Goal: Information Seeking & Learning: Learn about a topic

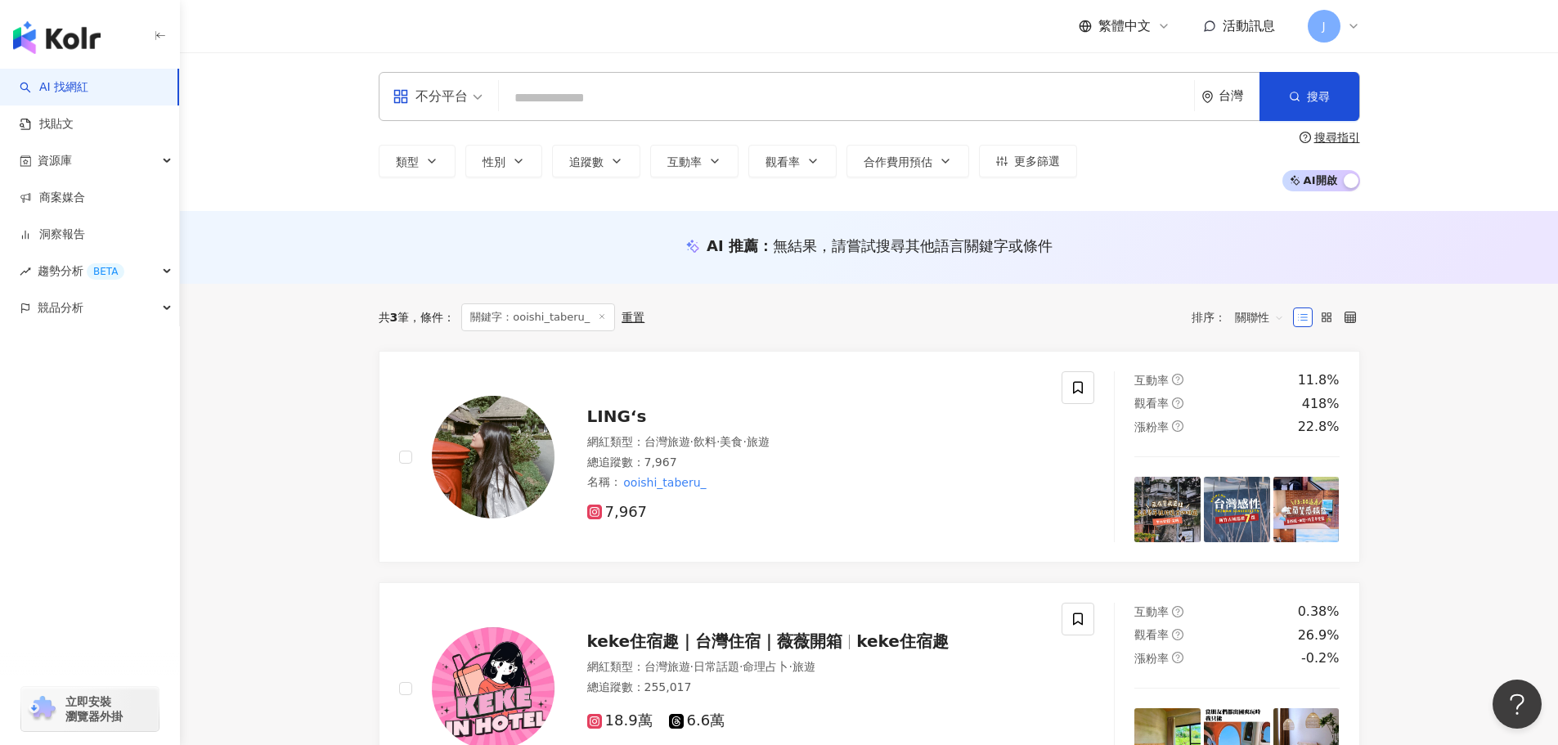
click at [559, 96] on input "search" at bounding box center [847, 98] width 682 height 31
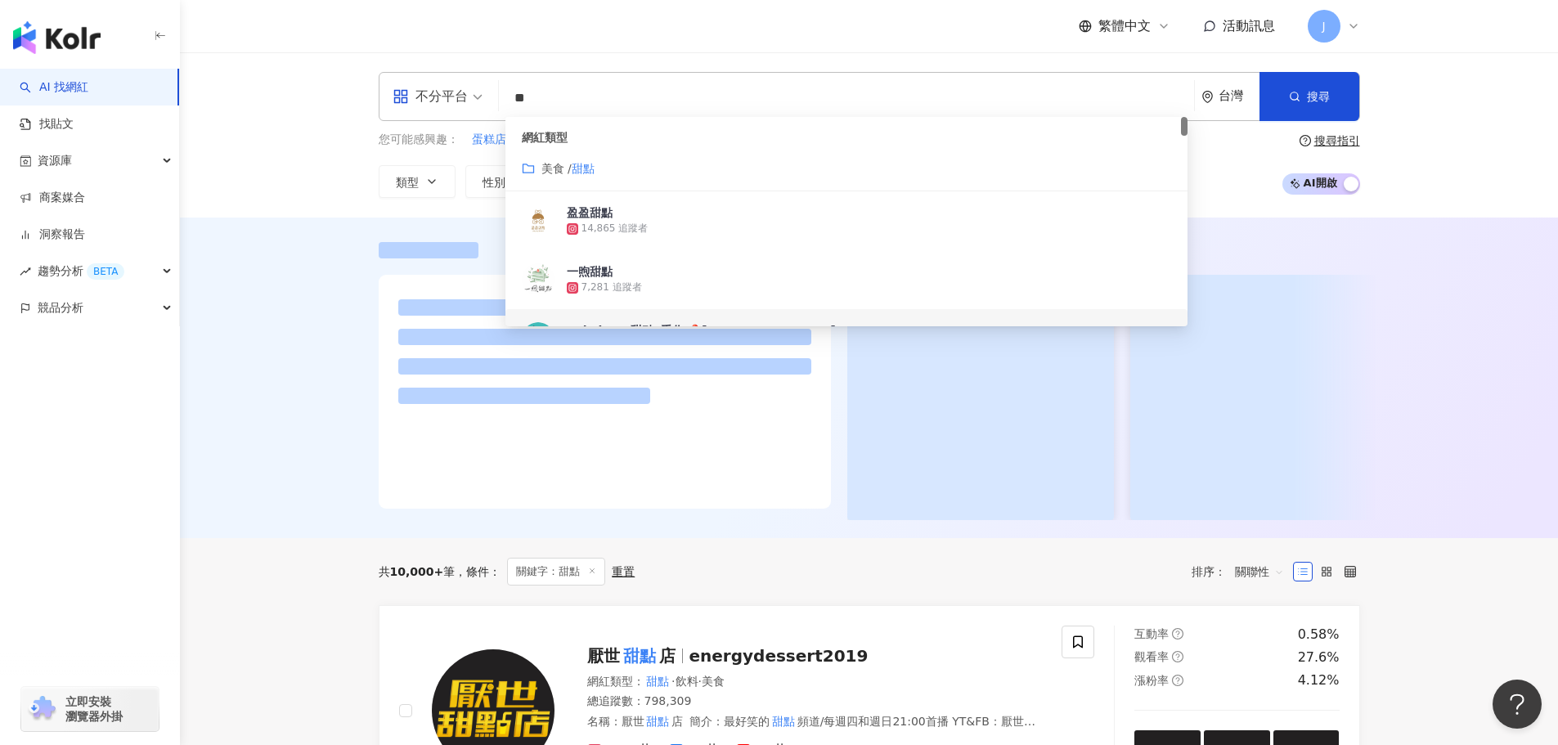
type input "**"
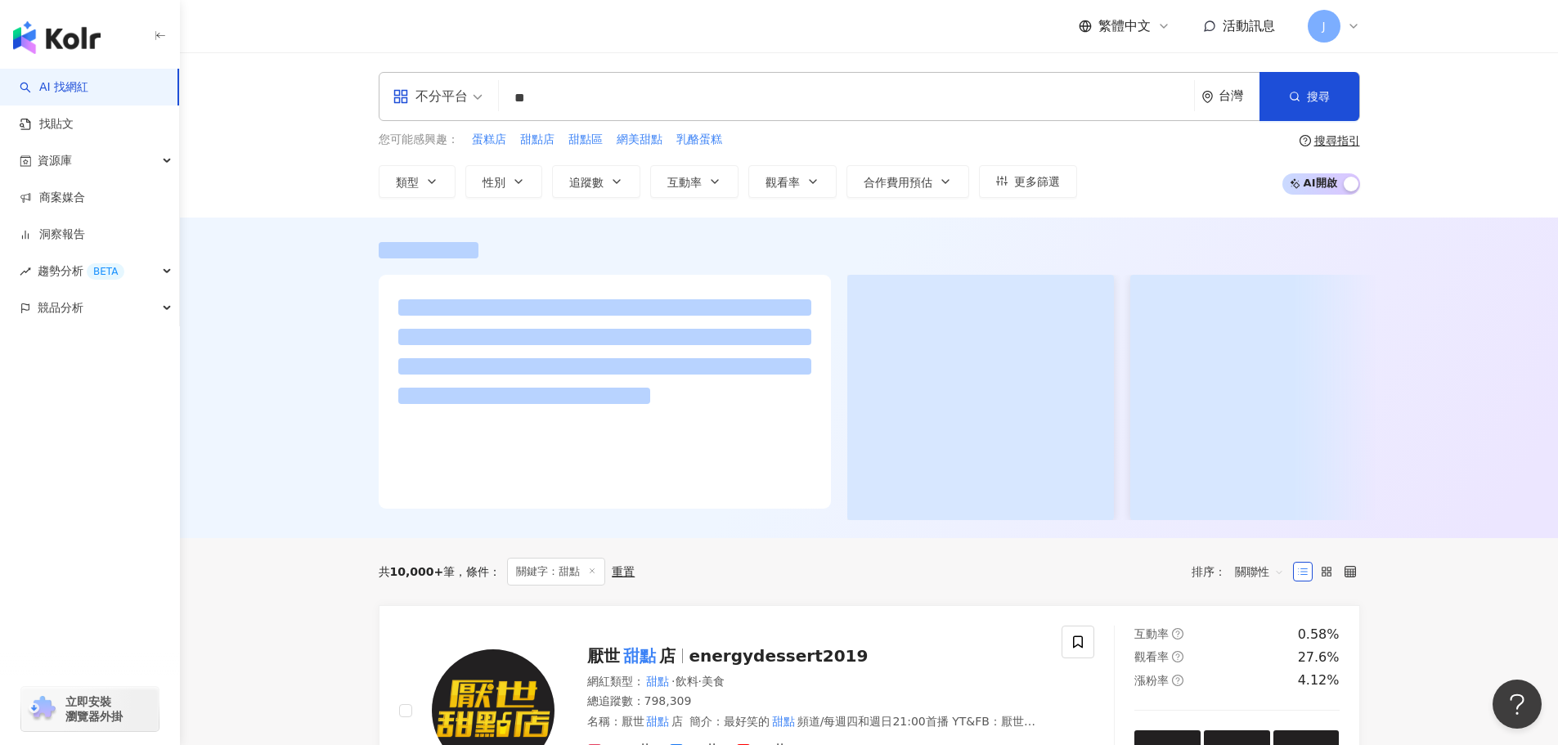
click at [281, 386] on div at bounding box center [869, 378] width 1378 height 321
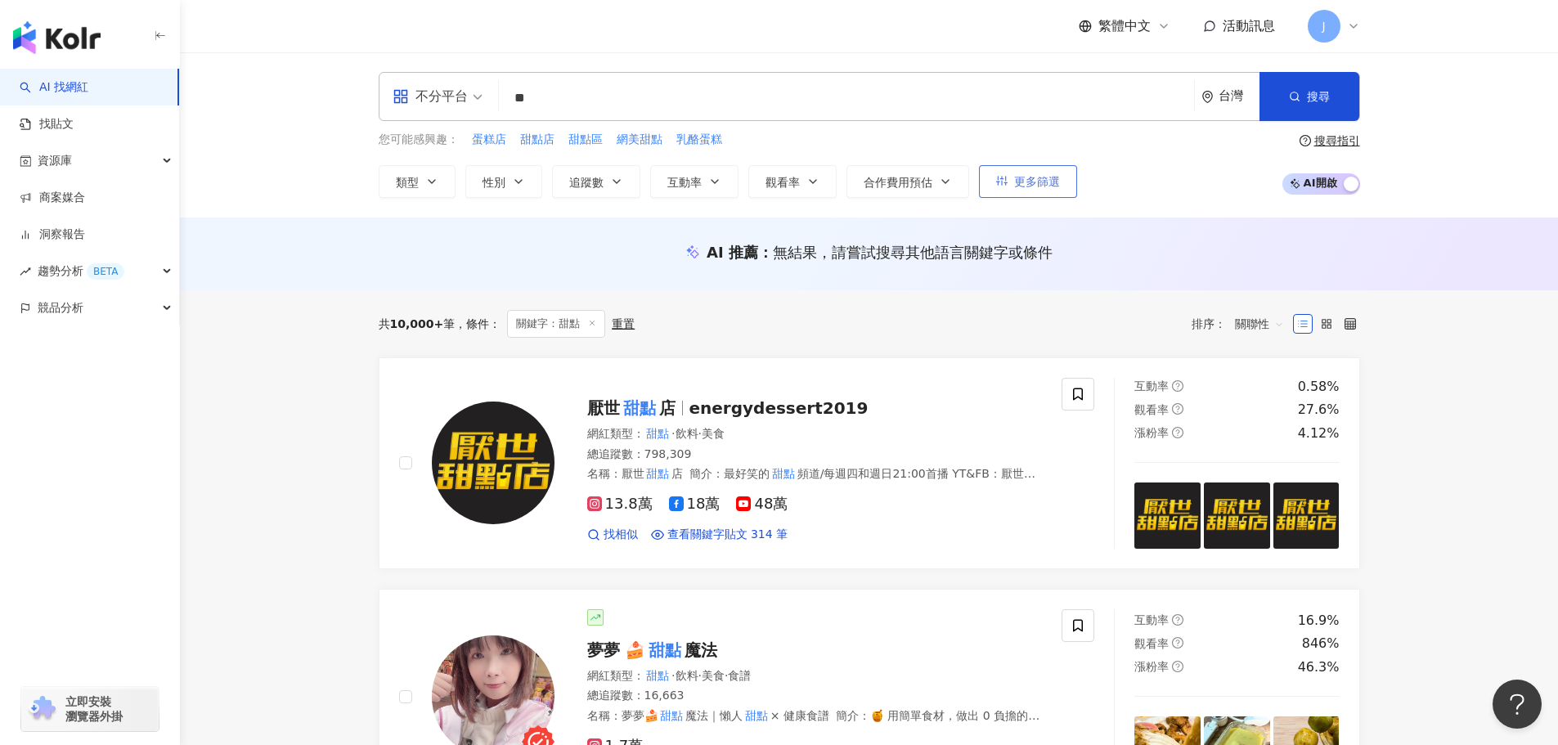
click at [1034, 182] on span "更多篩選" at bounding box center [1037, 181] width 46 height 13
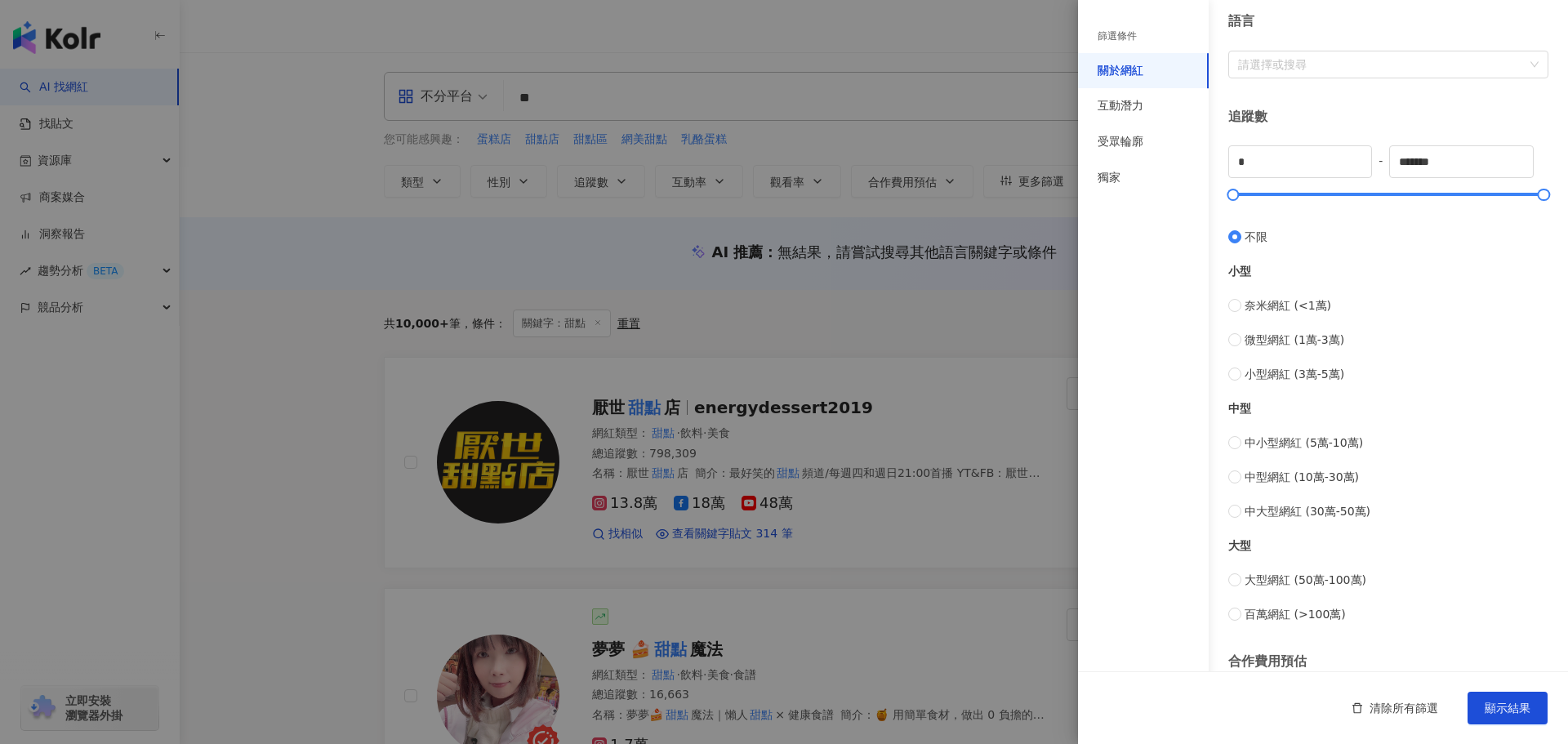
scroll to position [245, 0]
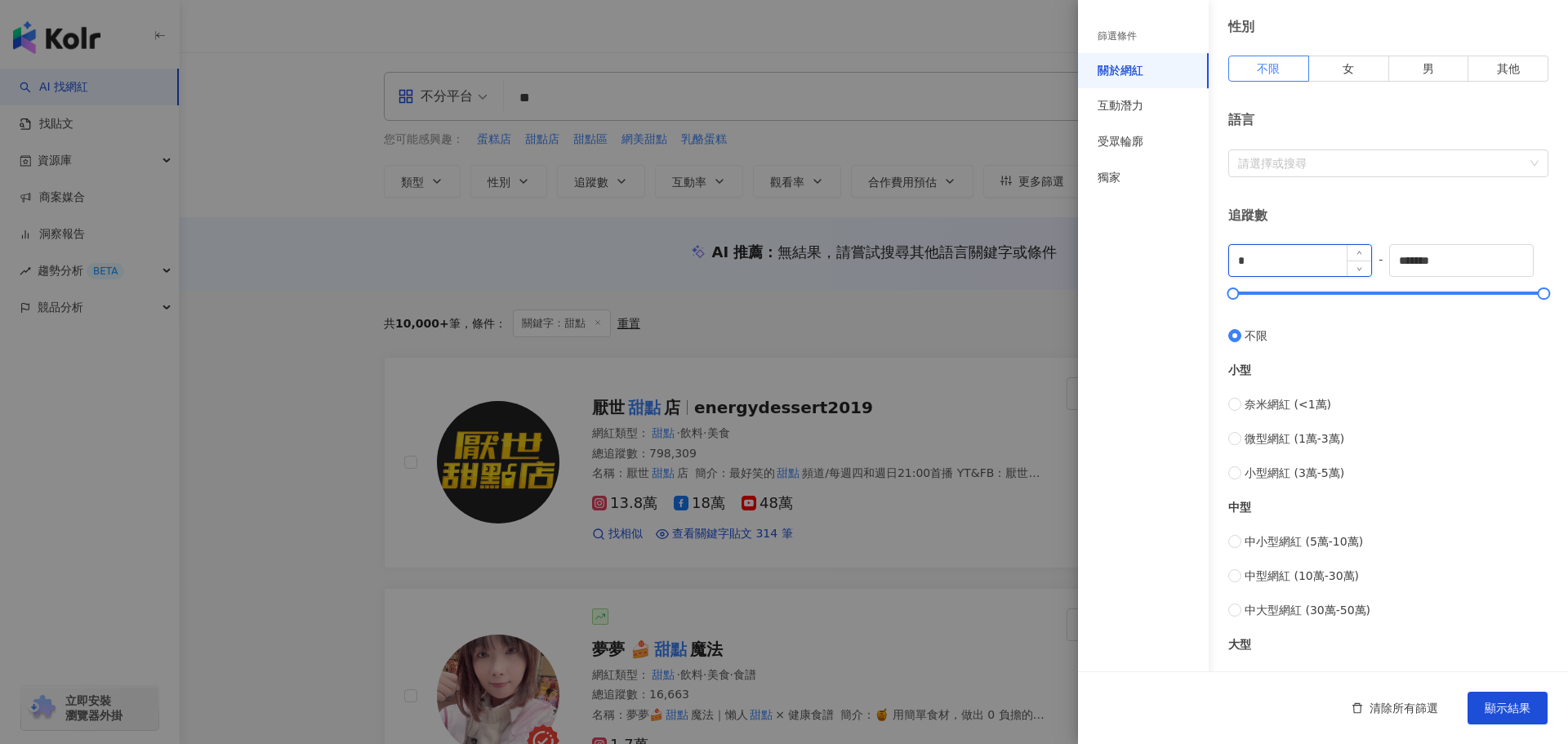
drag, startPoint x: 1254, startPoint y: 258, endPoint x: 1230, endPoint y: 270, distance: 26.8
click at [1230, 270] on input "*" at bounding box center [1300, 260] width 142 height 31
type input "*"
type input "****"
click at [1444, 262] on input "*******" at bounding box center [1460, 260] width 142 height 31
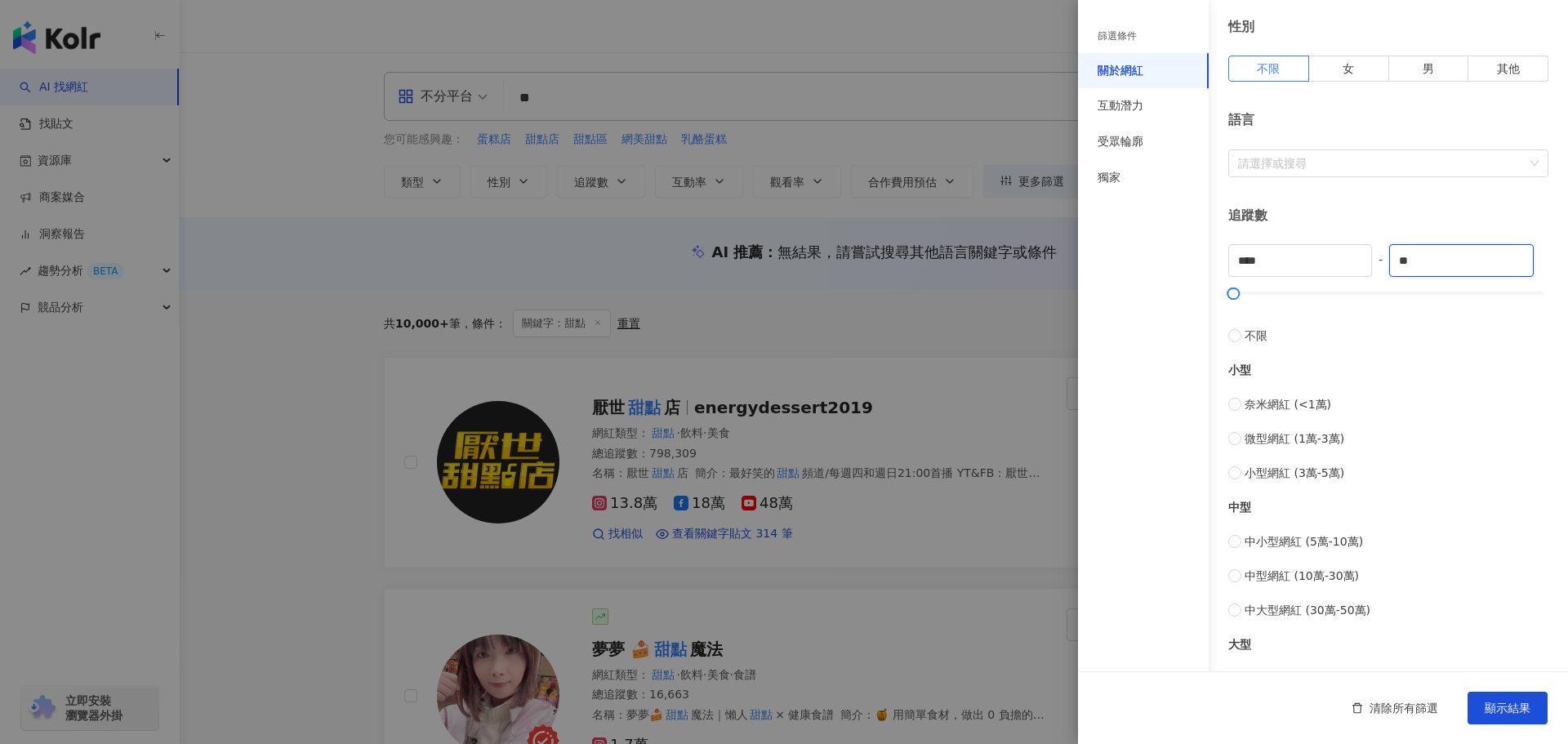
type input "*"
type input "*****"
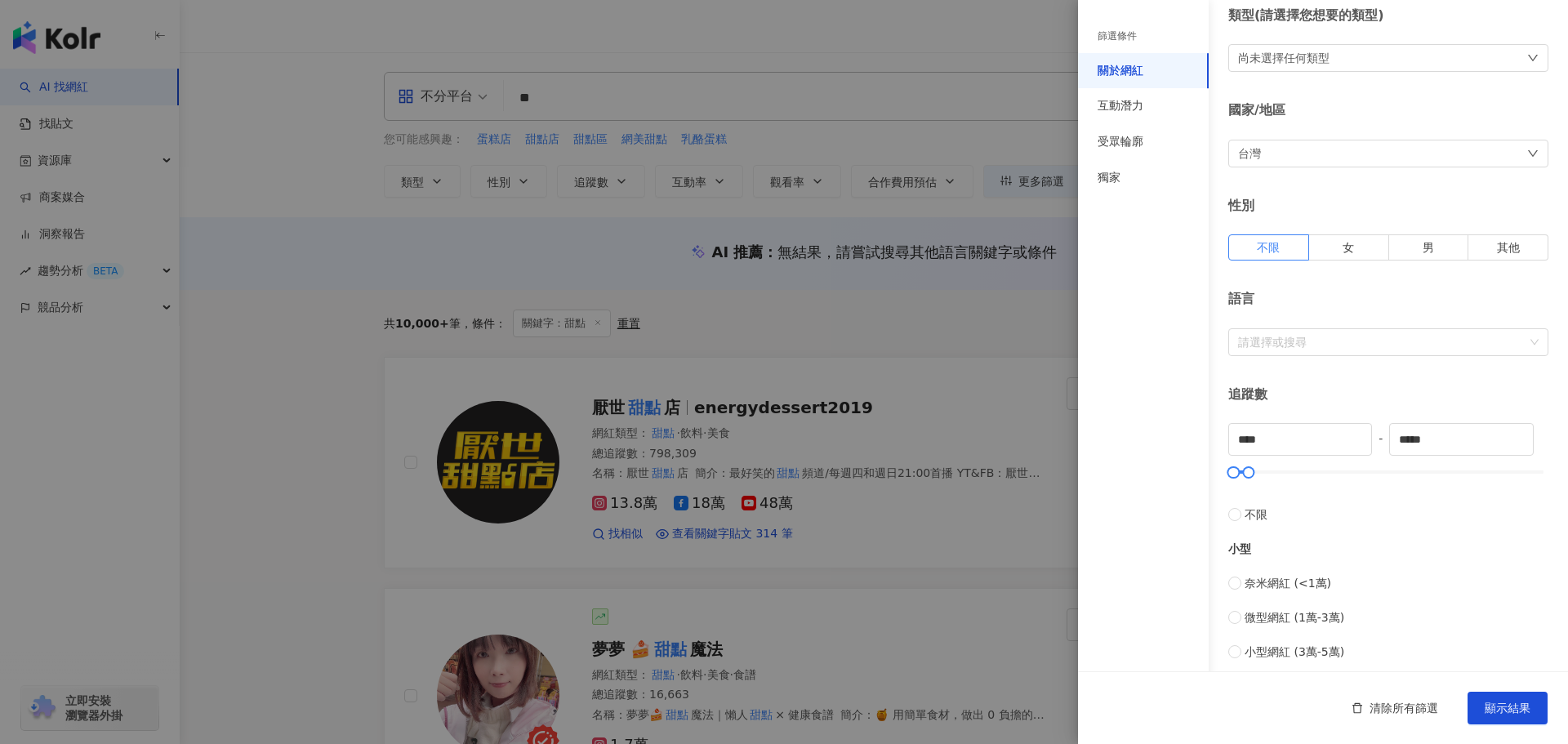
scroll to position [56, 0]
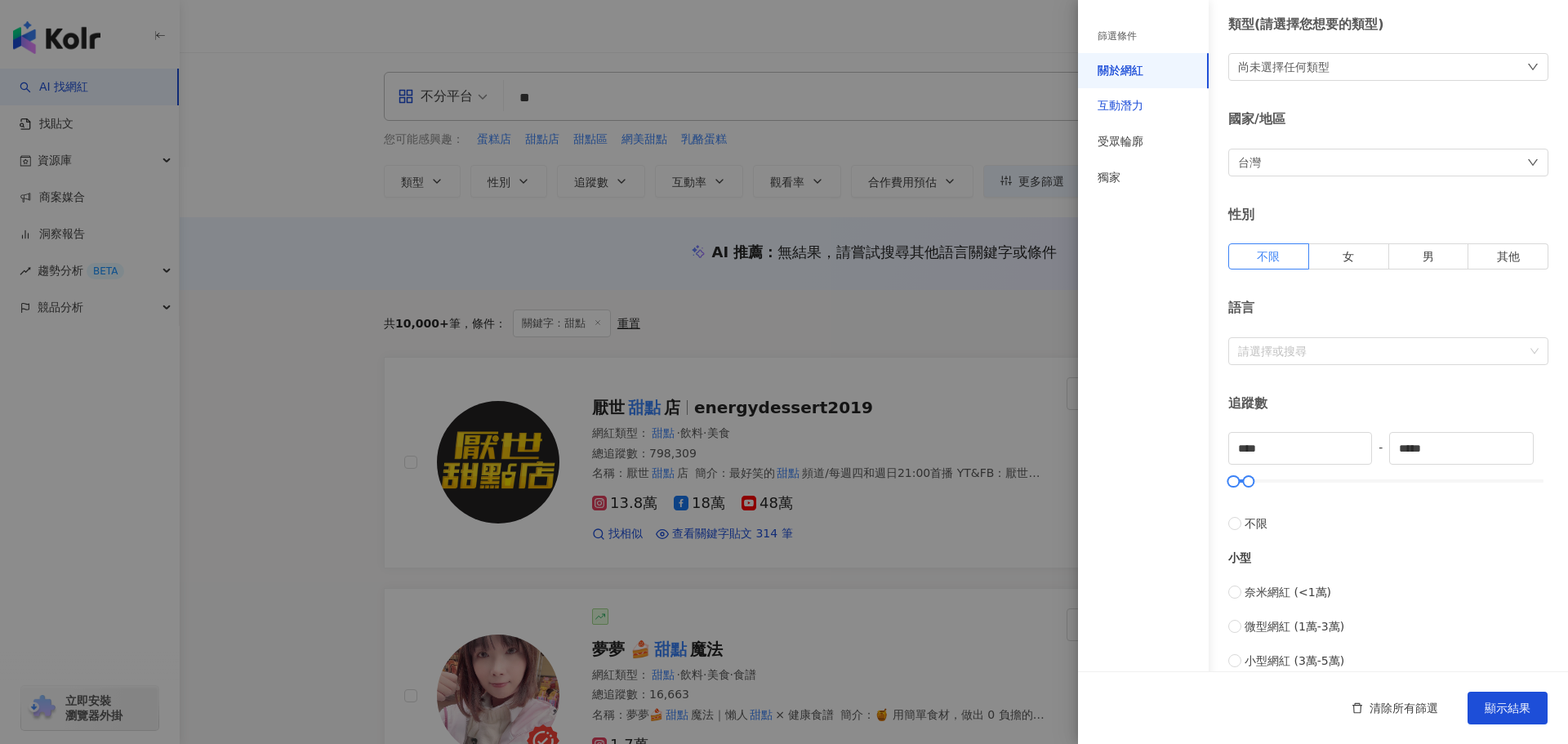
click at [1124, 103] on div "互動潛力" at bounding box center [1120, 106] width 46 height 16
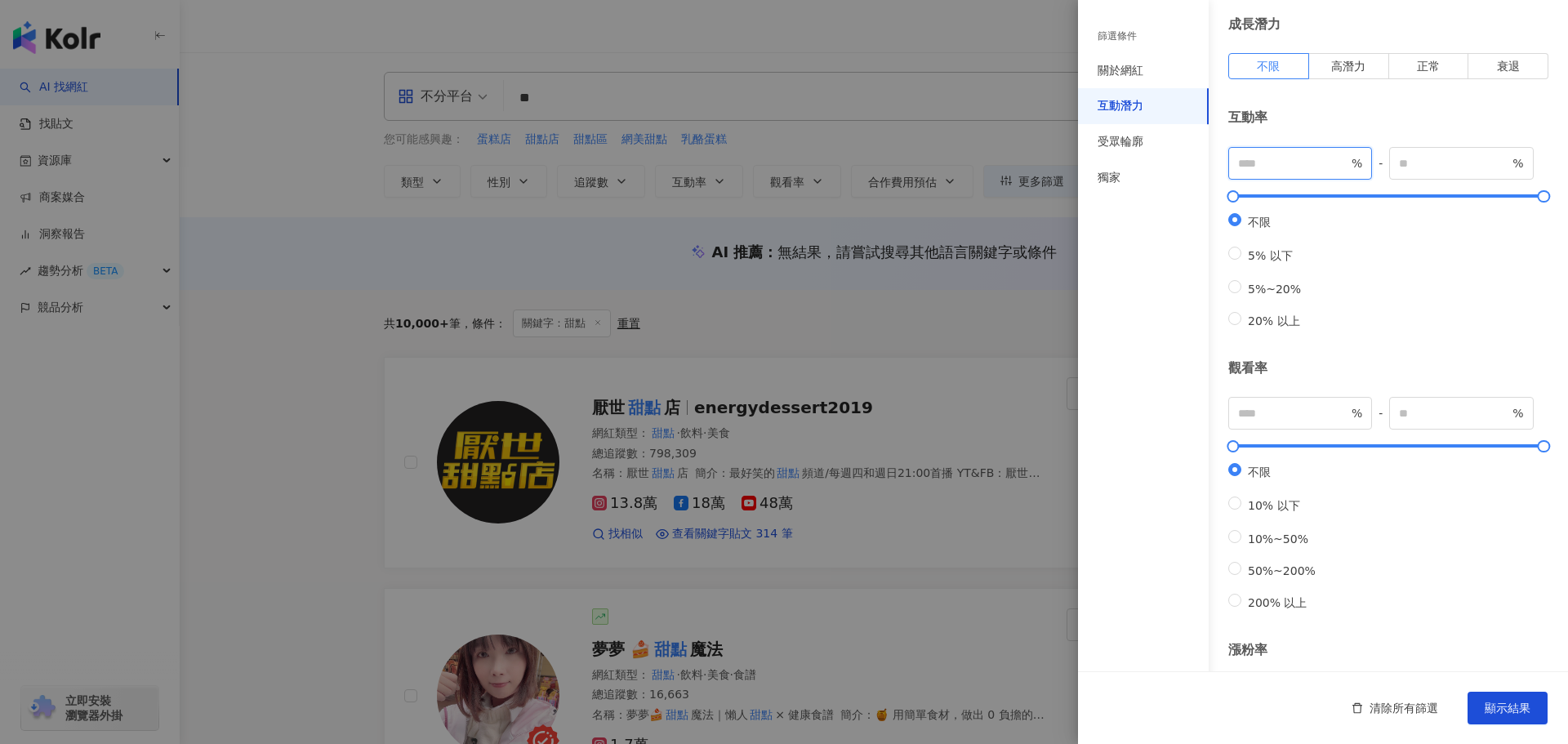
click at [1265, 168] on input "number" at bounding box center [1293, 164] width 110 height 18
type input "*"
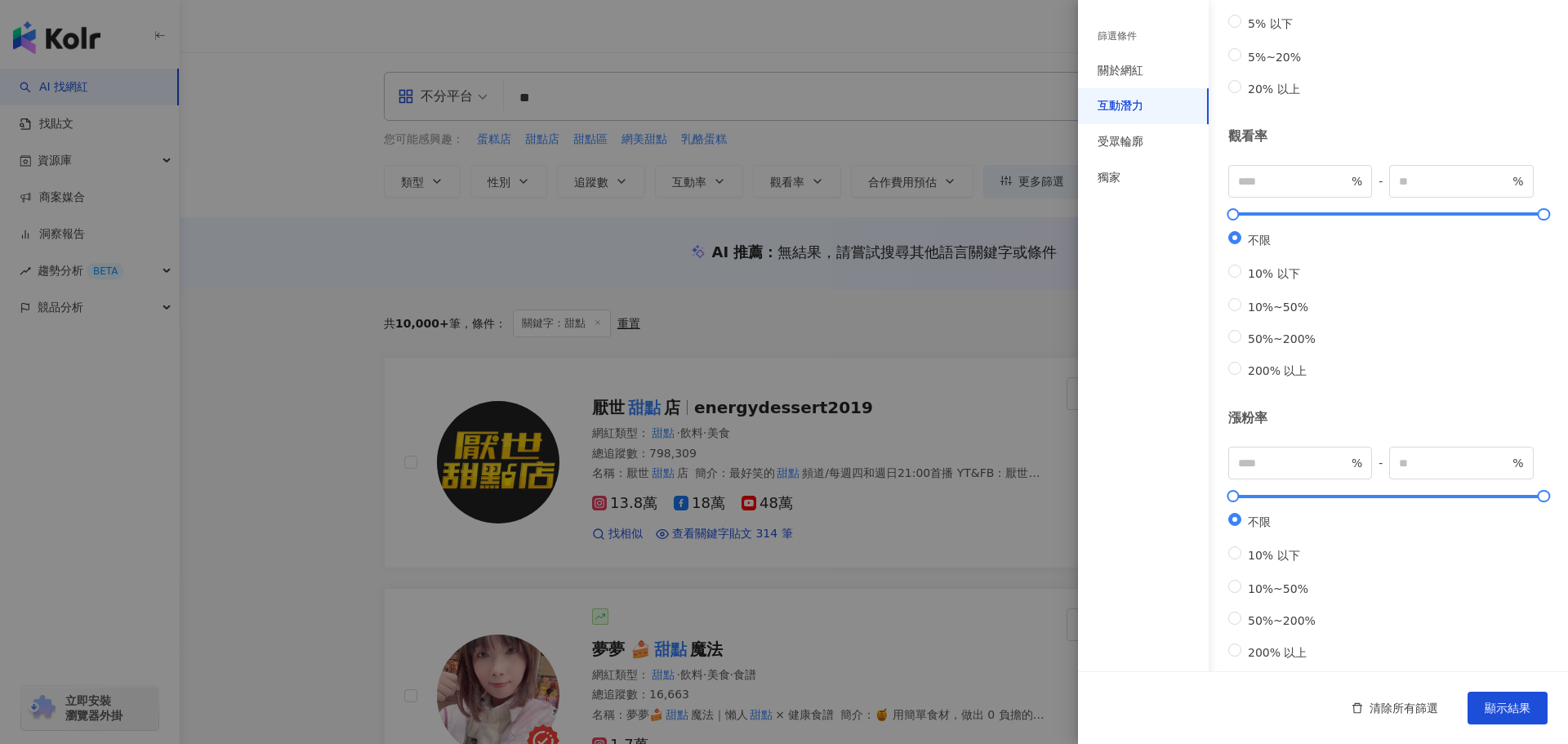
scroll to position [311, 0]
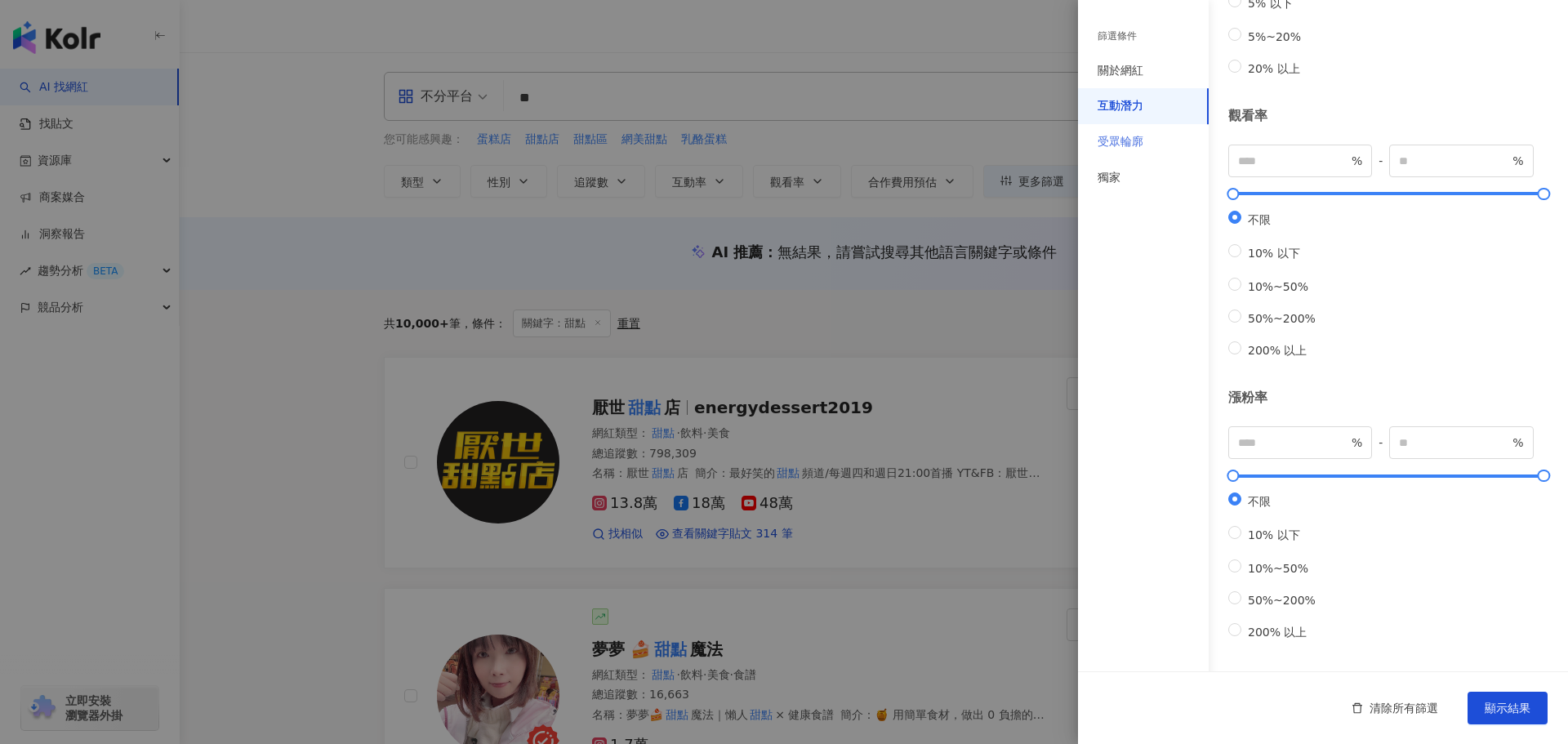
click at [1133, 151] on div "受眾輪廓" at bounding box center [1143, 142] width 131 height 36
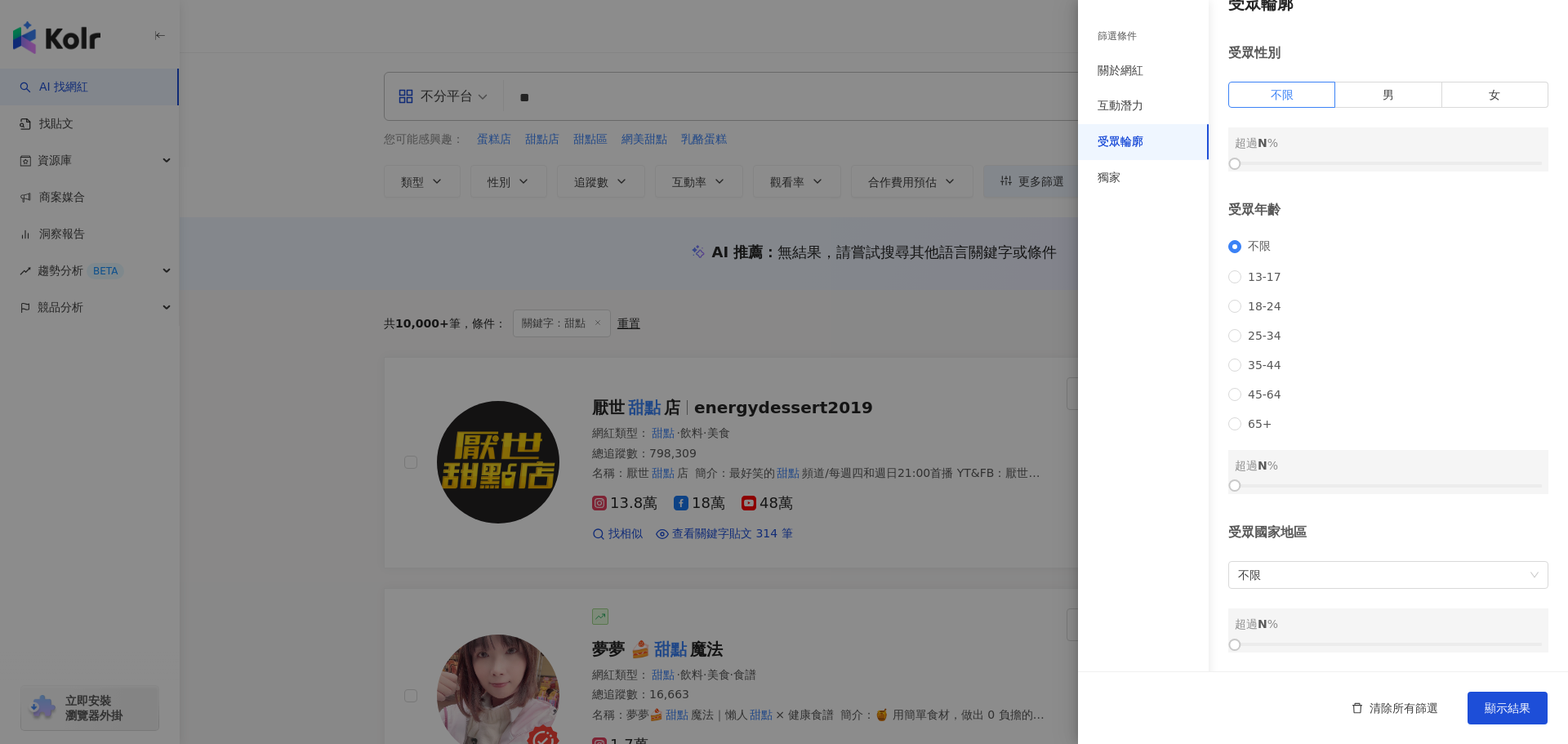
drag, startPoint x: 1502, startPoint y: 70, endPoint x: 1241, endPoint y: 137, distance: 269.5
click at [1502, 82] on label "女" at bounding box center [1495, 95] width 106 height 26
drag, startPoint x: 1246, startPoint y: 143, endPoint x: 1371, endPoint y: 144, distance: 125.0
click at [1371, 160] on div at bounding box center [1372, 164] width 9 height 9
click at [1114, 177] on div "獨家" at bounding box center [1108, 178] width 23 height 16
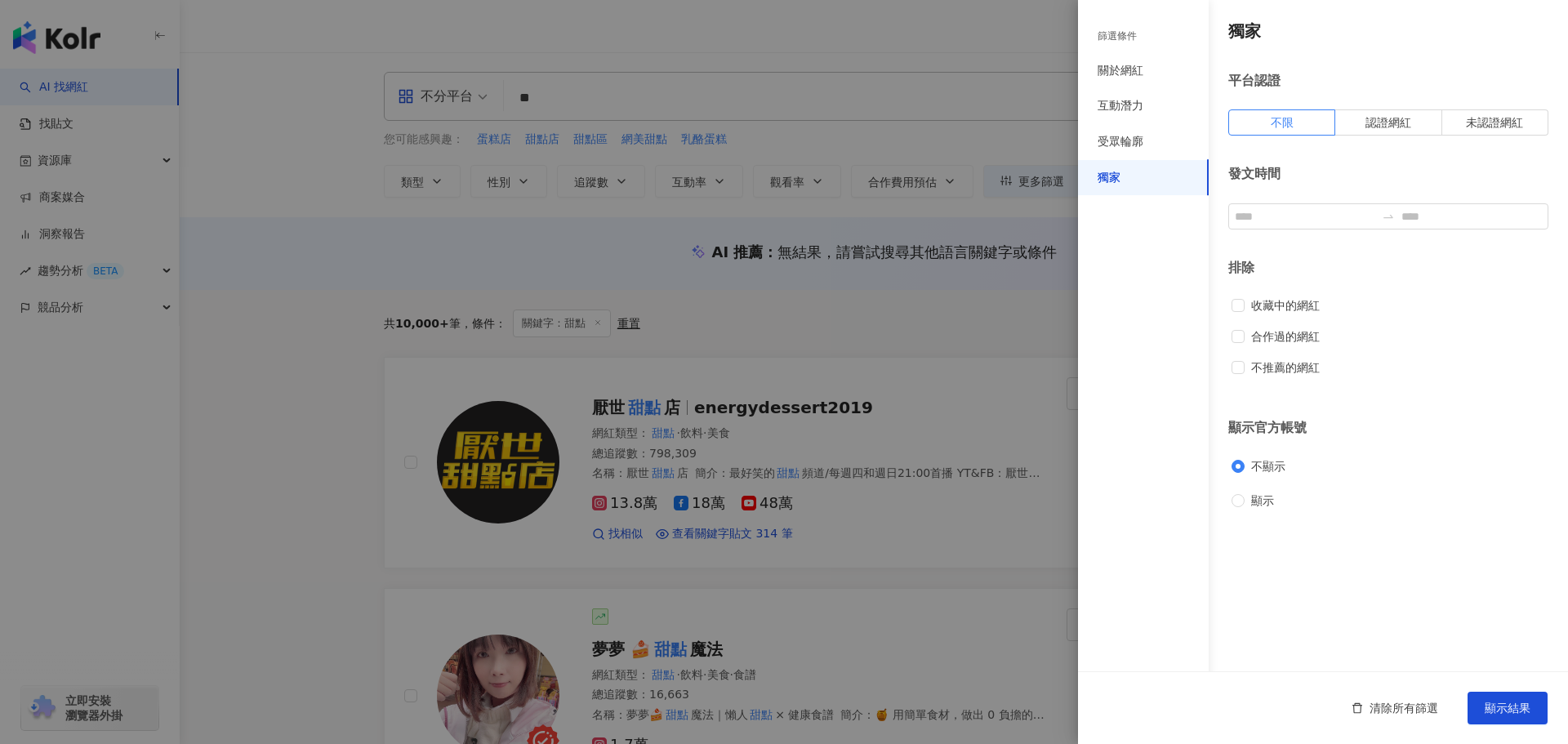
scroll to position [0, 0]
click at [1110, 149] on div "受眾輪廓" at bounding box center [1120, 142] width 46 height 16
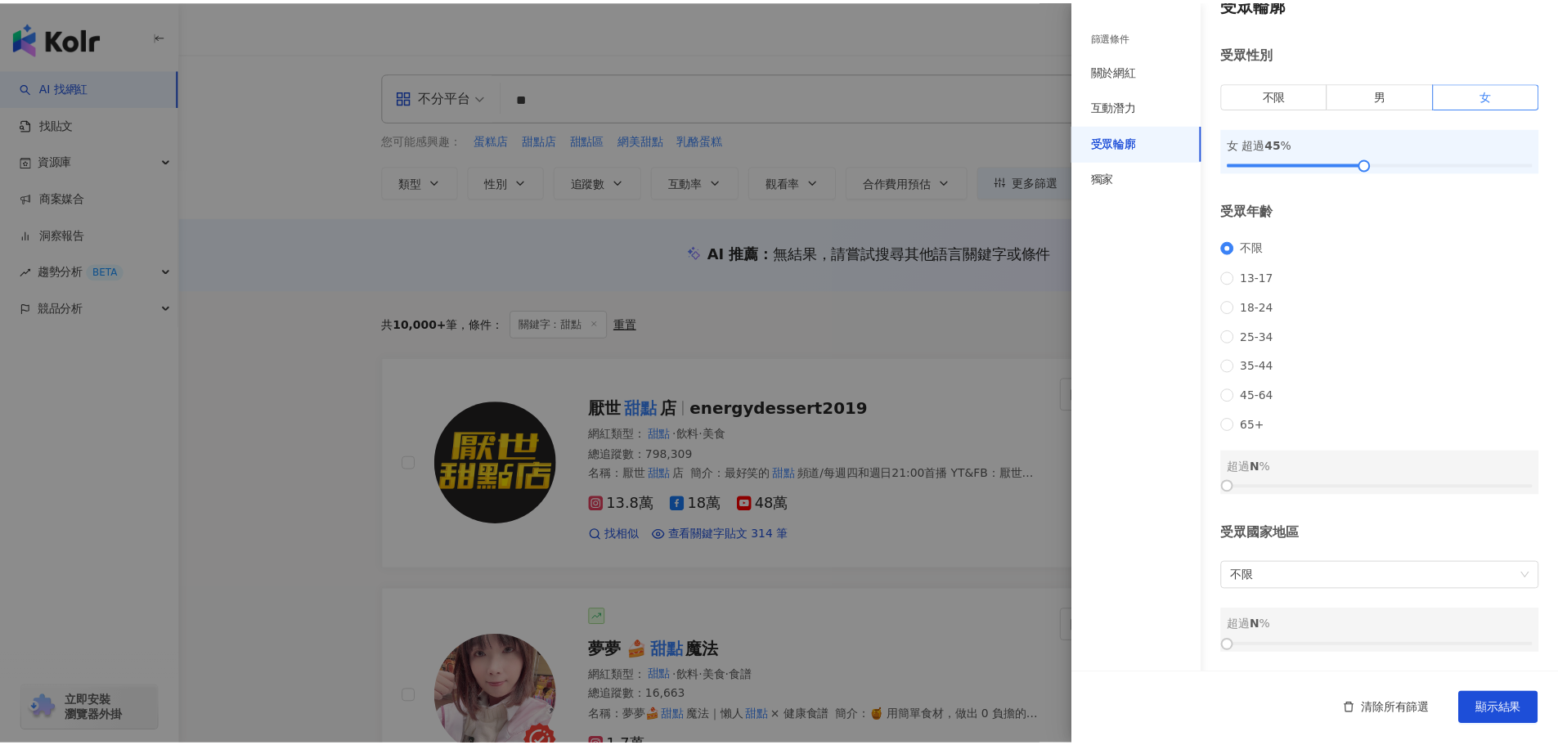
scroll to position [49, 0]
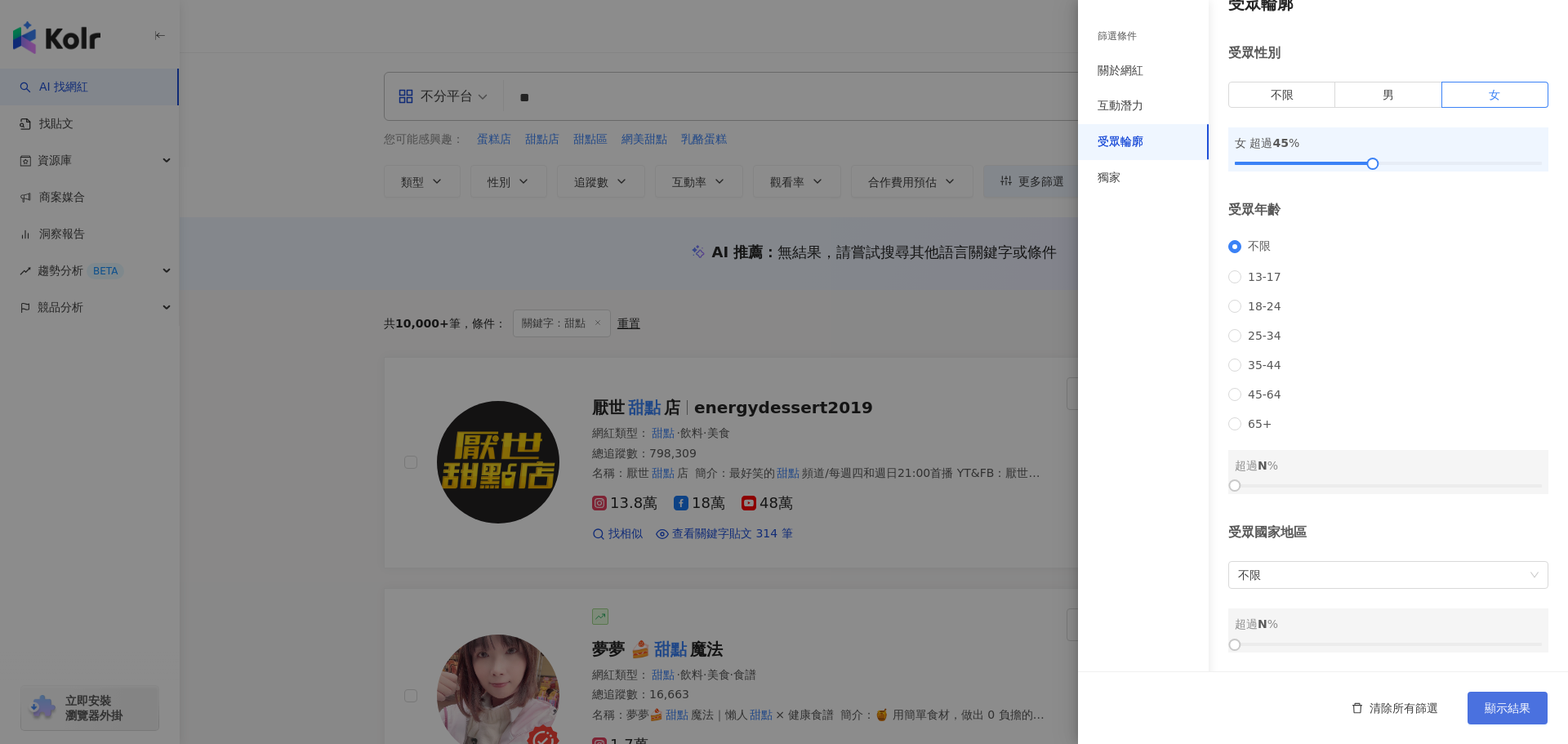
click at [1508, 714] on span "顯示結果" at bounding box center [1507, 708] width 46 height 13
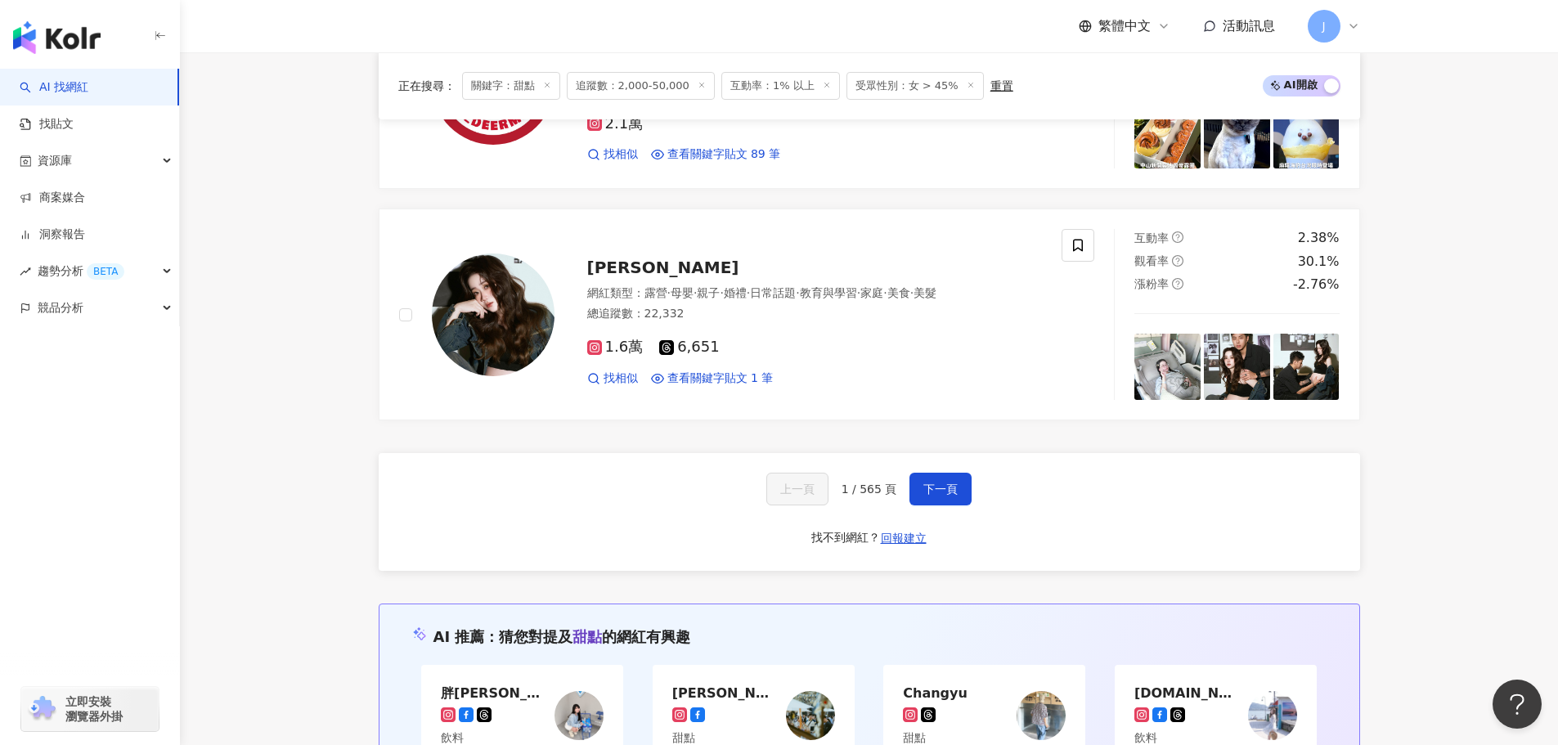
scroll to position [3046, 0]
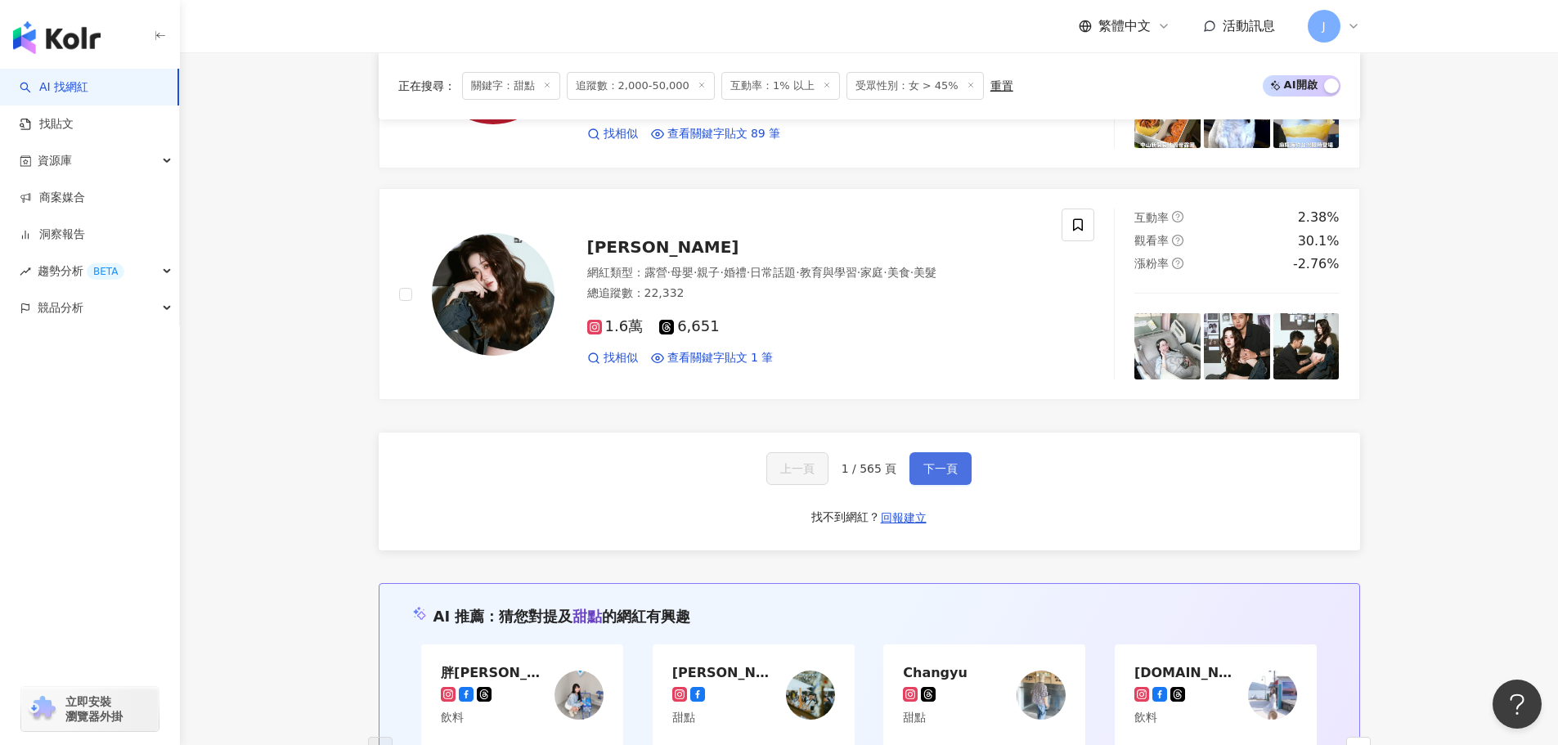
click at [939, 465] on span "下一頁" at bounding box center [941, 468] width 34 height 13
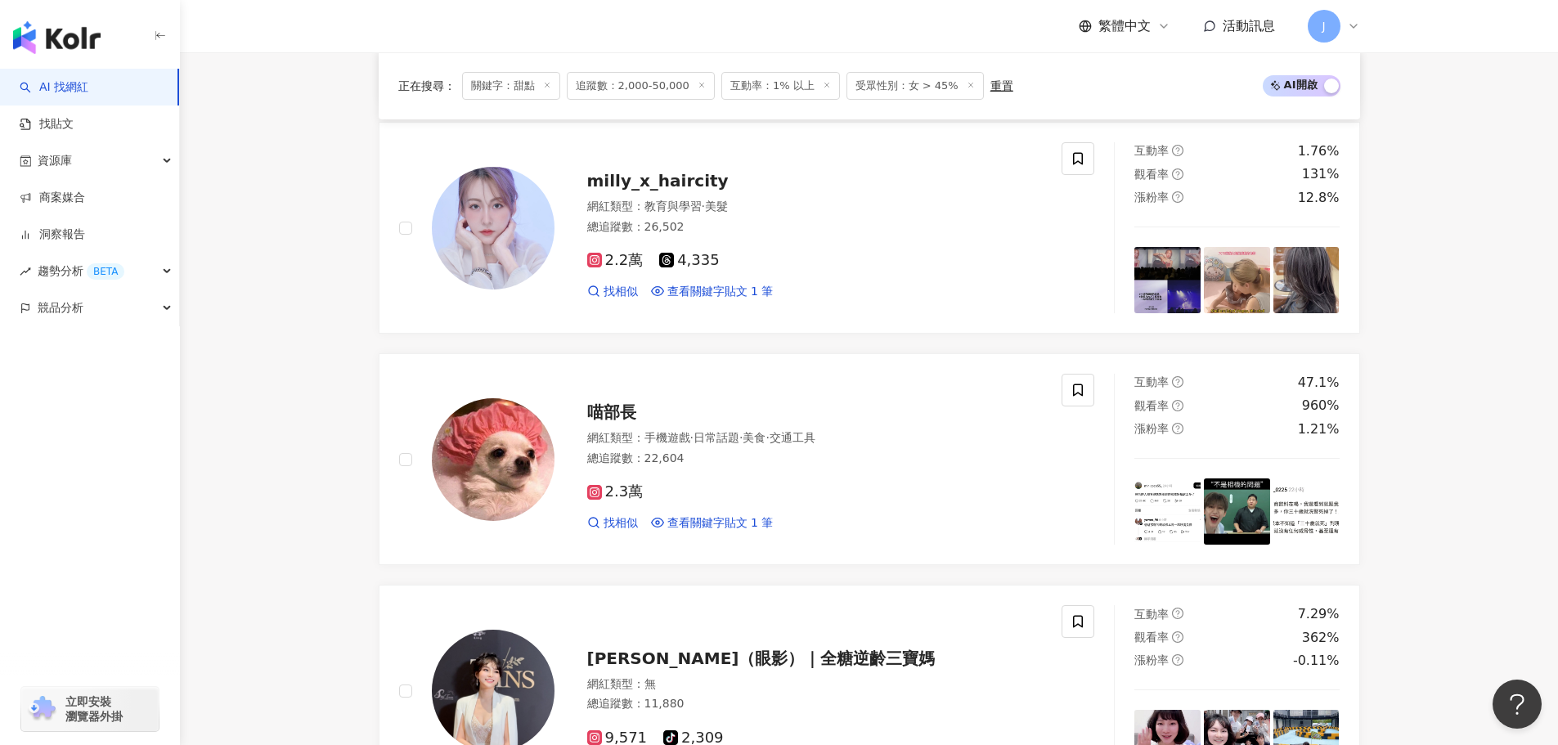
scroll to position [3036, 0]
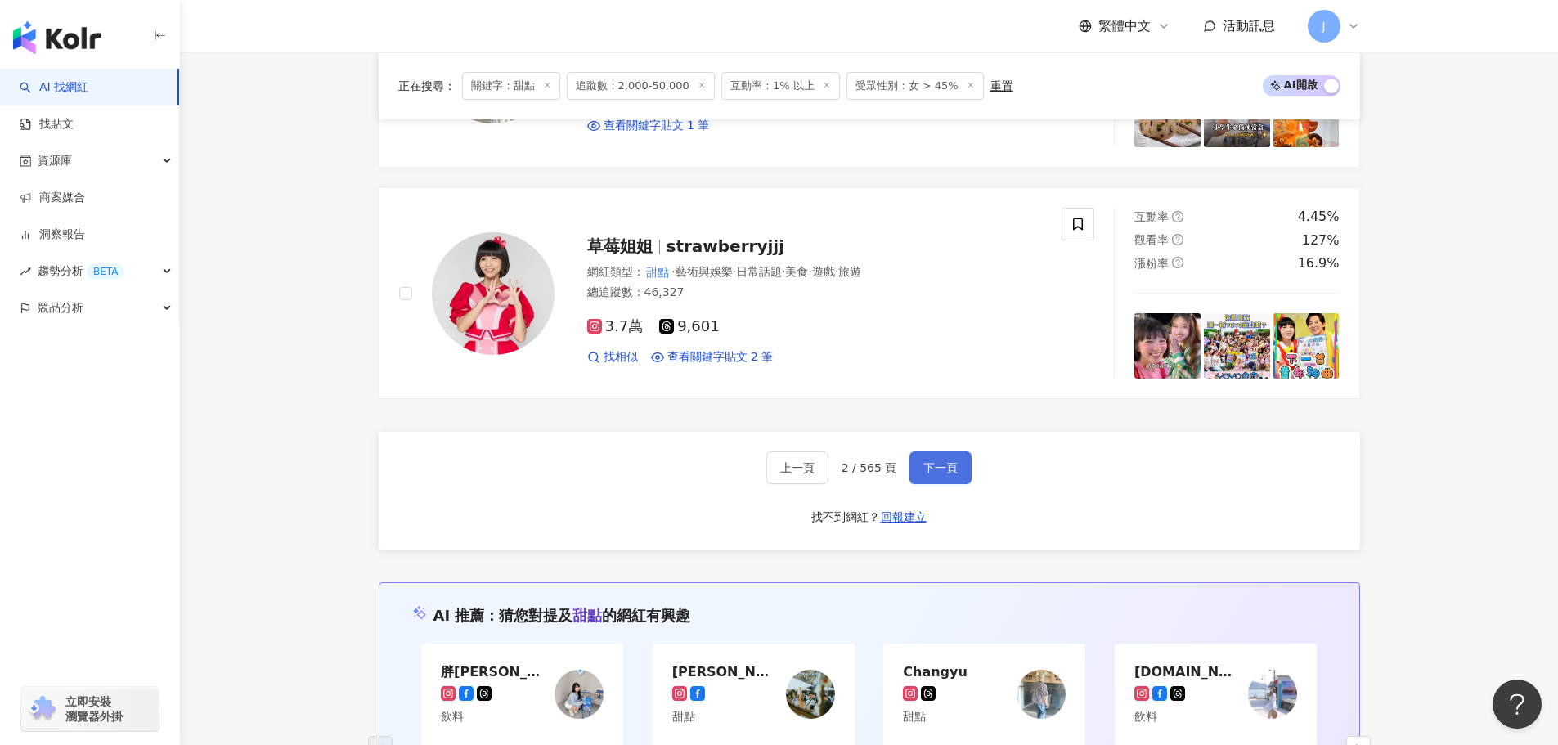
click at [937, 470] on span "下一頁" at bounding box center [941, 467] width 34 height 13
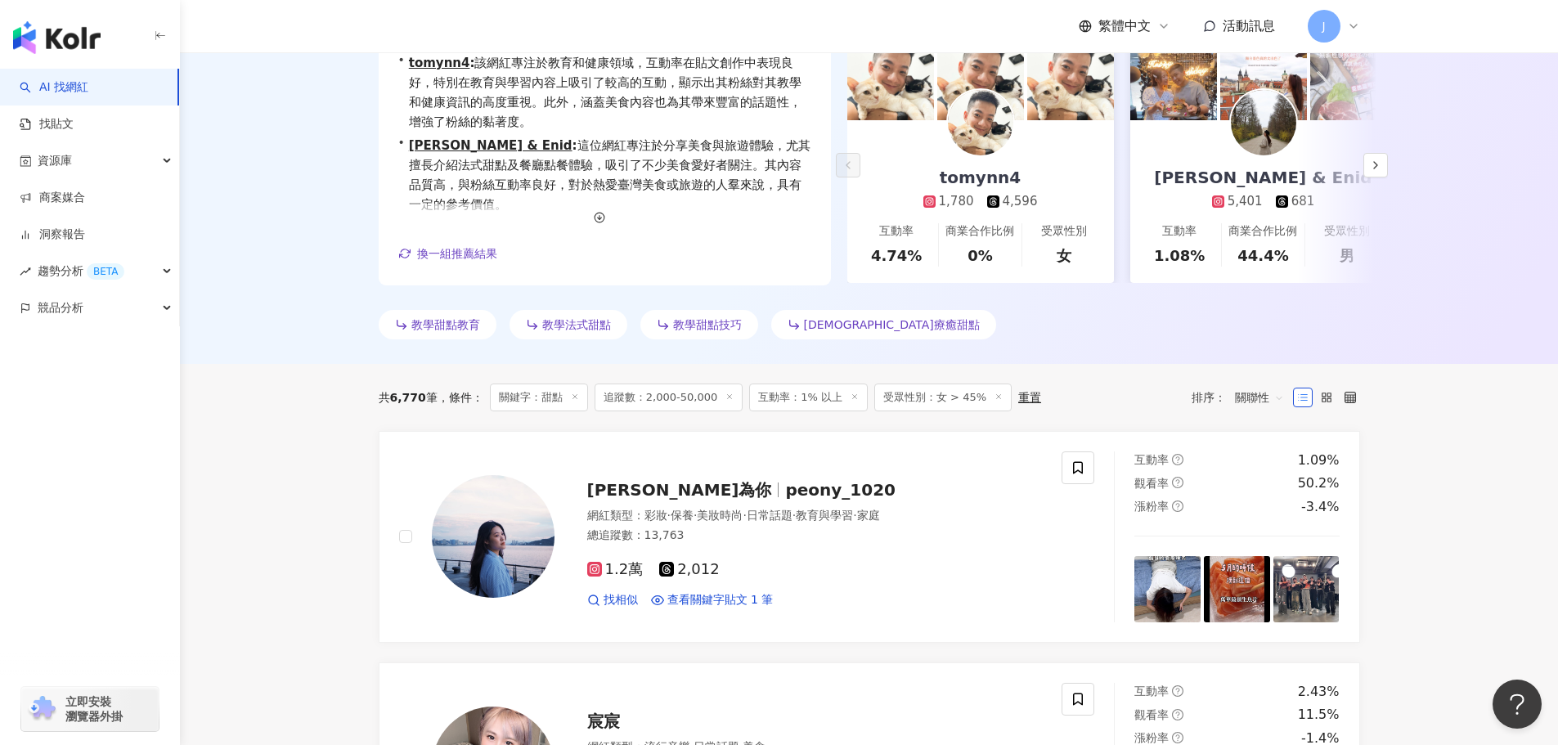
scroll to position [0, 0]
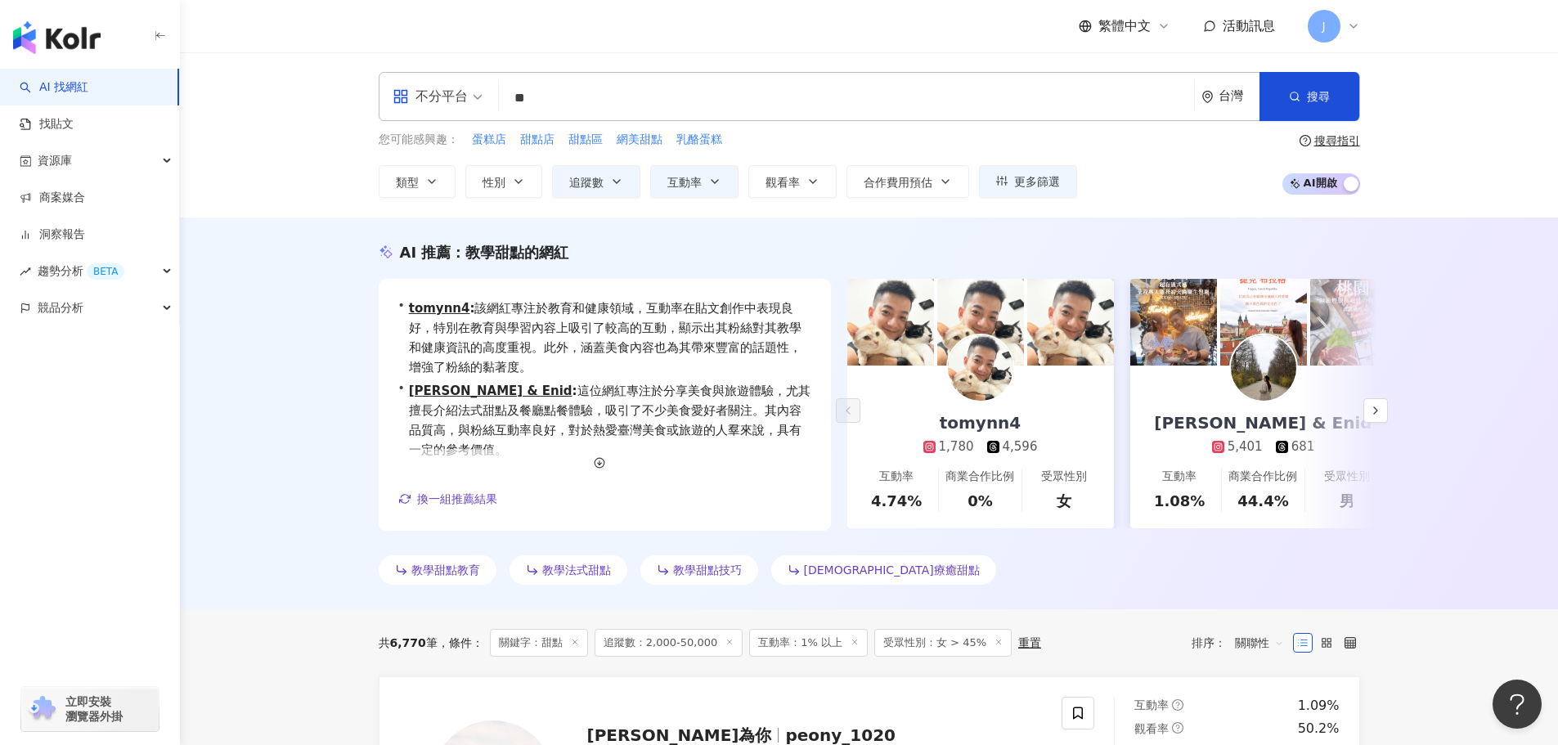
click at [517, 101] on input "**" at bounding box center [847, 98] width 682 height 31
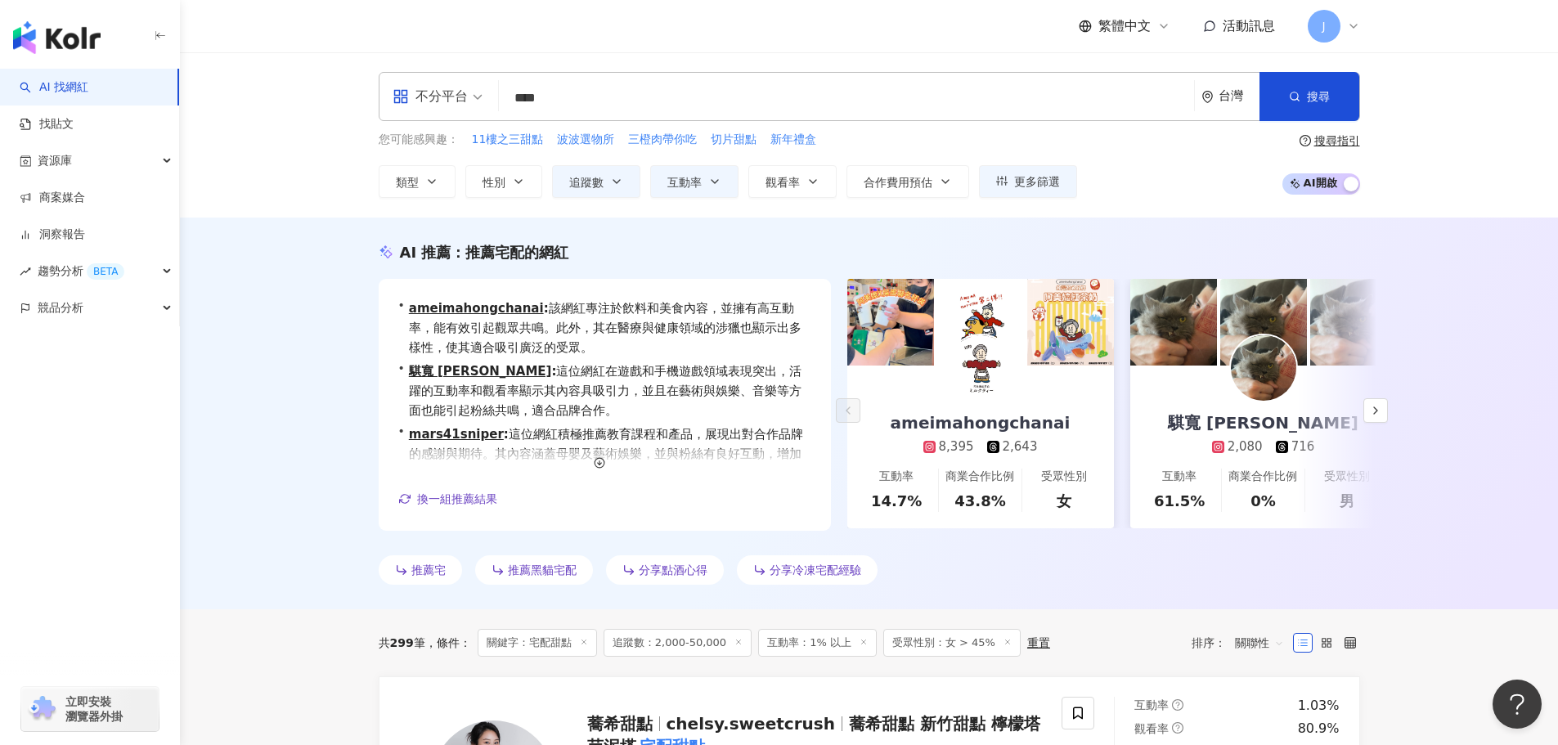
click at [580, 102] on input "****" at bounding box center [847, 98] width 682 height 31
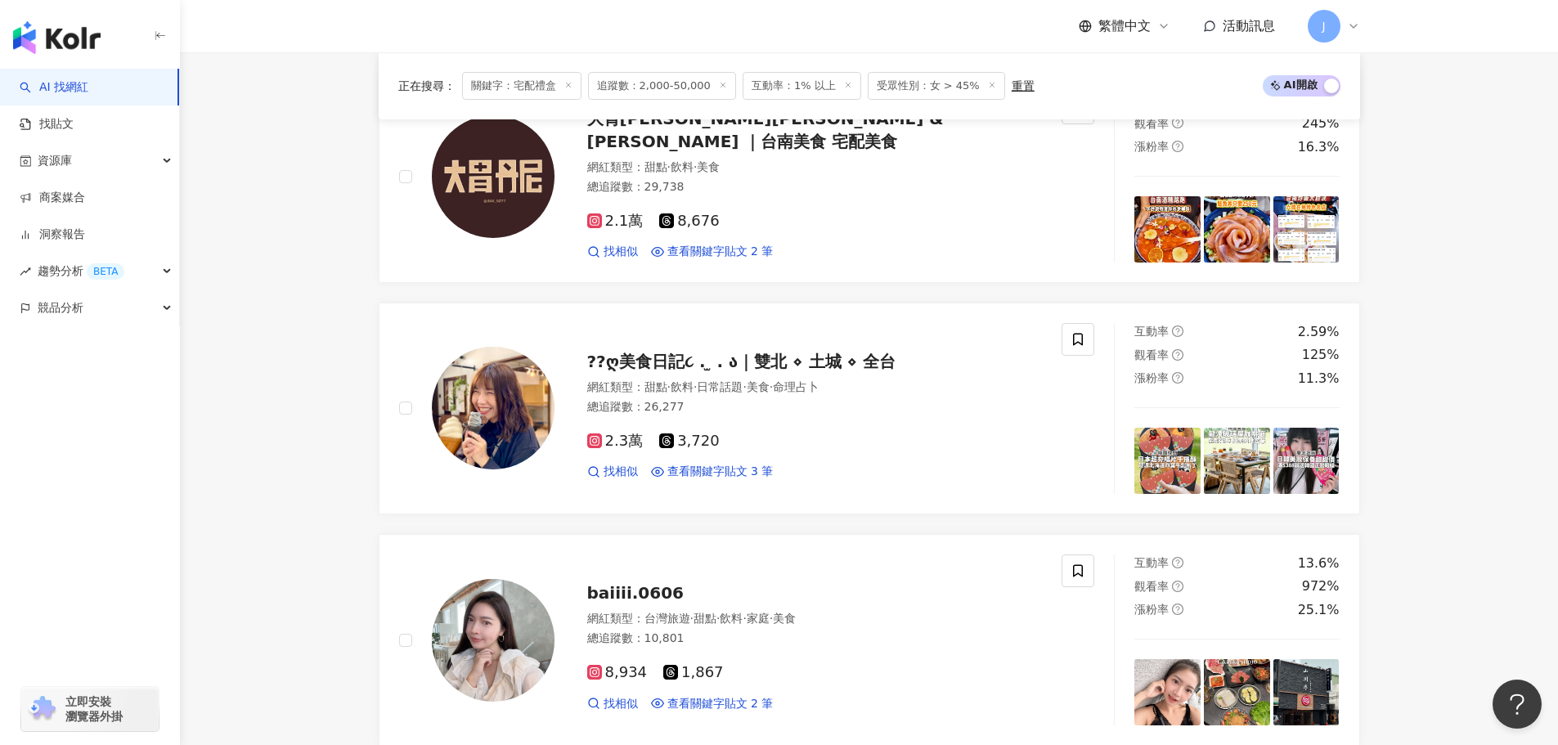
scroll to position [565, 0]
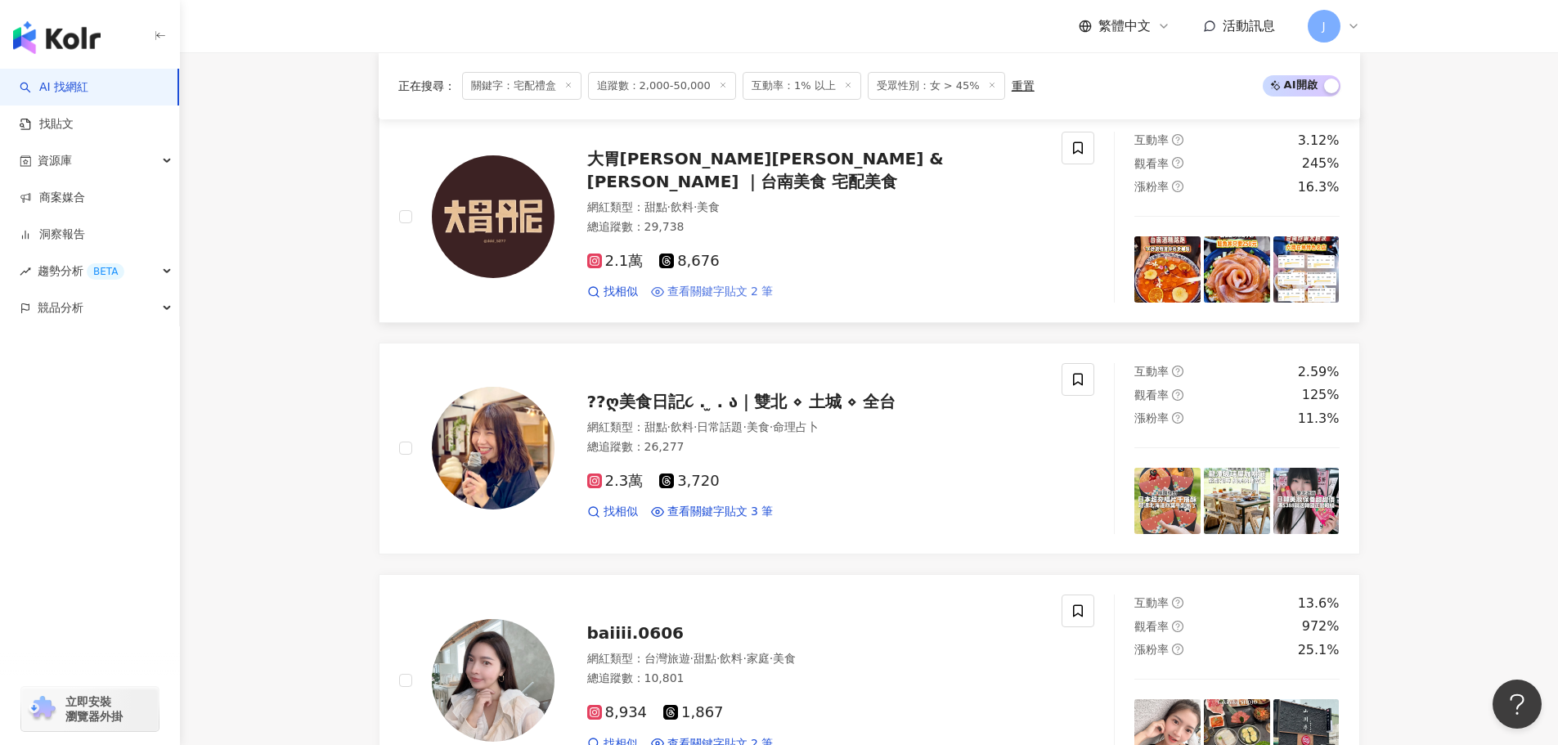
click at [711, 286] on span "查看關鍵字貼文 2 筆" at bounding box center [720, 292] width 106 height 16
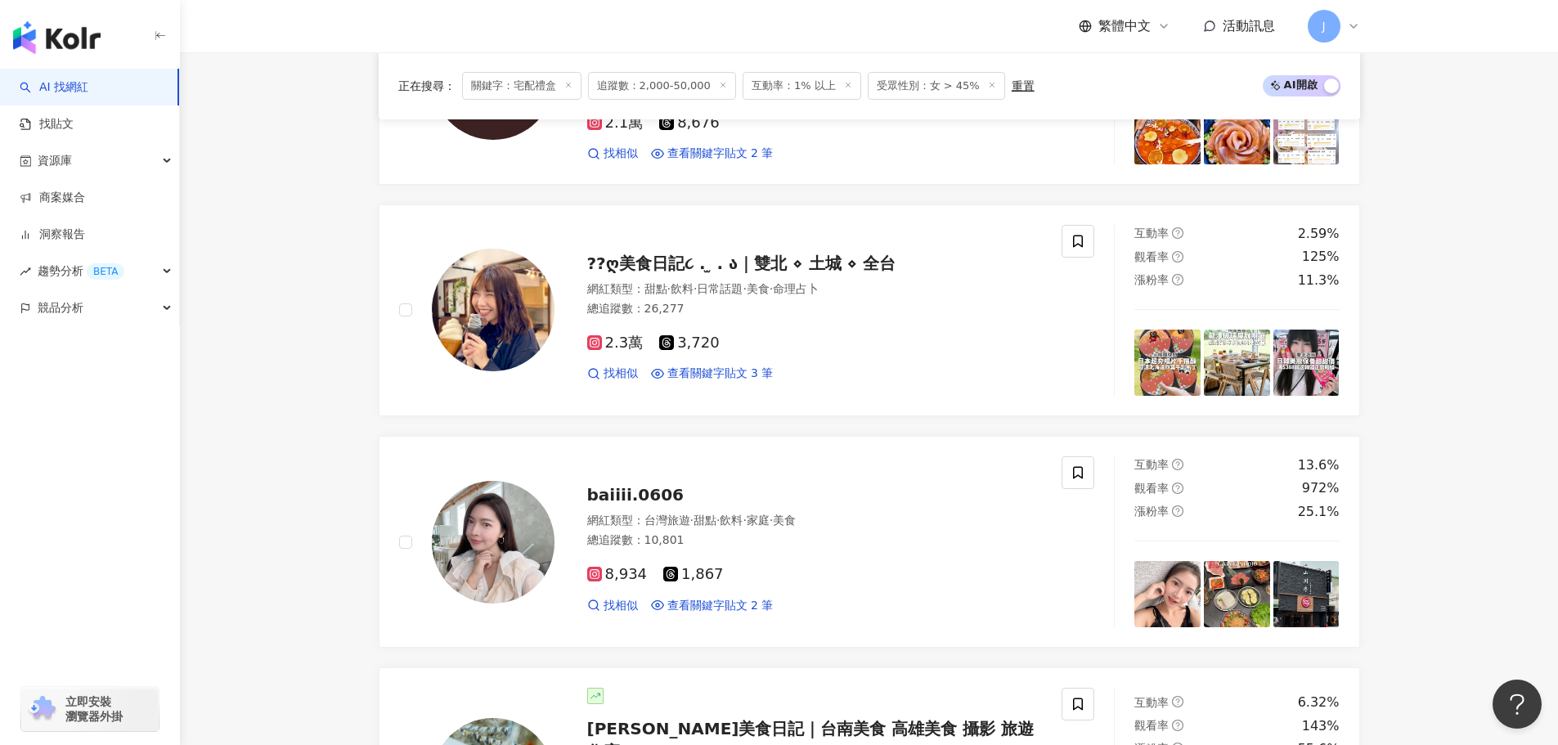
scroll to position [793, 0]
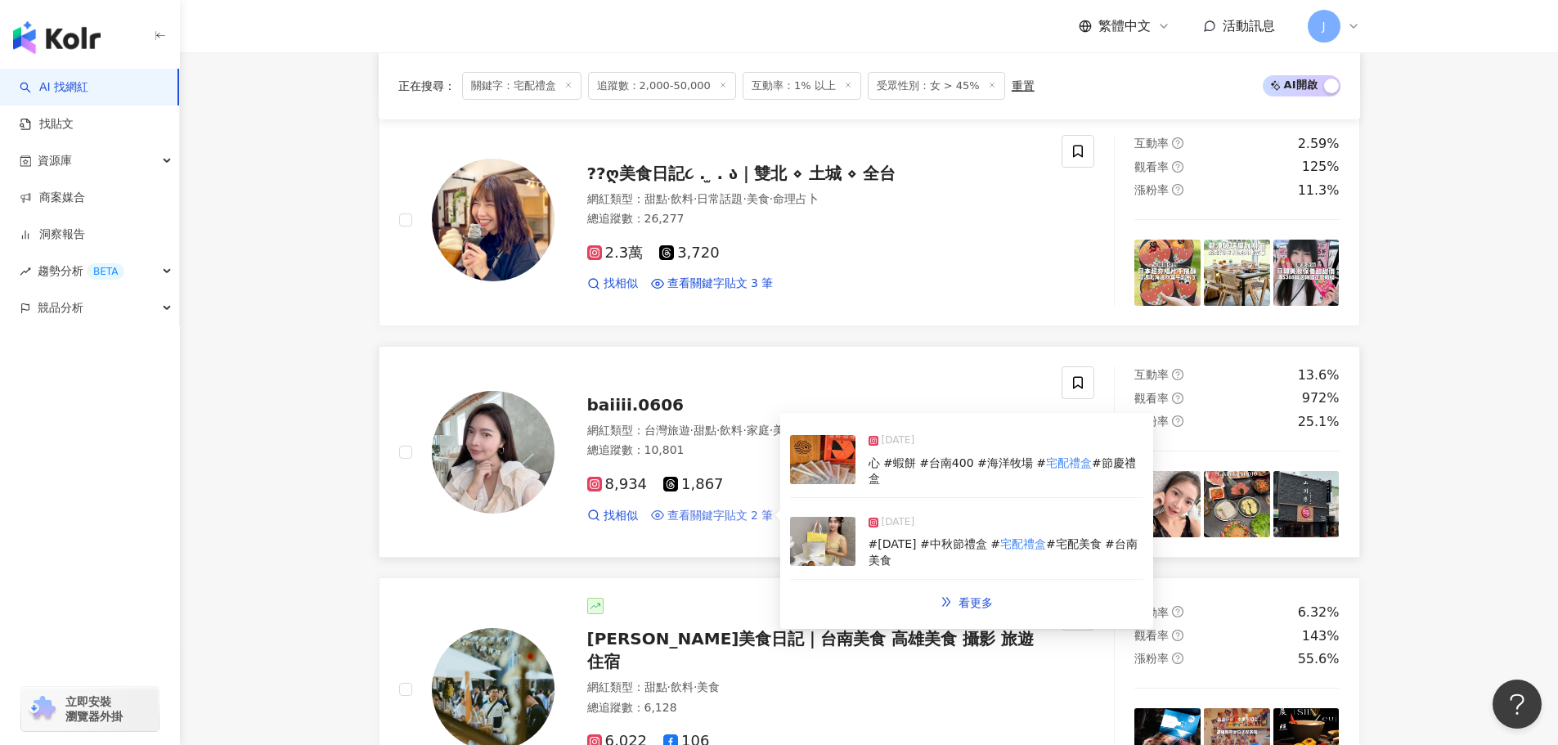
click at [710, 511] on span "查看關鍵字貼文 2 筆" at bounding box center [720, 516] width 106 height 16
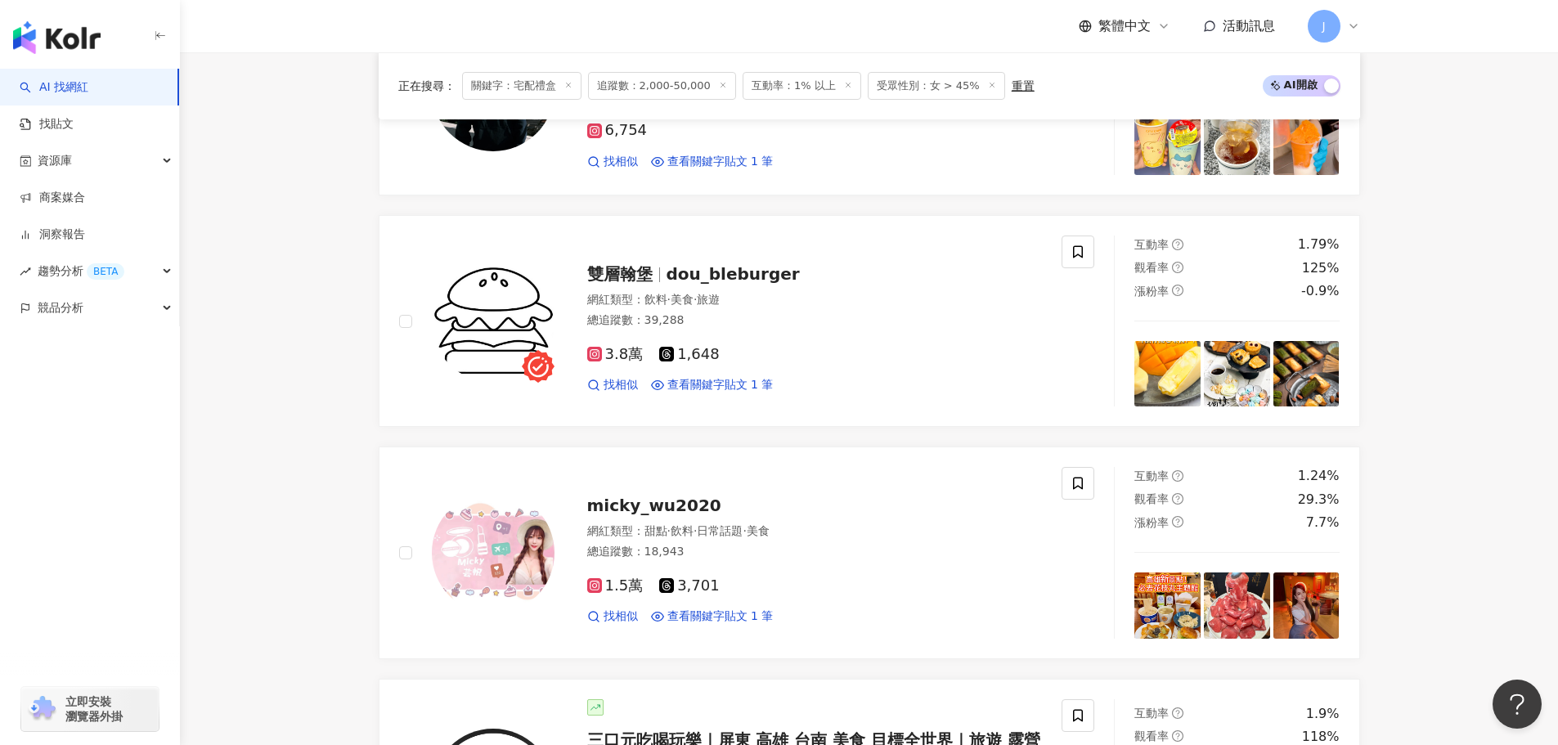
scroll to position [2420, 0]
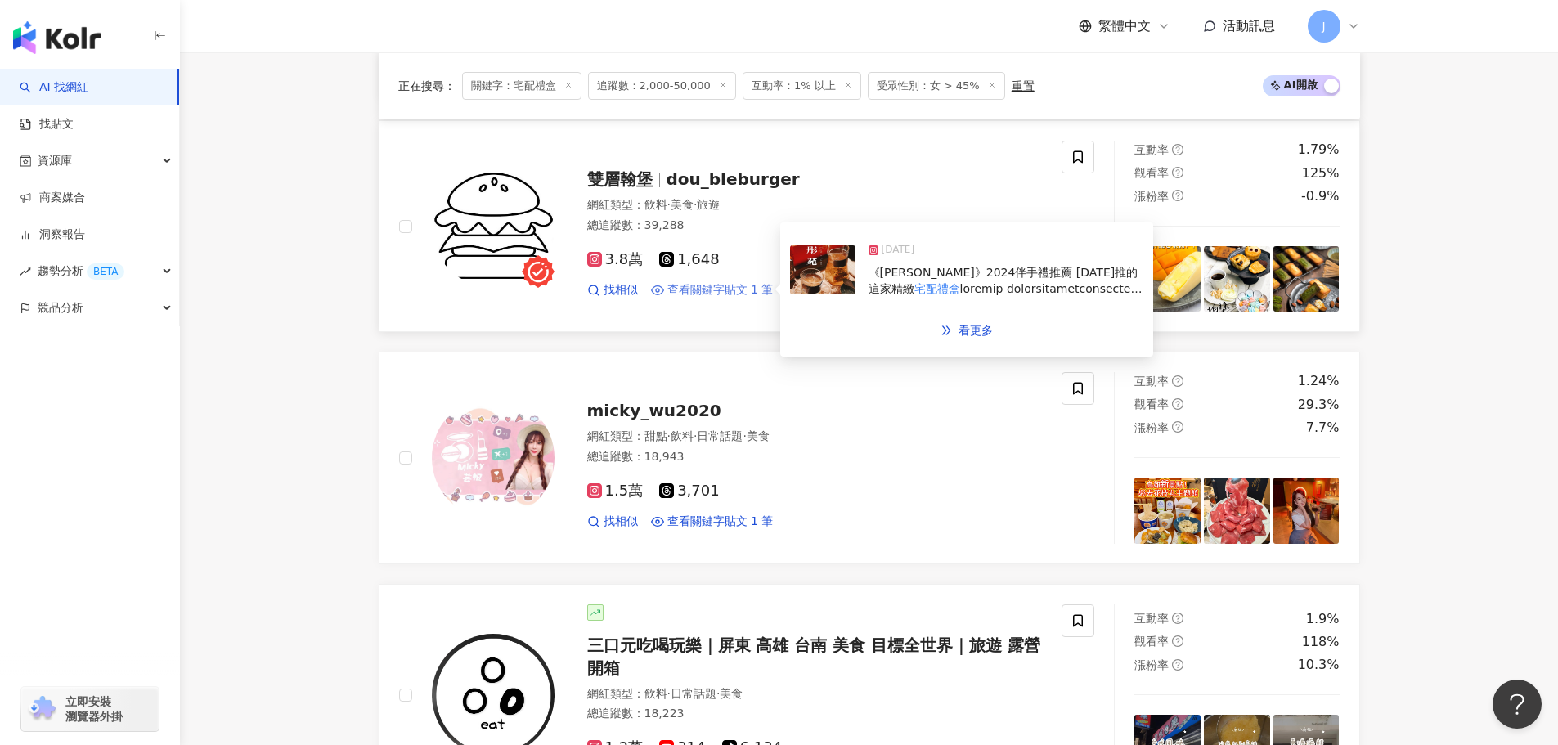
click at [703, 282] on span "查看關鍵字貼文 1 筆" at bounding box center [720, 290] width 106 height 16
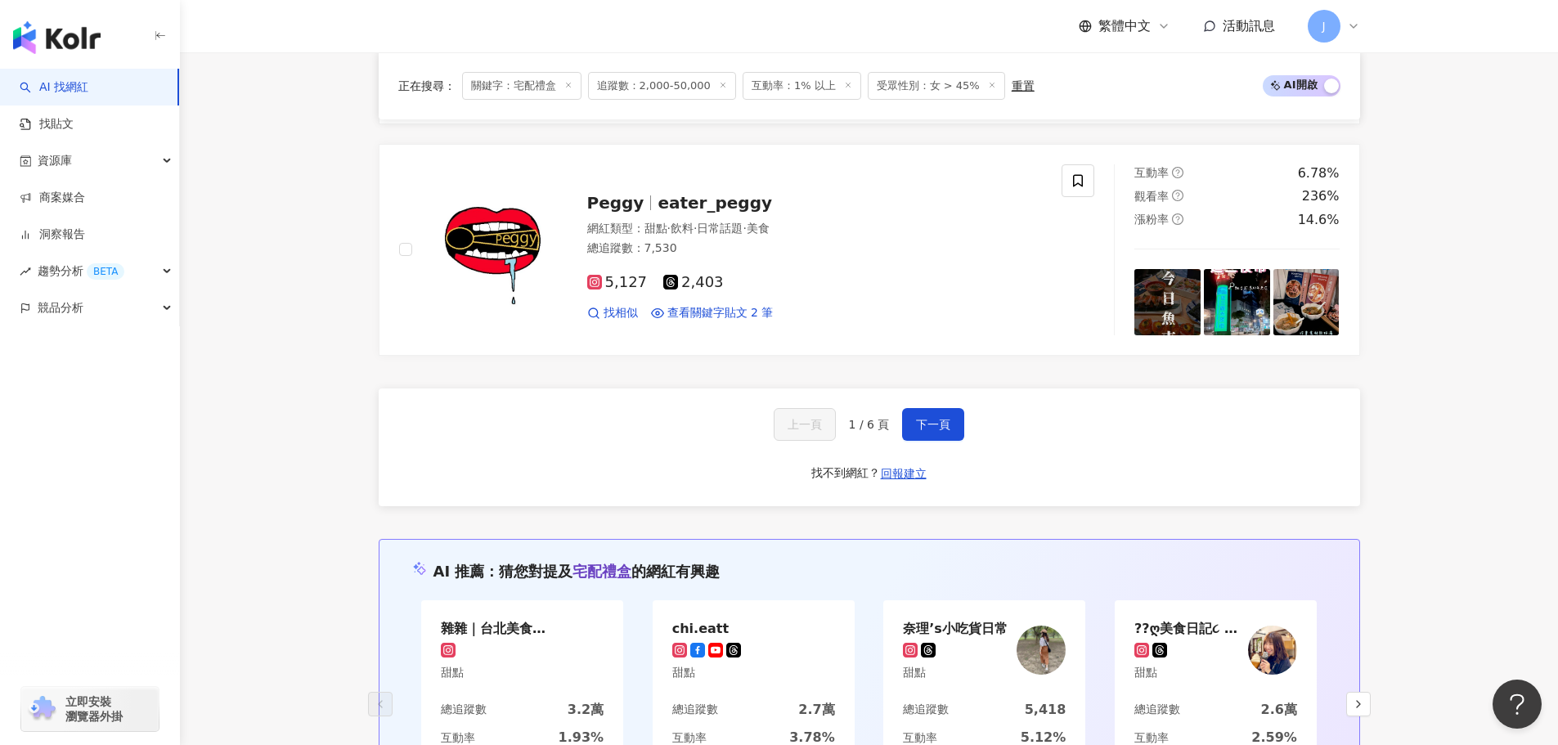
scroll to position [3074, 0]
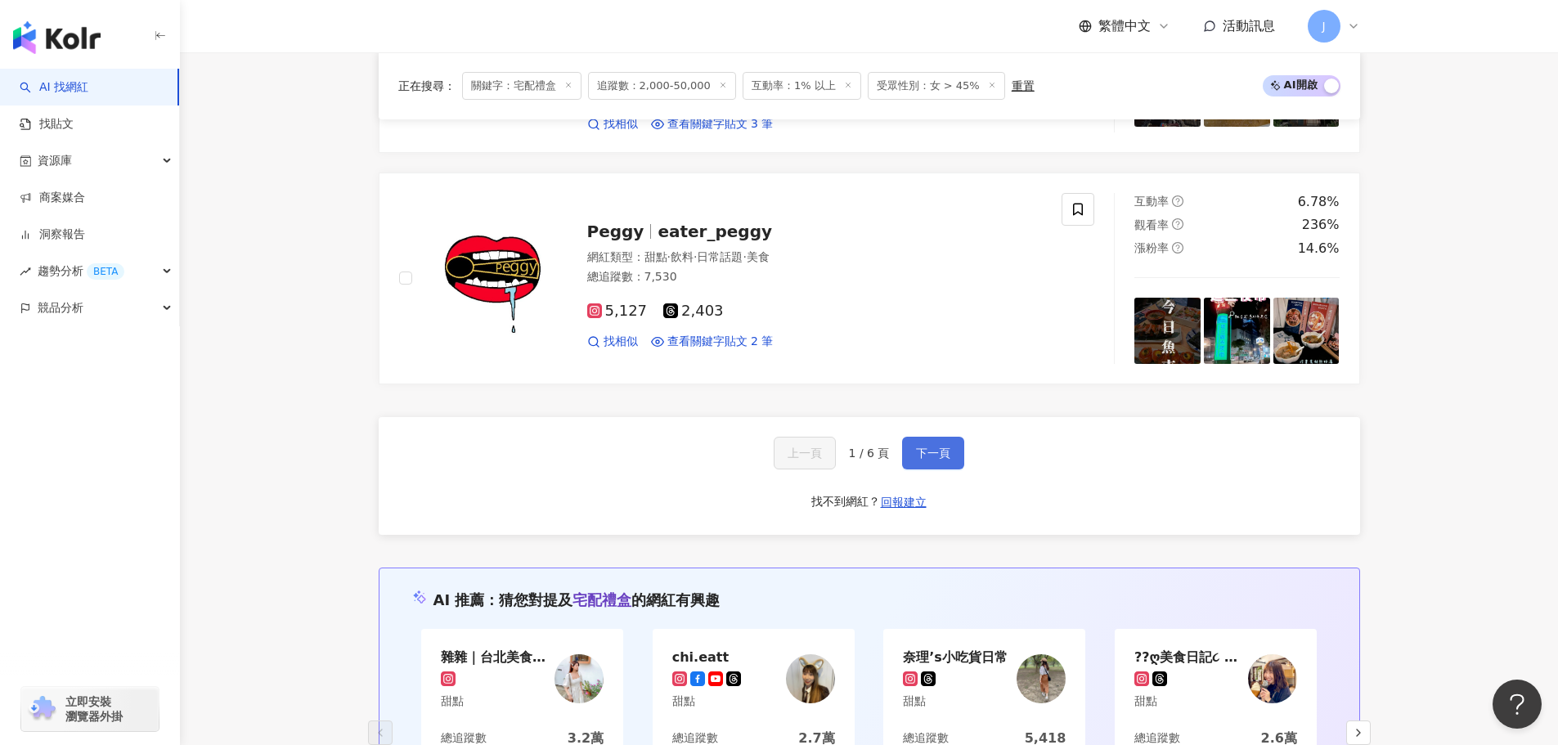
click at [943, 447] on span "下一頁" at bounding box center [933, 453] width 34 height 13
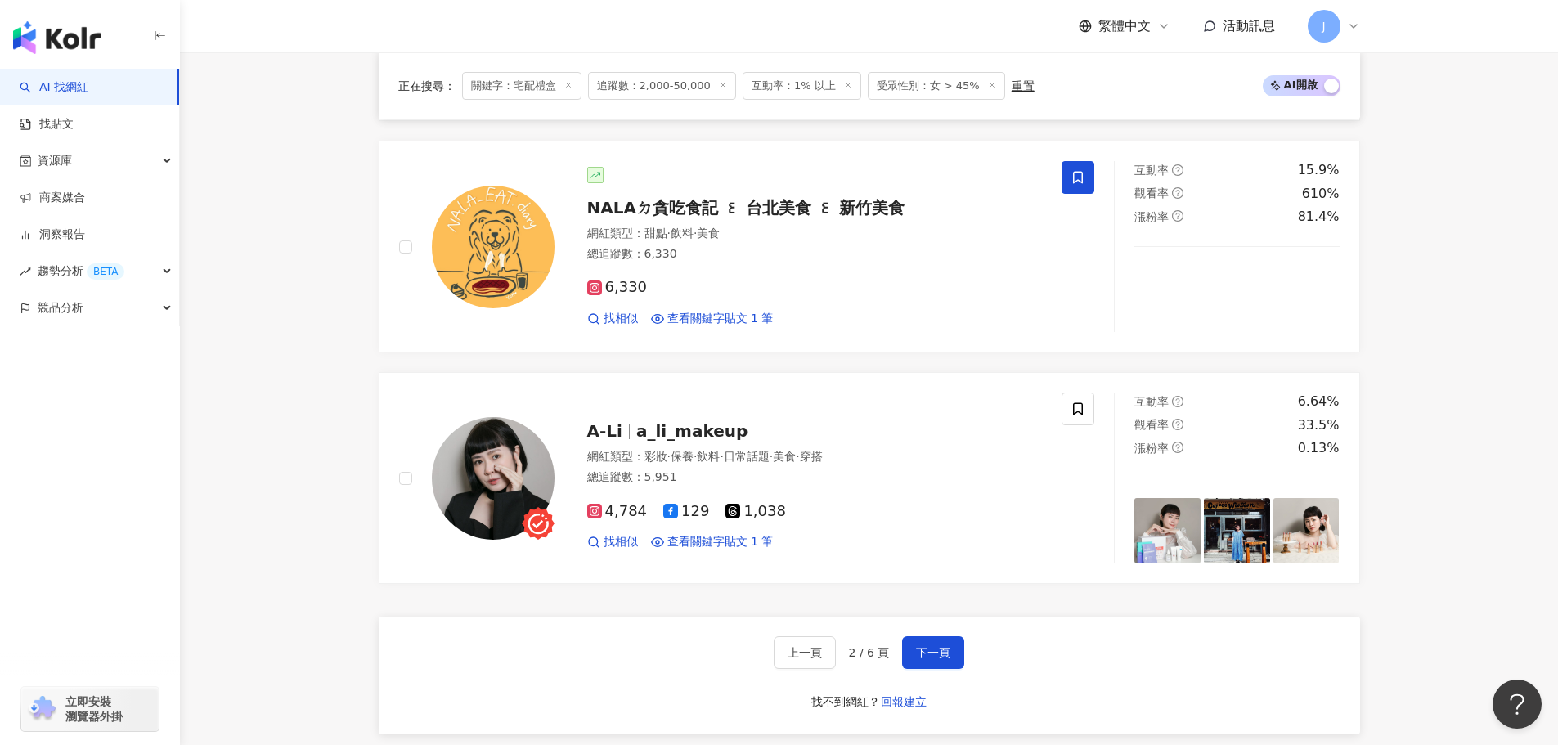
scroll to position [2875, 0]
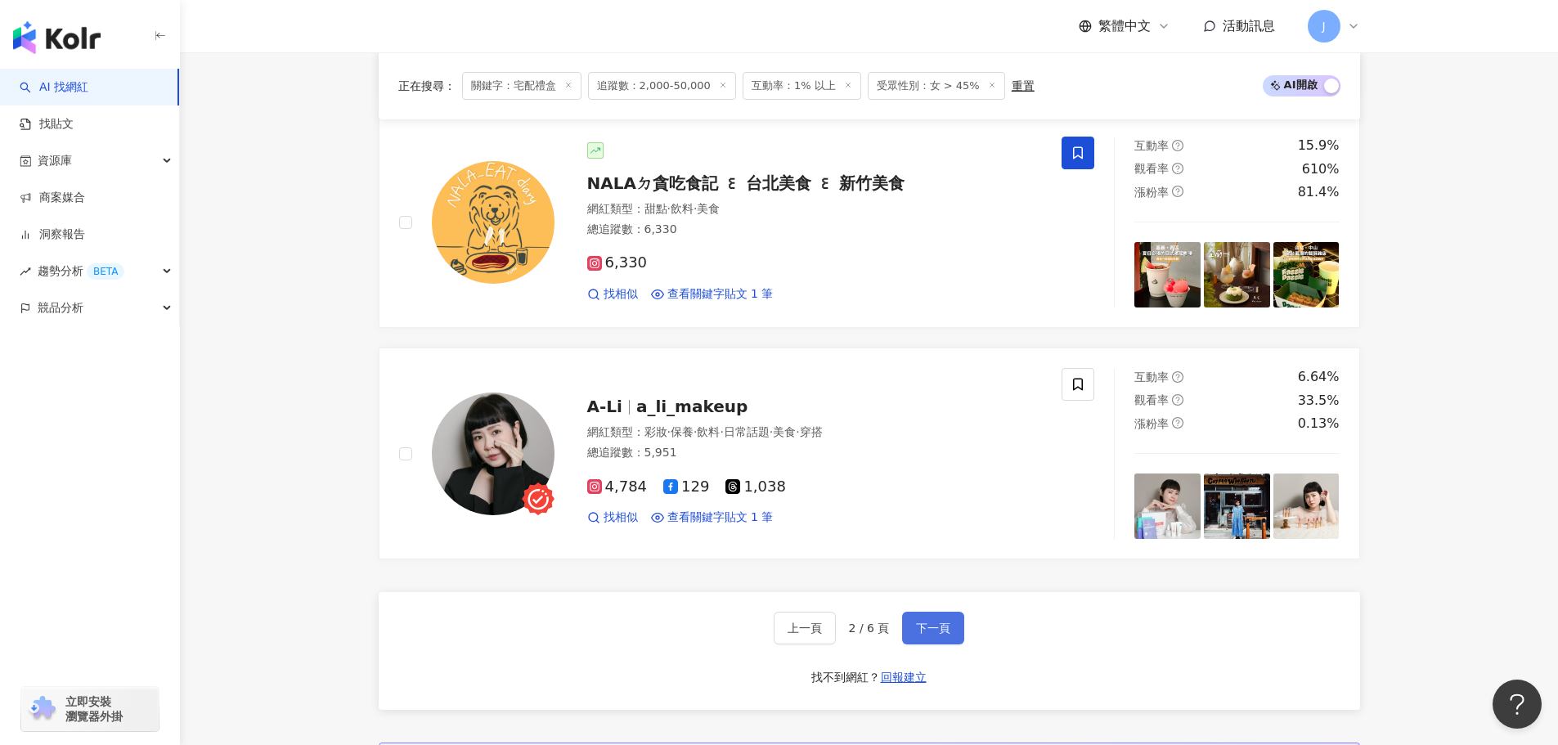
click at [929, 633] on span "下一頁" at bounding box center [933, 628] width 34 height 13
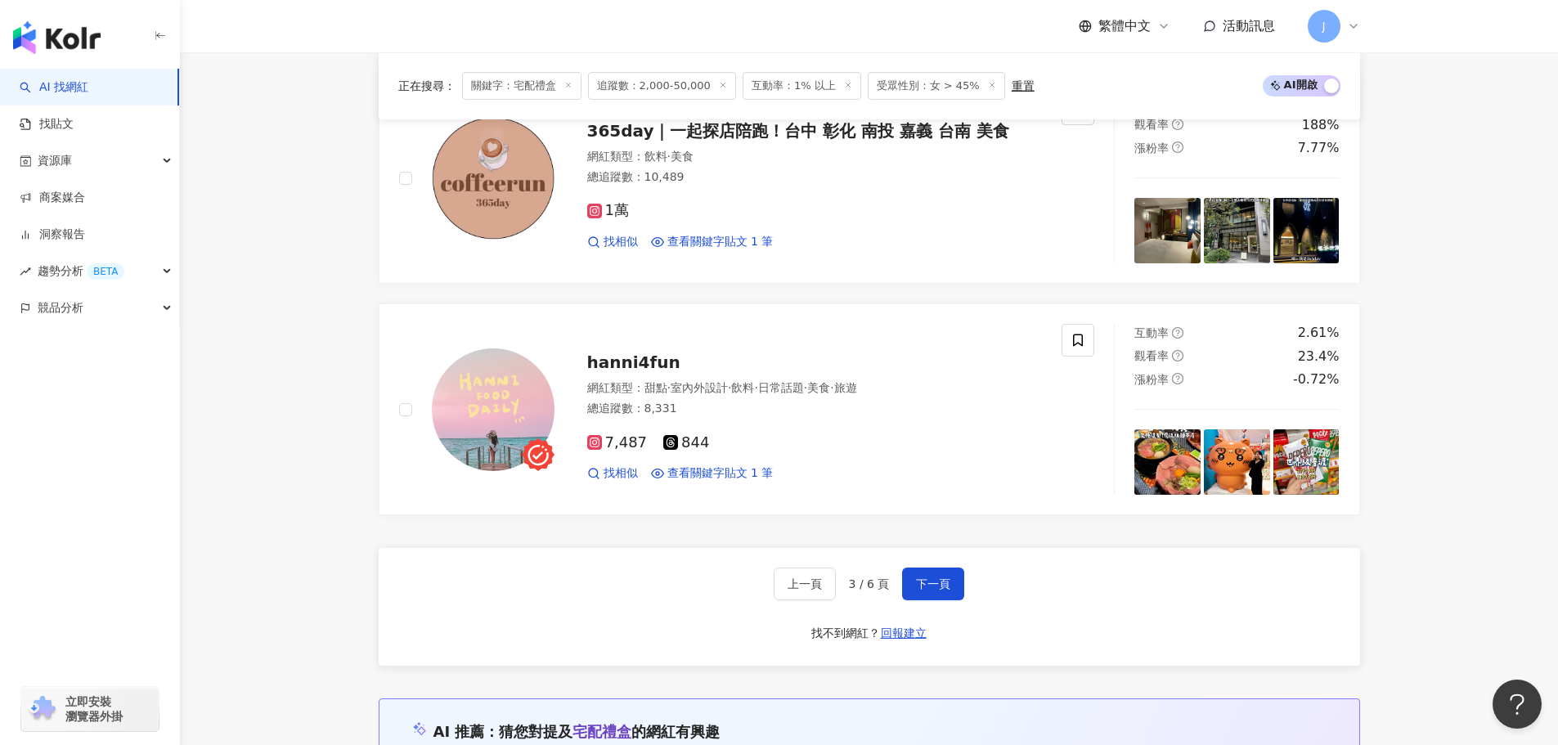
scroll to position [2964, 0]
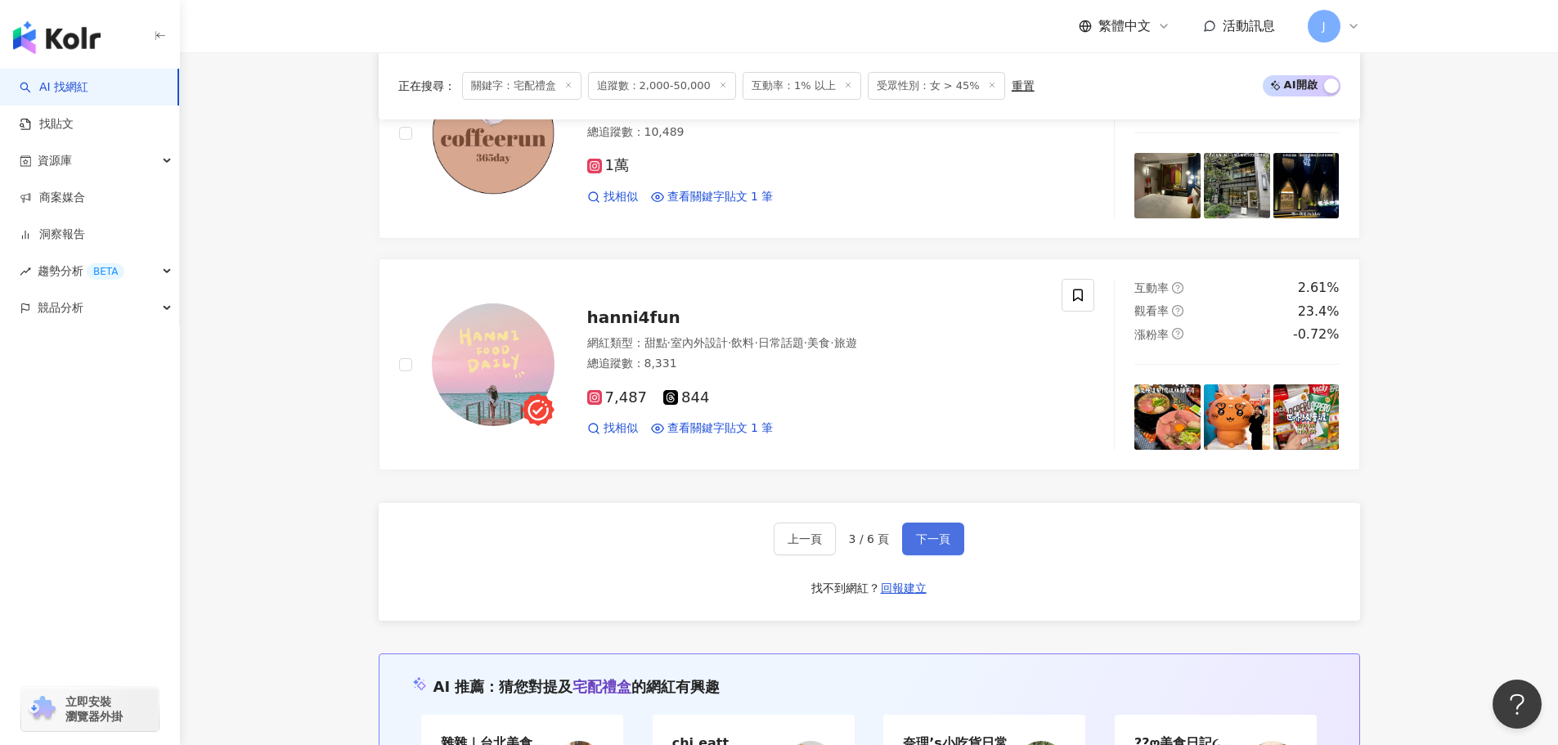
click at [922, 541] on span "下一頁" at bounding box center [933, 539] width 34 height 13
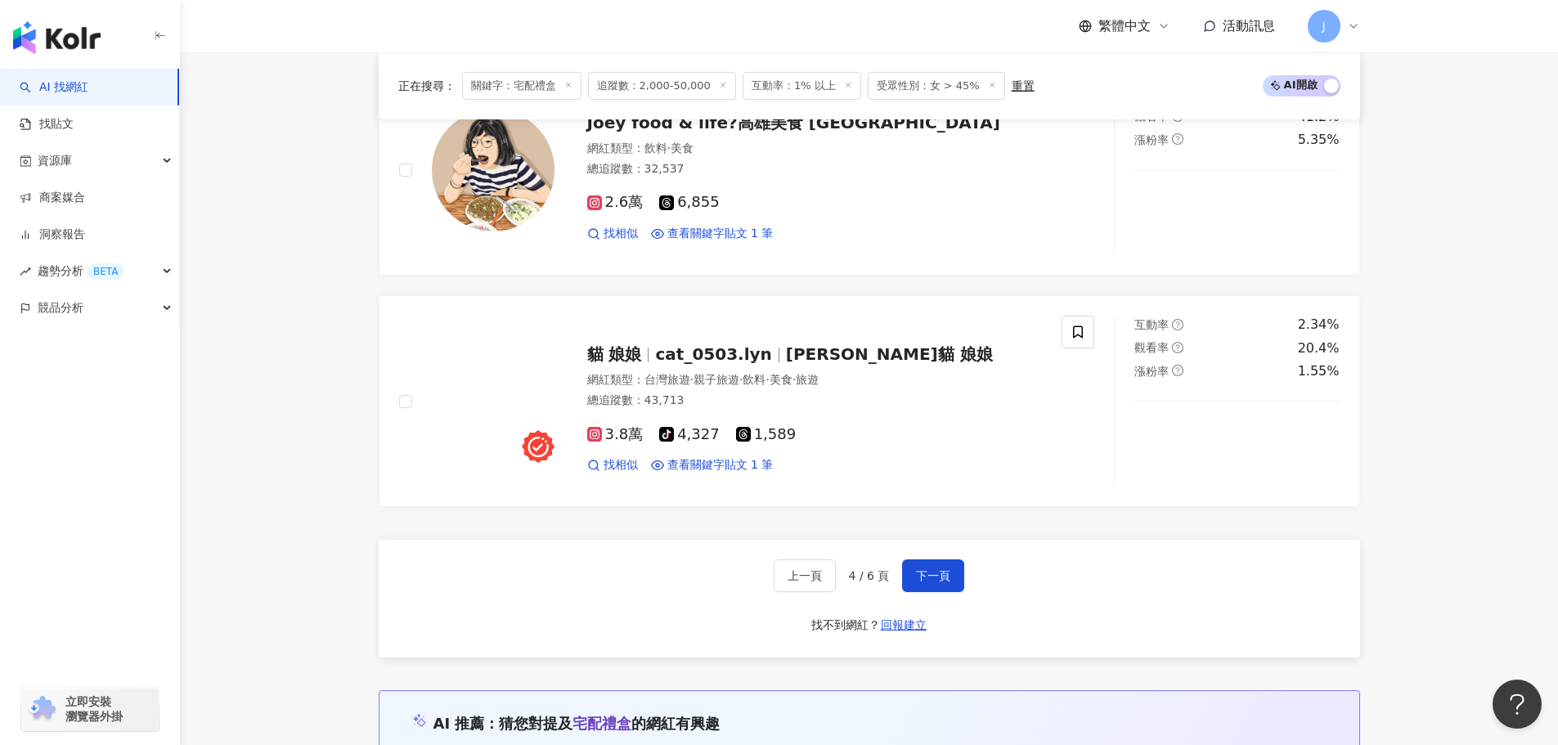
scroll to position [2938, 0]
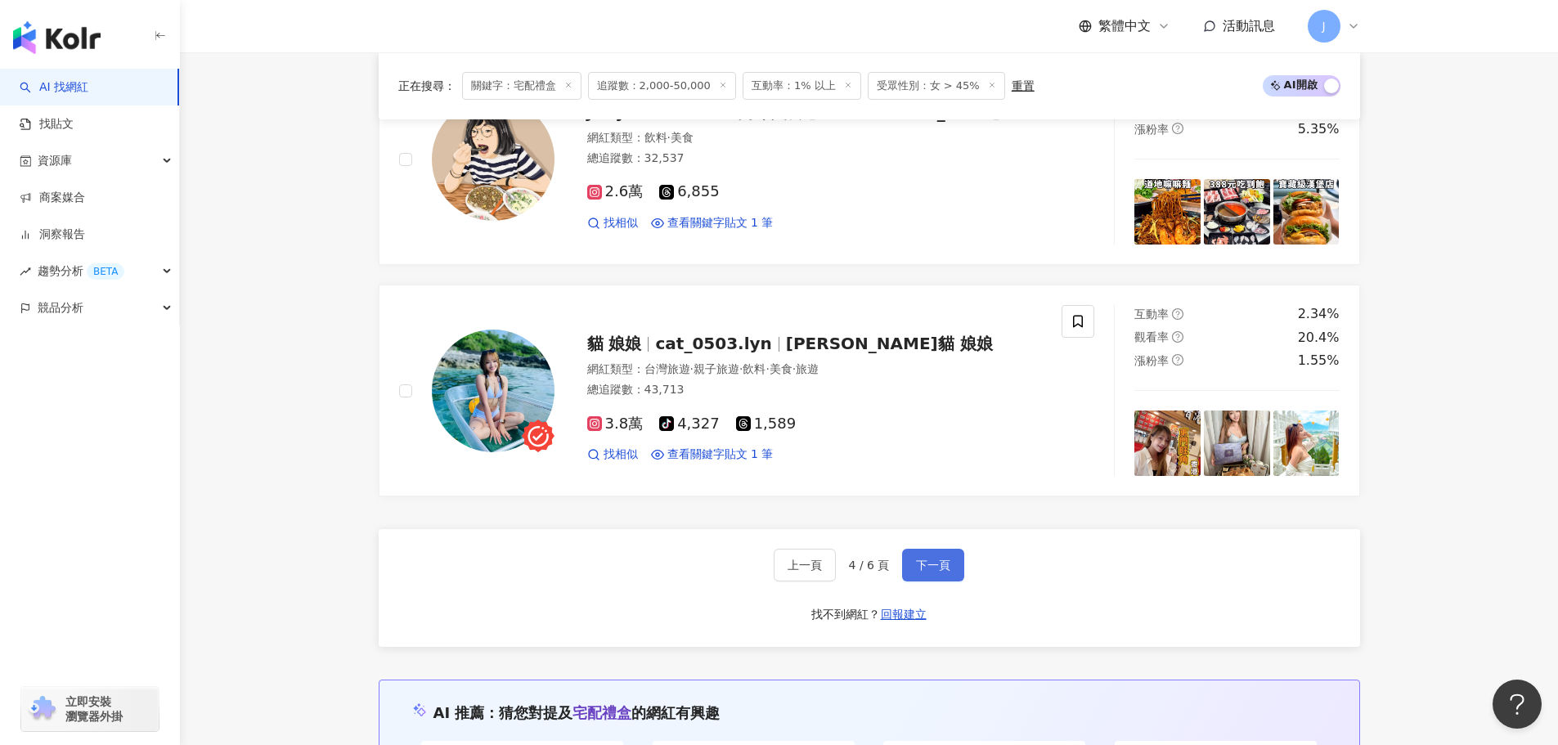
click at [936, 563] on span "下一頁" at bounding box center [933, 565] width 34 height 13
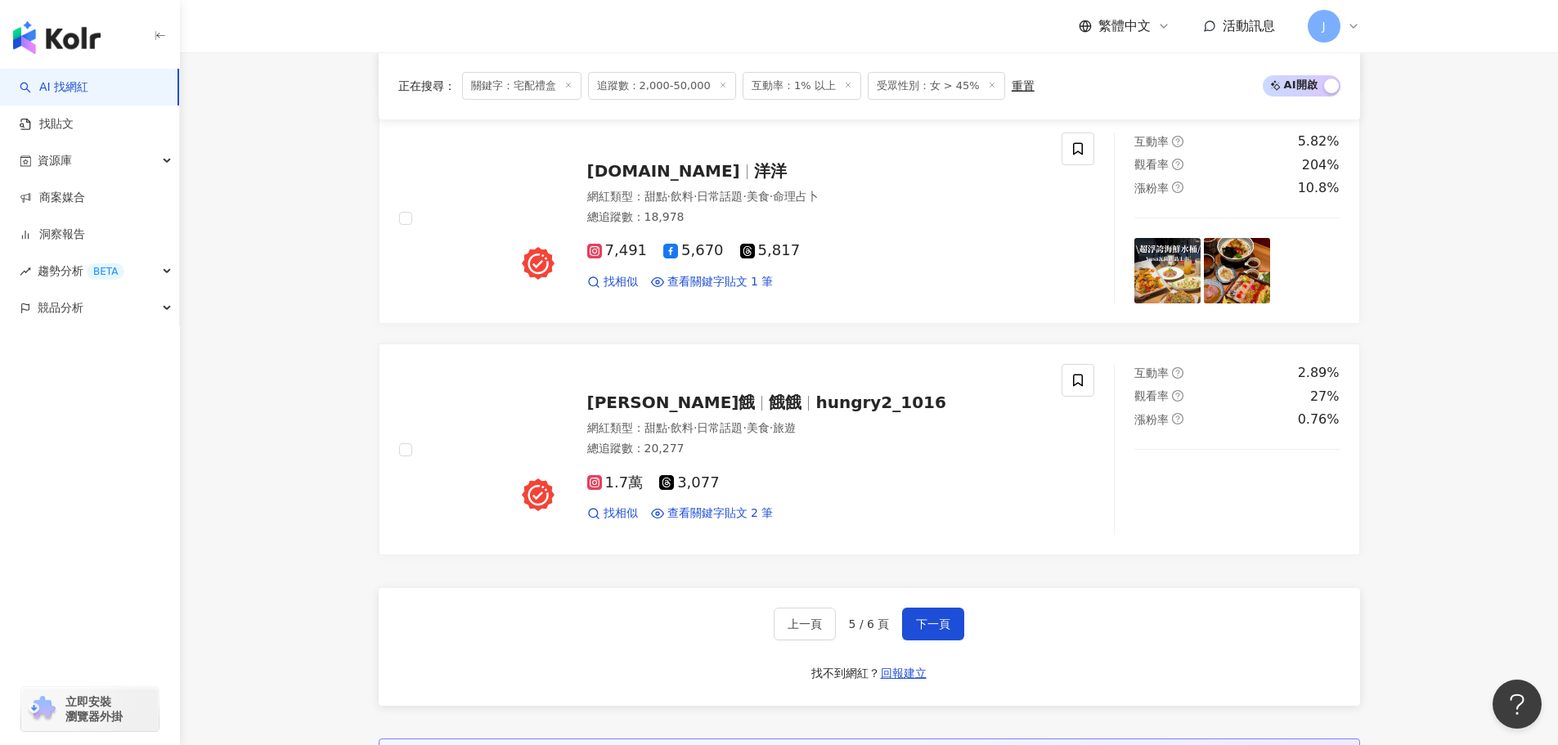
scroll to position [2919, 0]
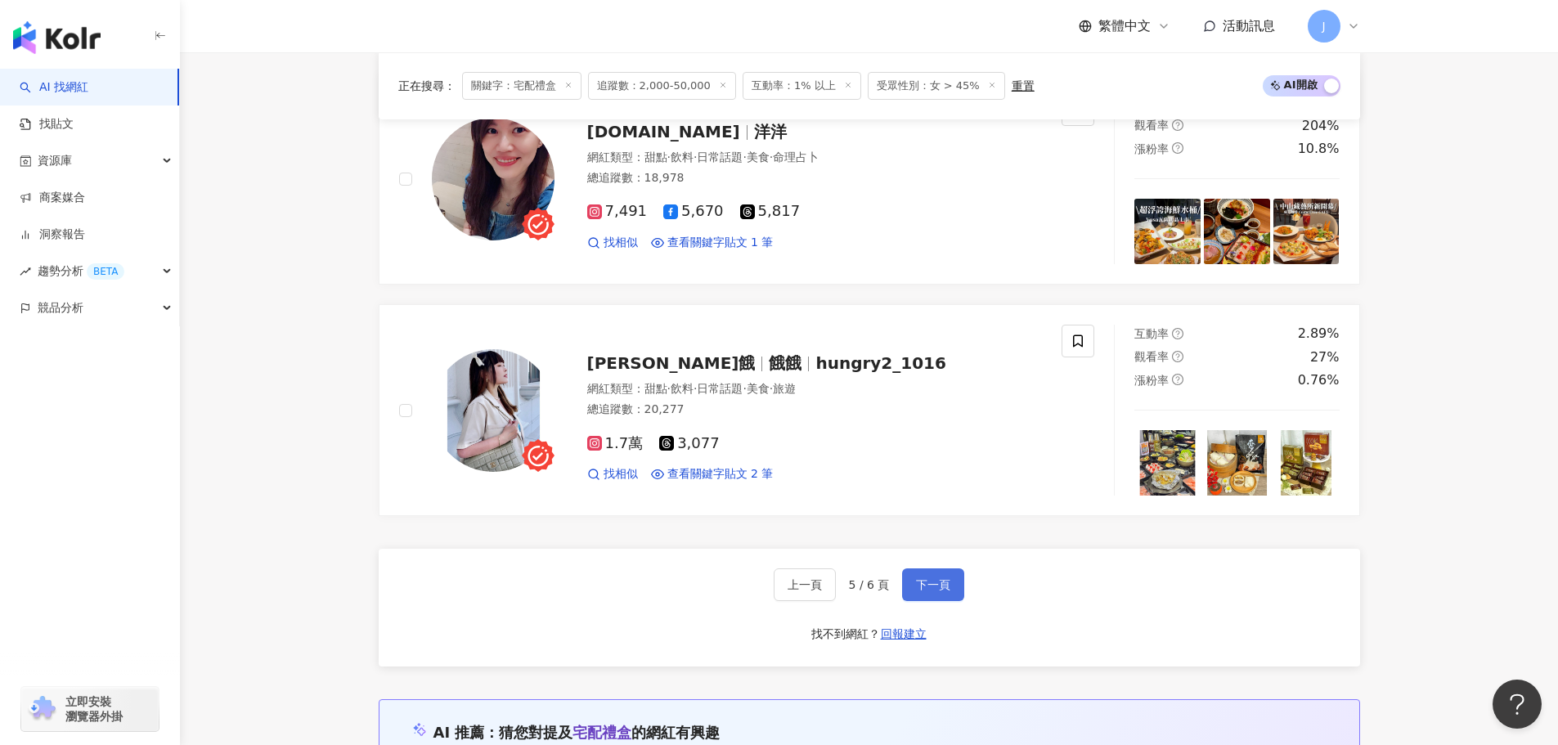
click at [941, 591] on span "下一頁" at bounding box center [933, 584] width 34 height 13
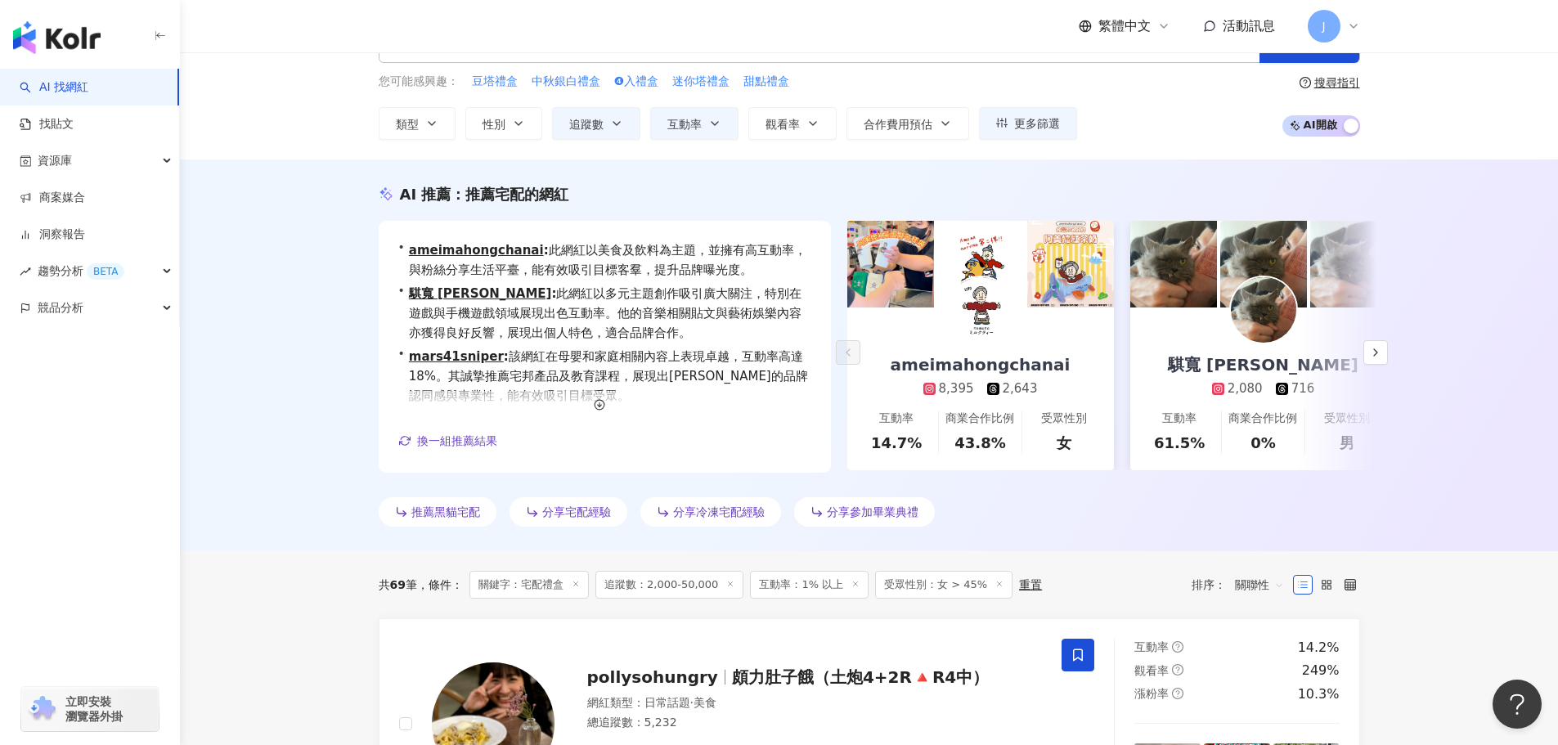
scroll to position [0, 0]
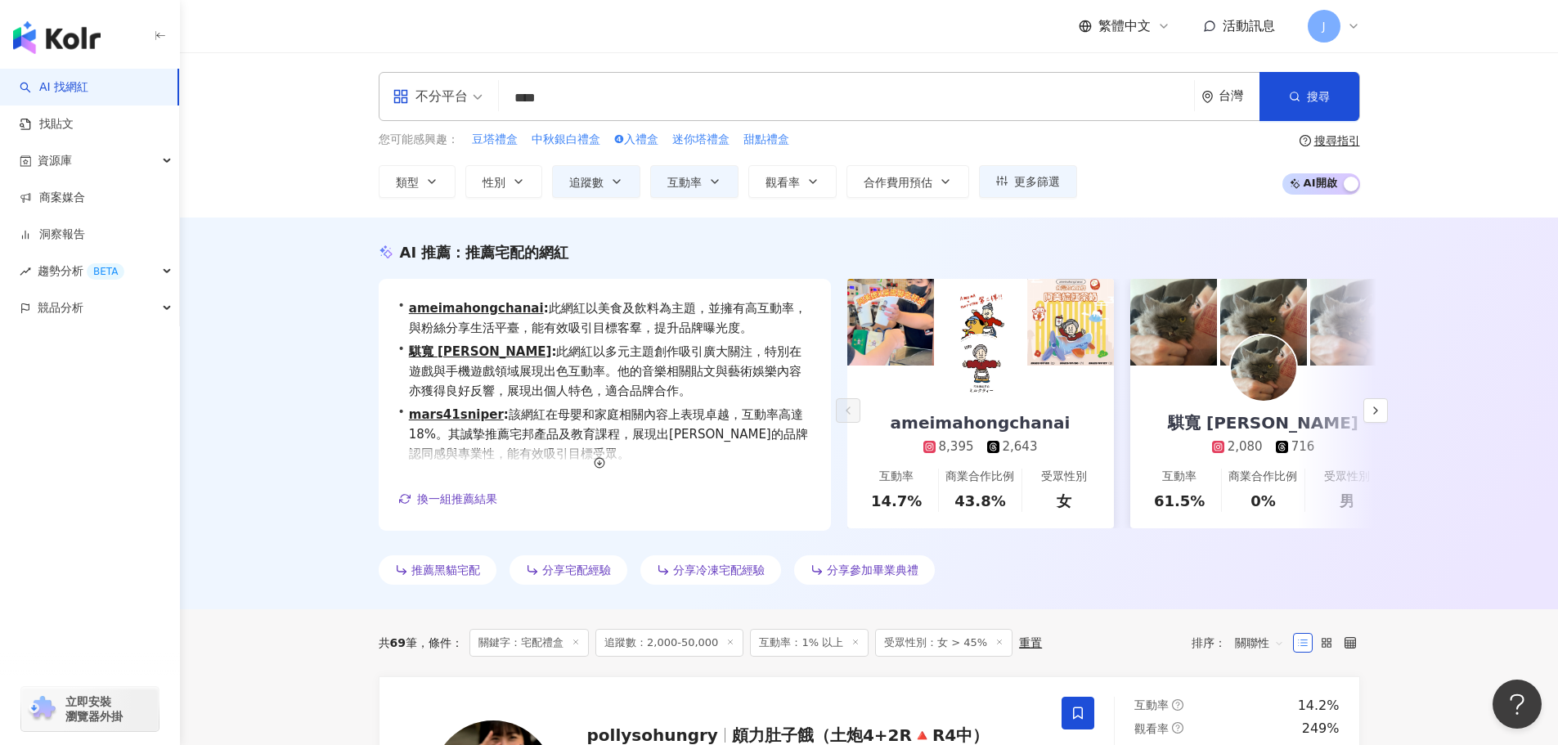
click at [583, 97] on input "****" at bounding box center [847, 98] width 682 height 31
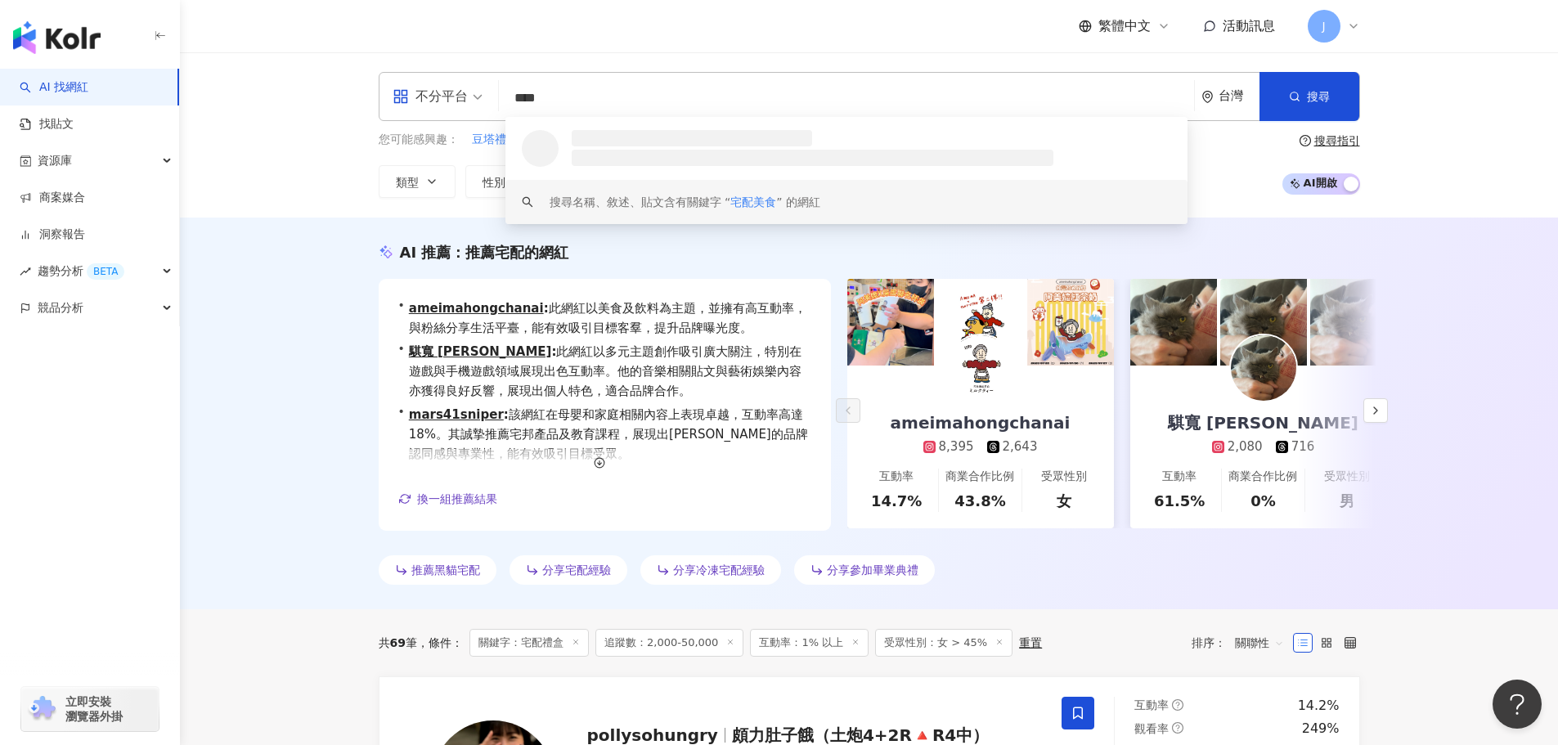
type input "****"
click at [663, 242] on div "AI 推薦 ： 推薦宅配的網紅" at bounding box center [870, 252] width 982 height 20
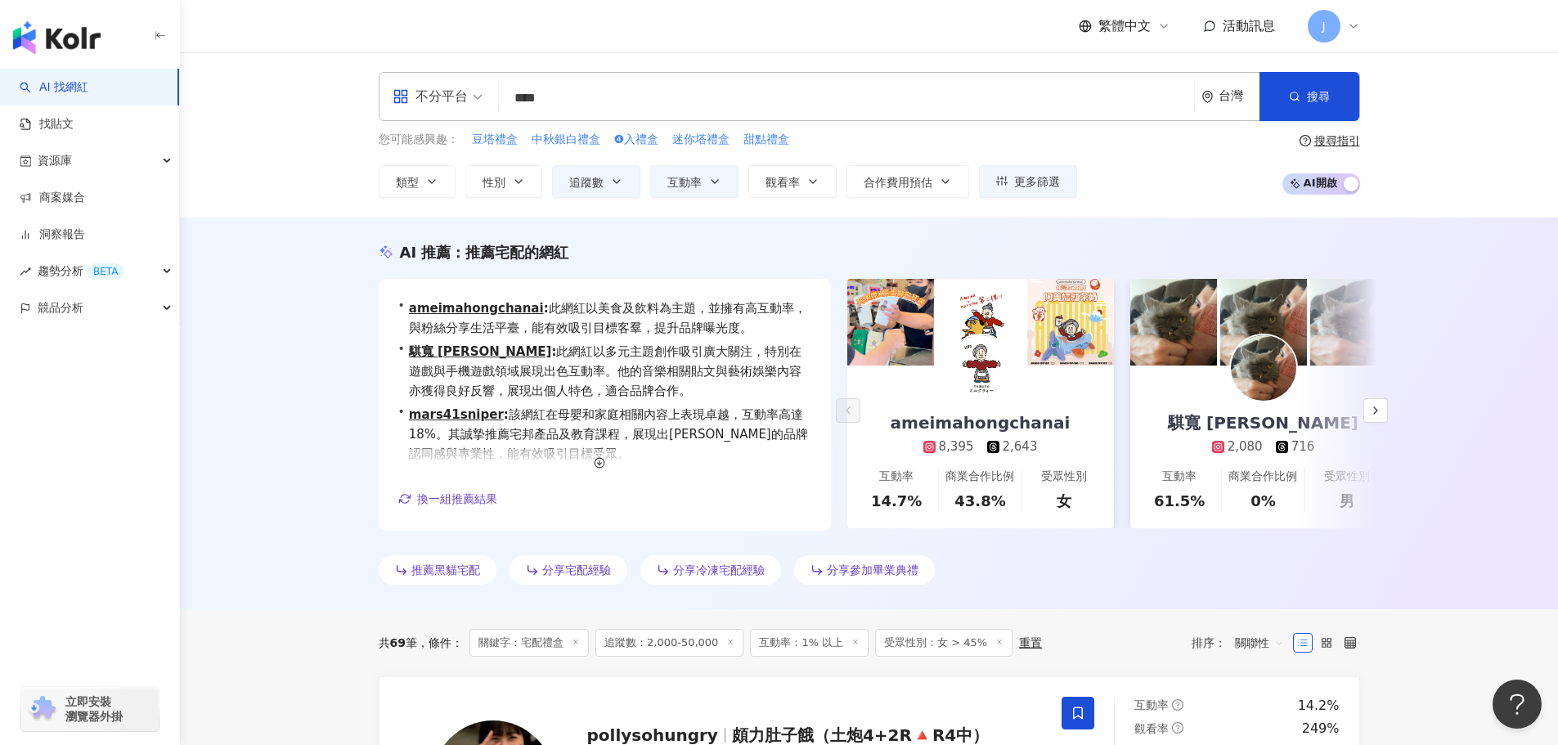
click at [672, 96] on input "****" at bounding box center [847, 98] width 682 height 31
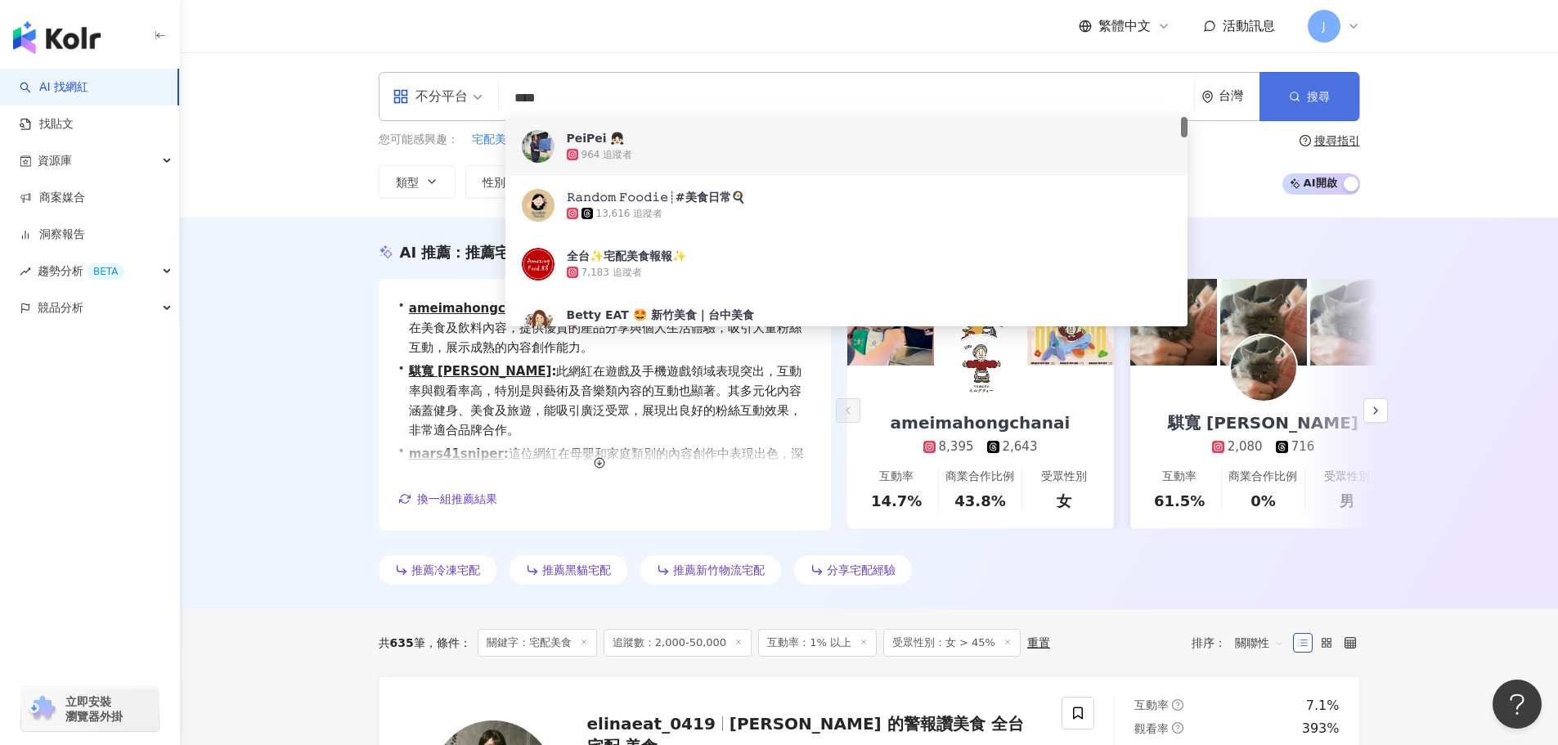
click at [1301, 93] on button "搜尋" at bounding box center [1310, 96] width 100 height 49
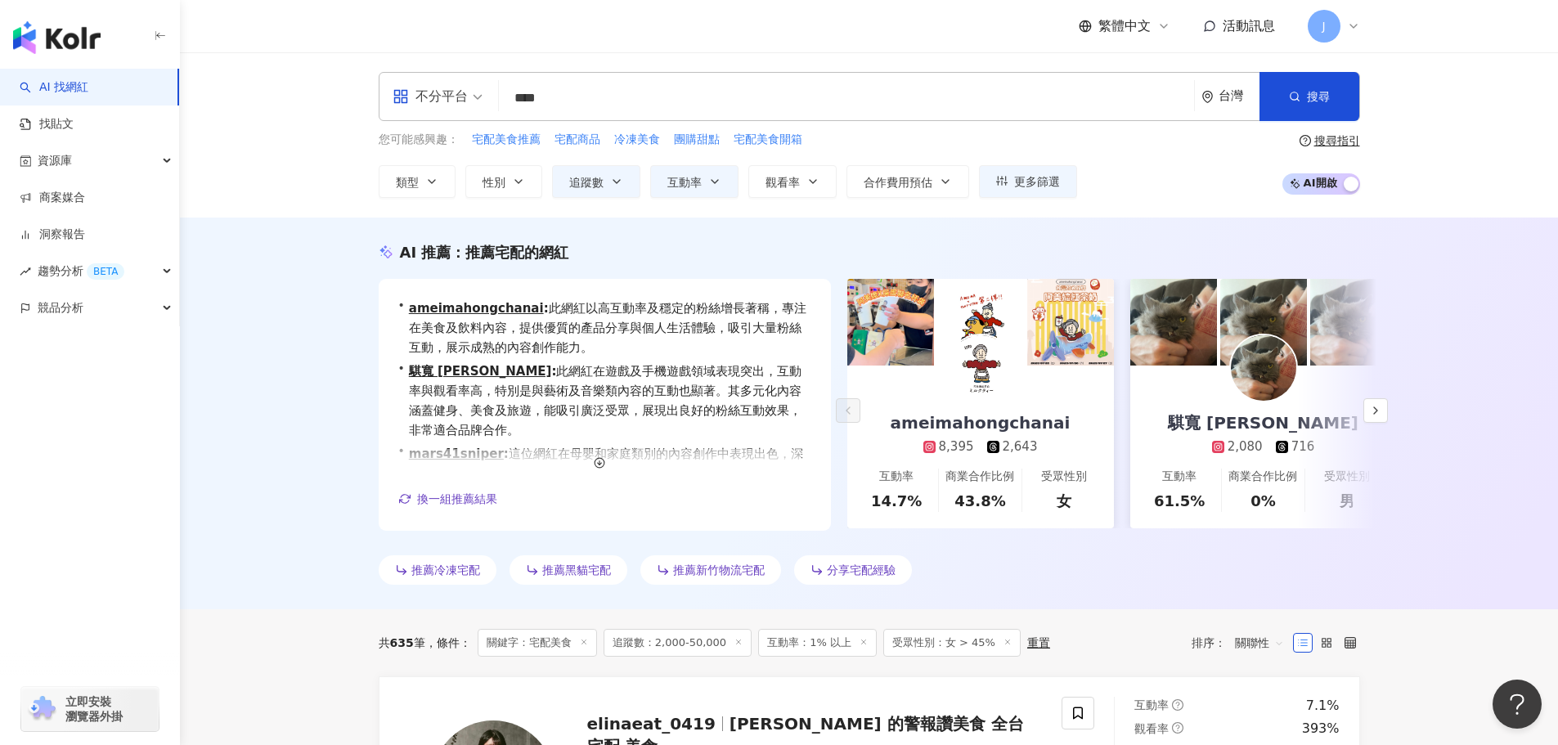
click at [566, 92] on input "****" at bounding box center [847, 98] width 682 height 31
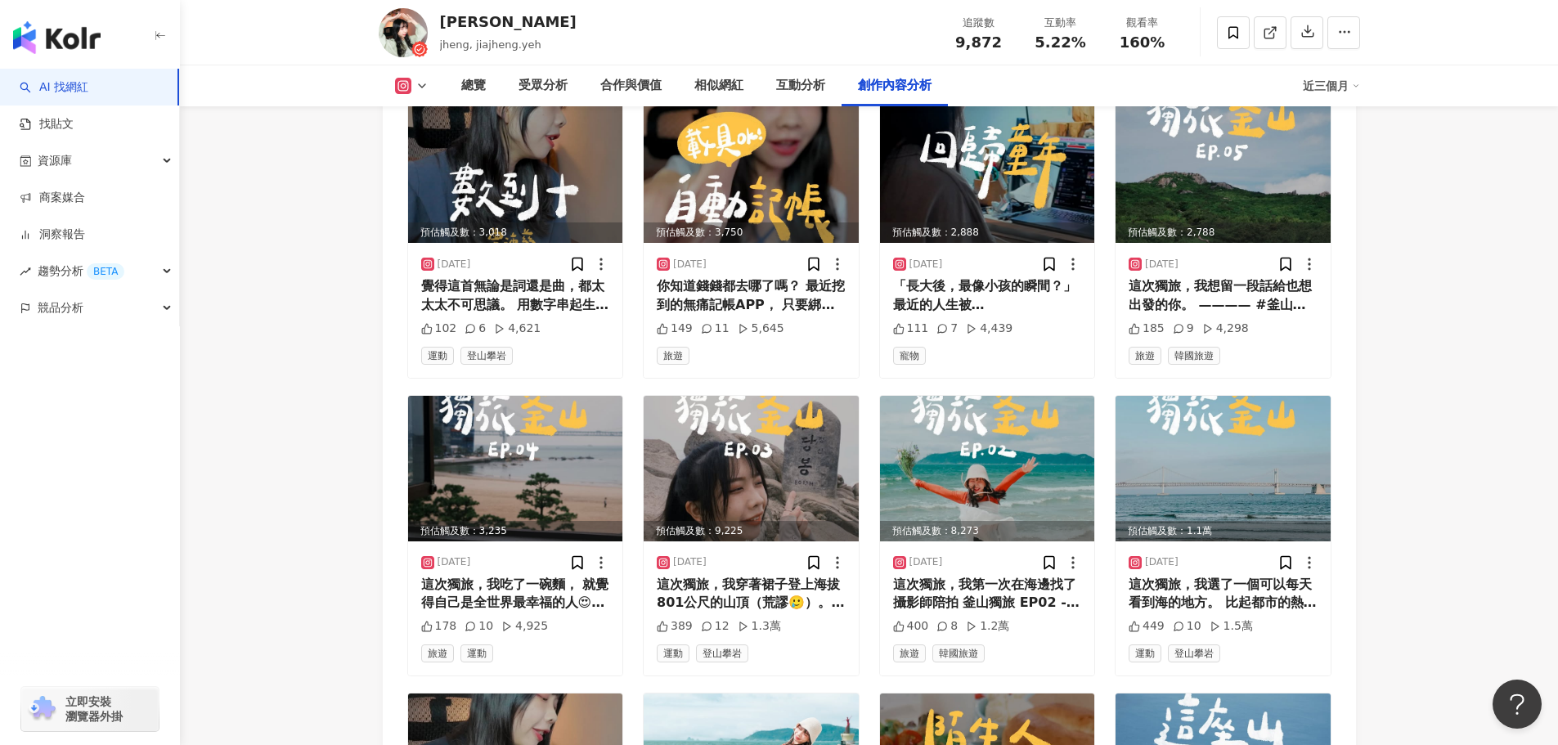
scroll to position [6291, 0]
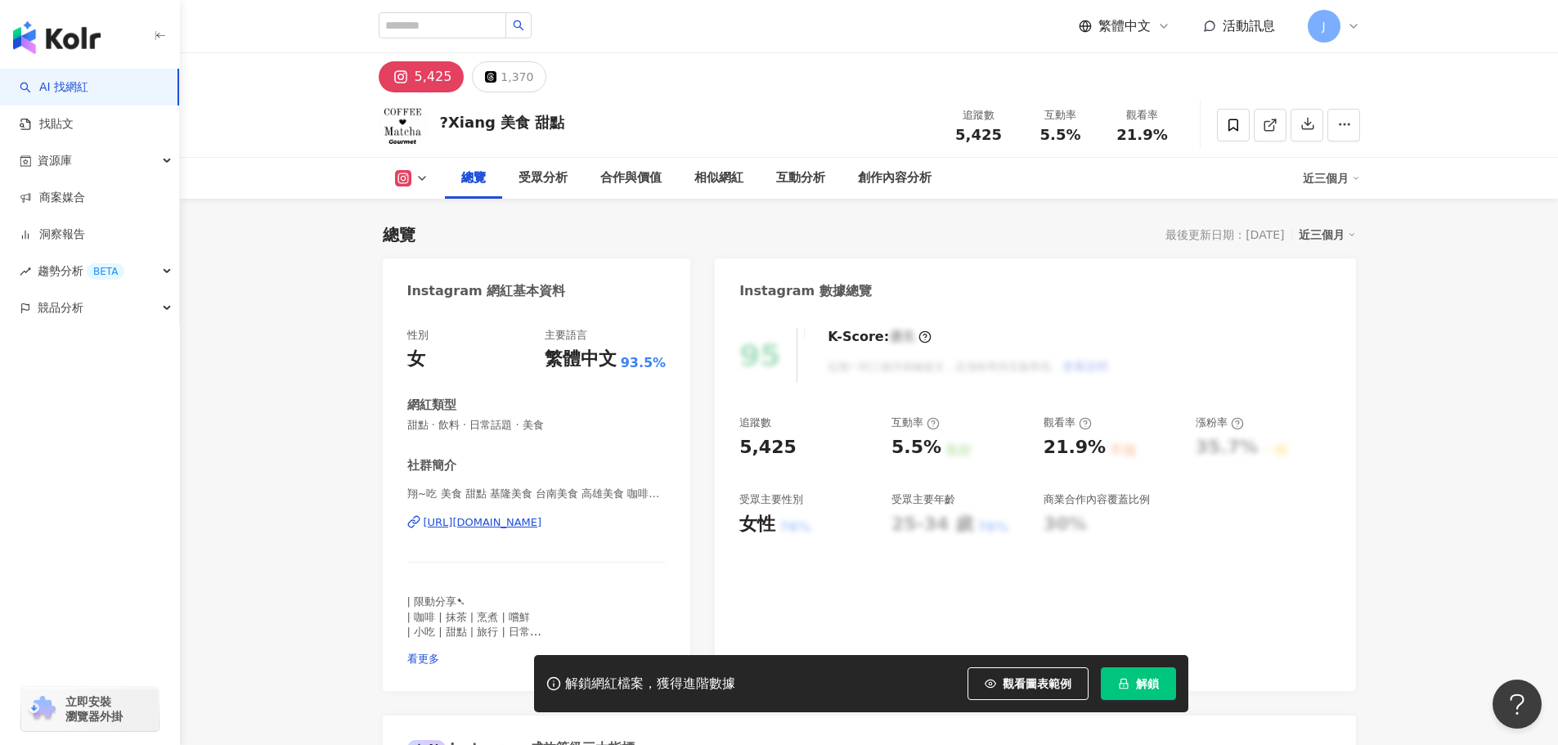
drag, startPoint x: 399, startPoint y: 519, endPoint x: 661, endPoint y: 519, distance: 261.8
click at [661, 519] on div "性別 女 主要語言 繁體中文 93.5% 網紅類型 甜點 · 飲料 · 日常話題 · 美食 社群簡介 翔~吃 美食 甜點 基隆美食 台南美食 高雄美食 咖啡廳…" at bounding box center [537, 502] width 308 height 380
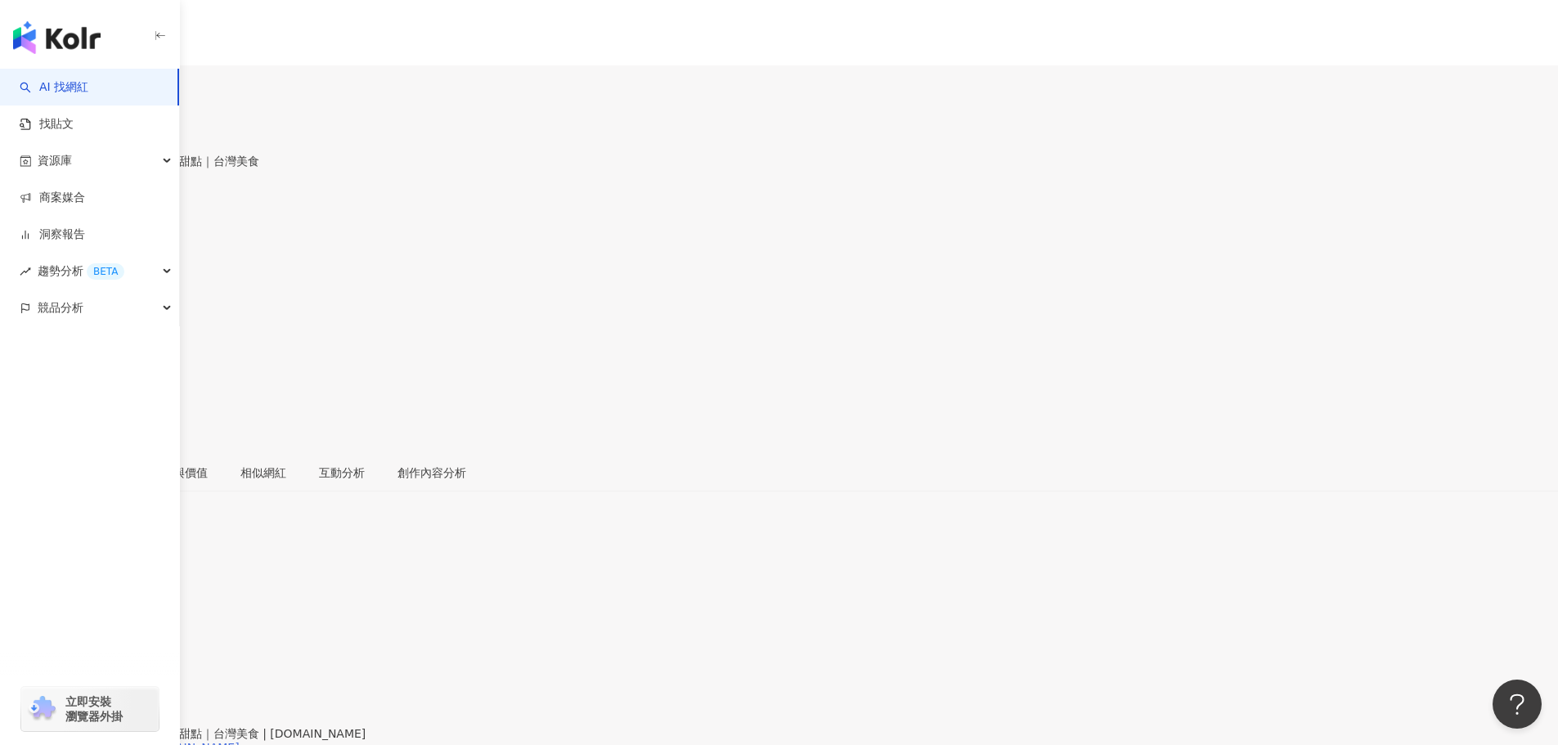
drag, startPoint x: 374, startPoint y: 526, endPoint x: 640, endPoint y: 522, distance: 265.9
copy div "https://www.instagram.com/yyoopp.food/"
drag, startPoint x: 398, startPoint y: 517, endPoint x: 612, endPoint y: 521, distance: 213.5
click at [612, 583] on div "性別 女 主要語言 繁體中文 97.2% 網紅類型 甜點 · 親子旅遊 · 親子 · 美食 · 運動 · 旅遊 社群簡介 [PERSON_NAME]𓃟 |台南…" at bounding box center [779, 734] width 1558 height 303
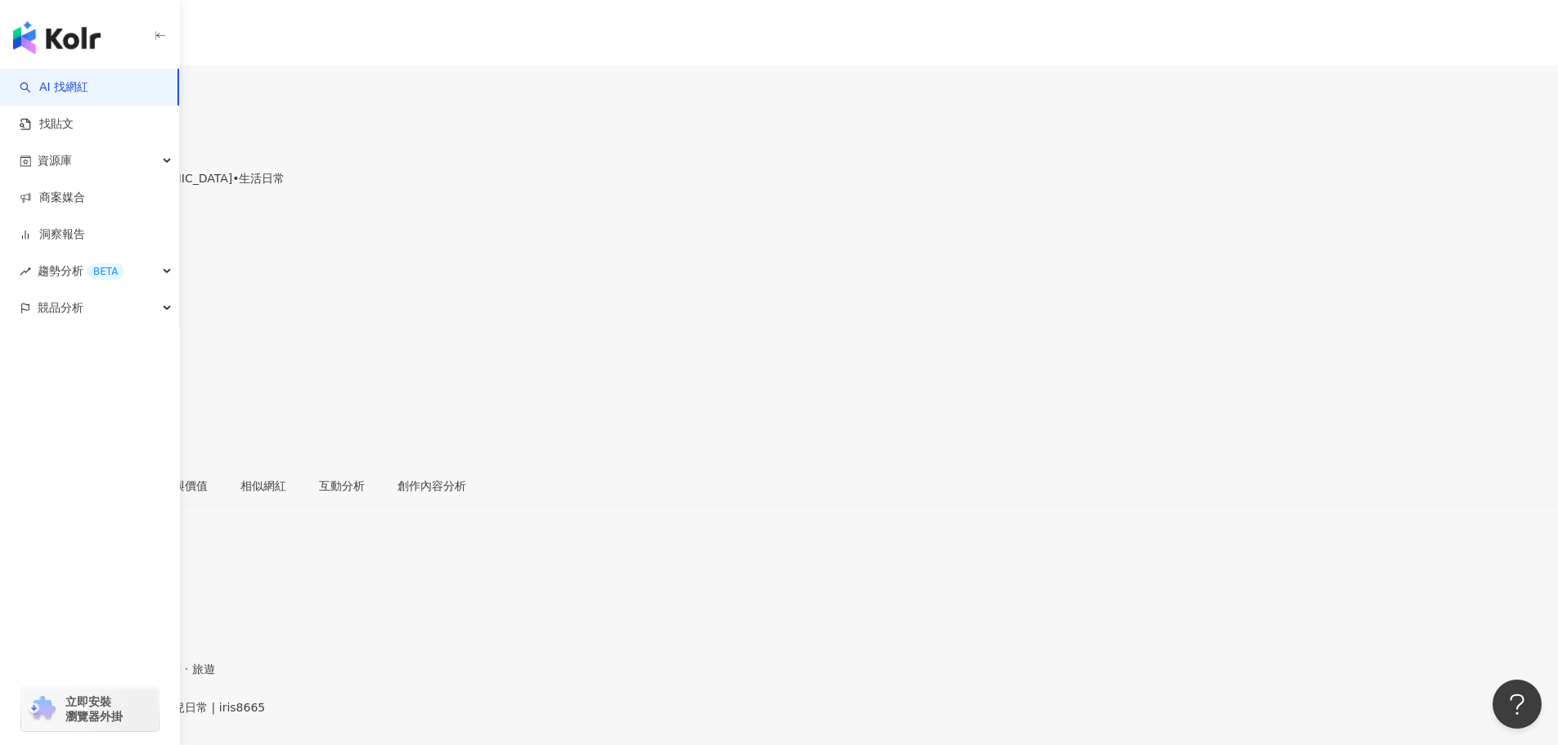
copy div "[URL][DOMAIN_NAME]"
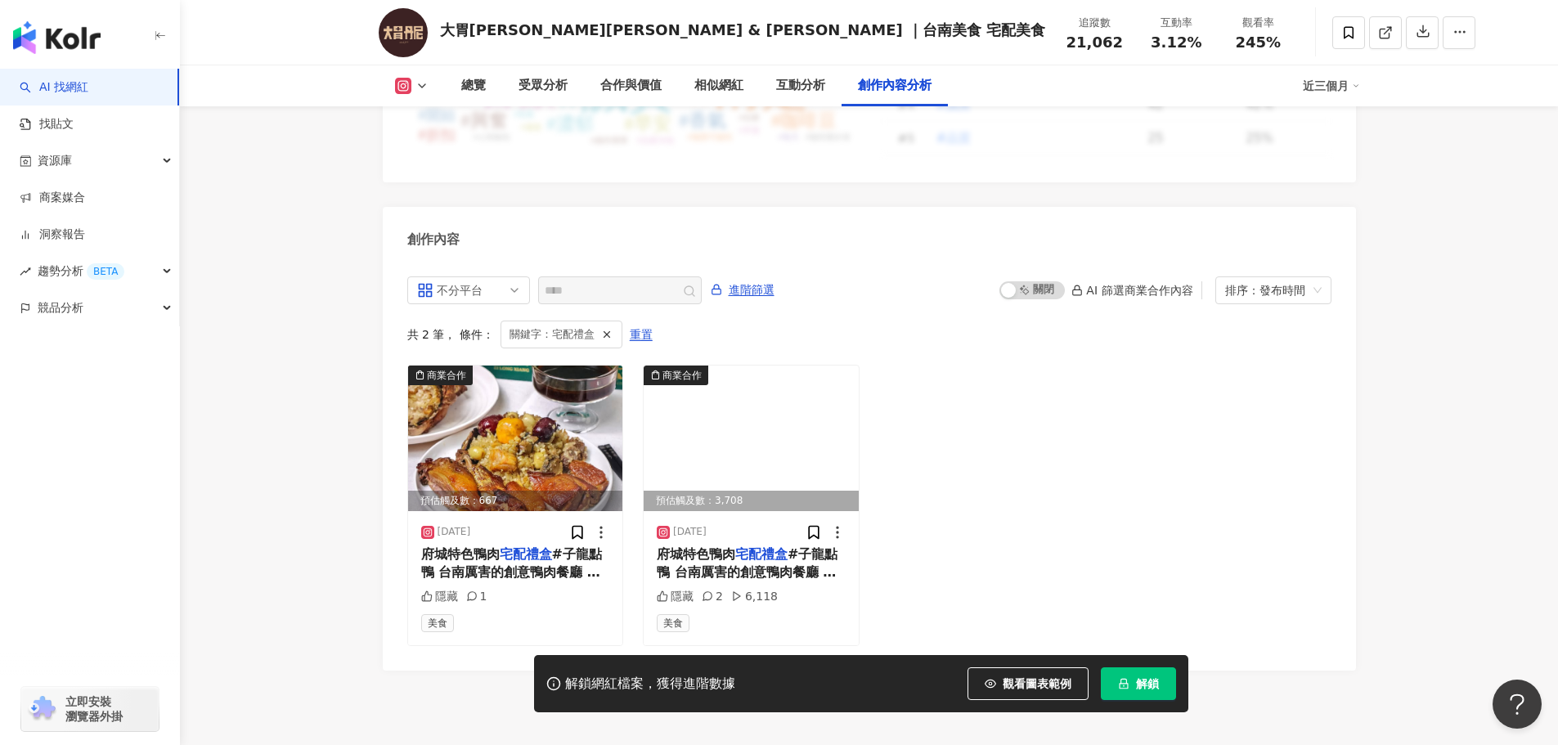
scroll to position [4999, 0]
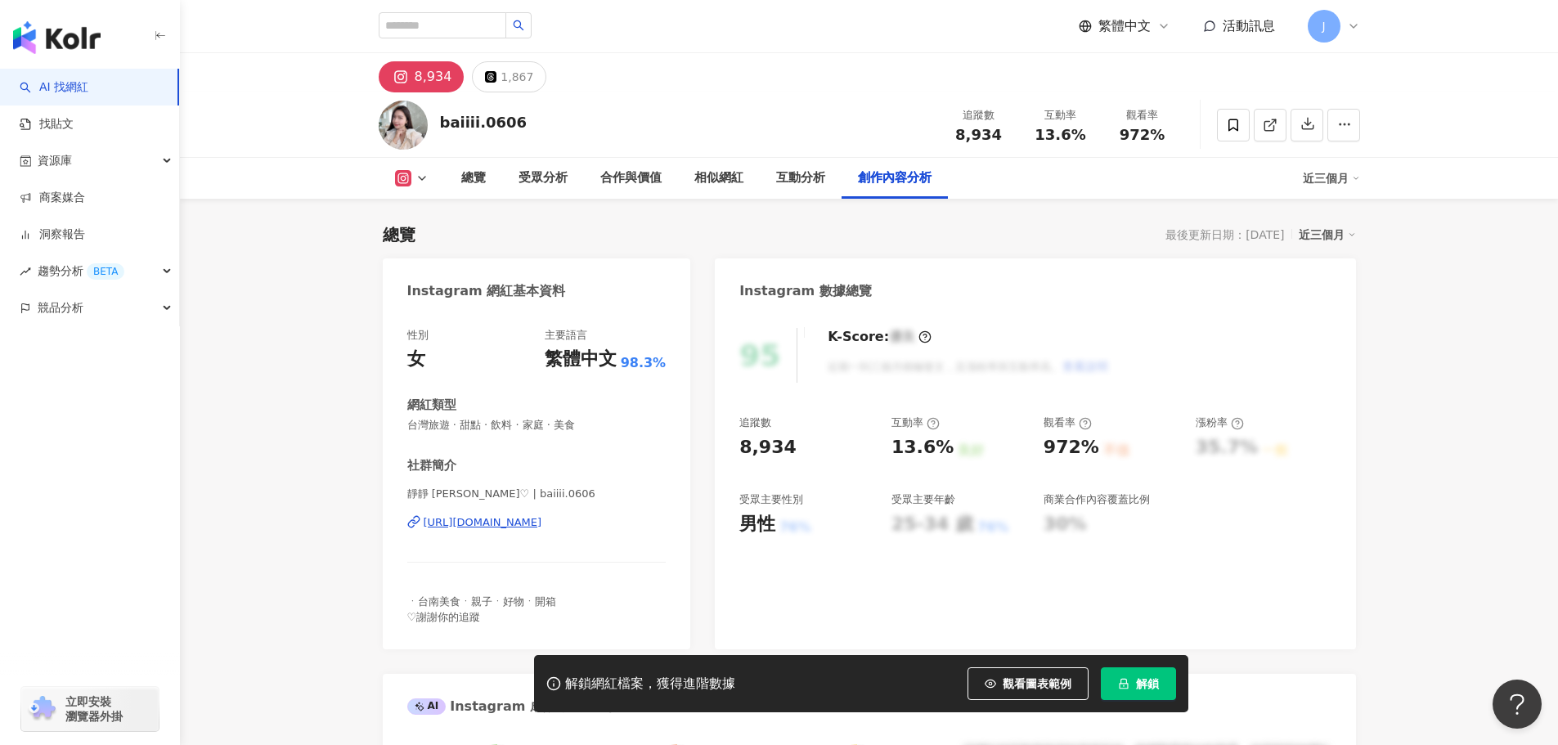
scroll to position [4942, 0]
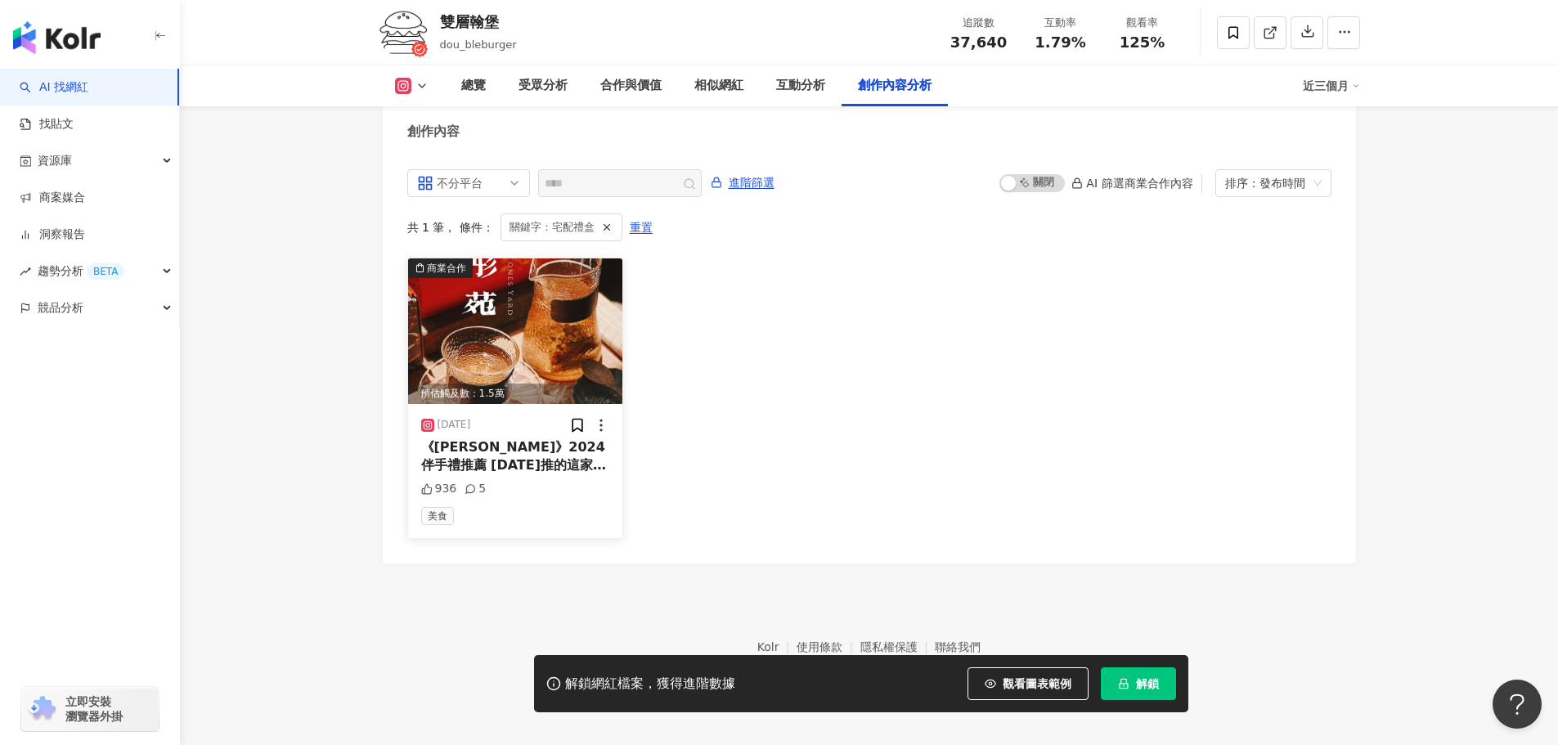
scroll to position [4976, 0]
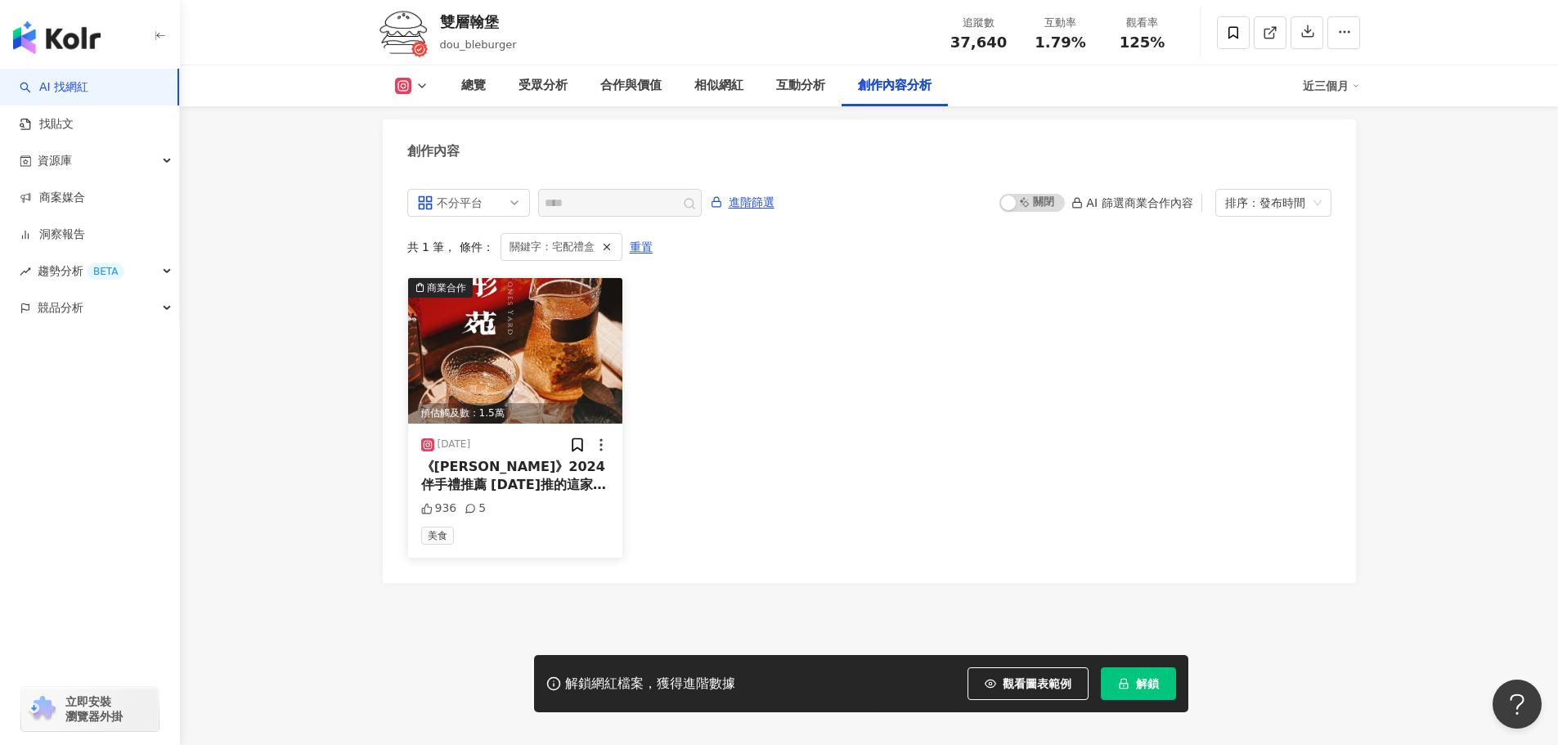
click at [509, 475] on span "《[PERSON_NAME]》2024伴手禮推薦 [DATE]推的這家精緻" at bounding box center [513, 485] width 185 height 52
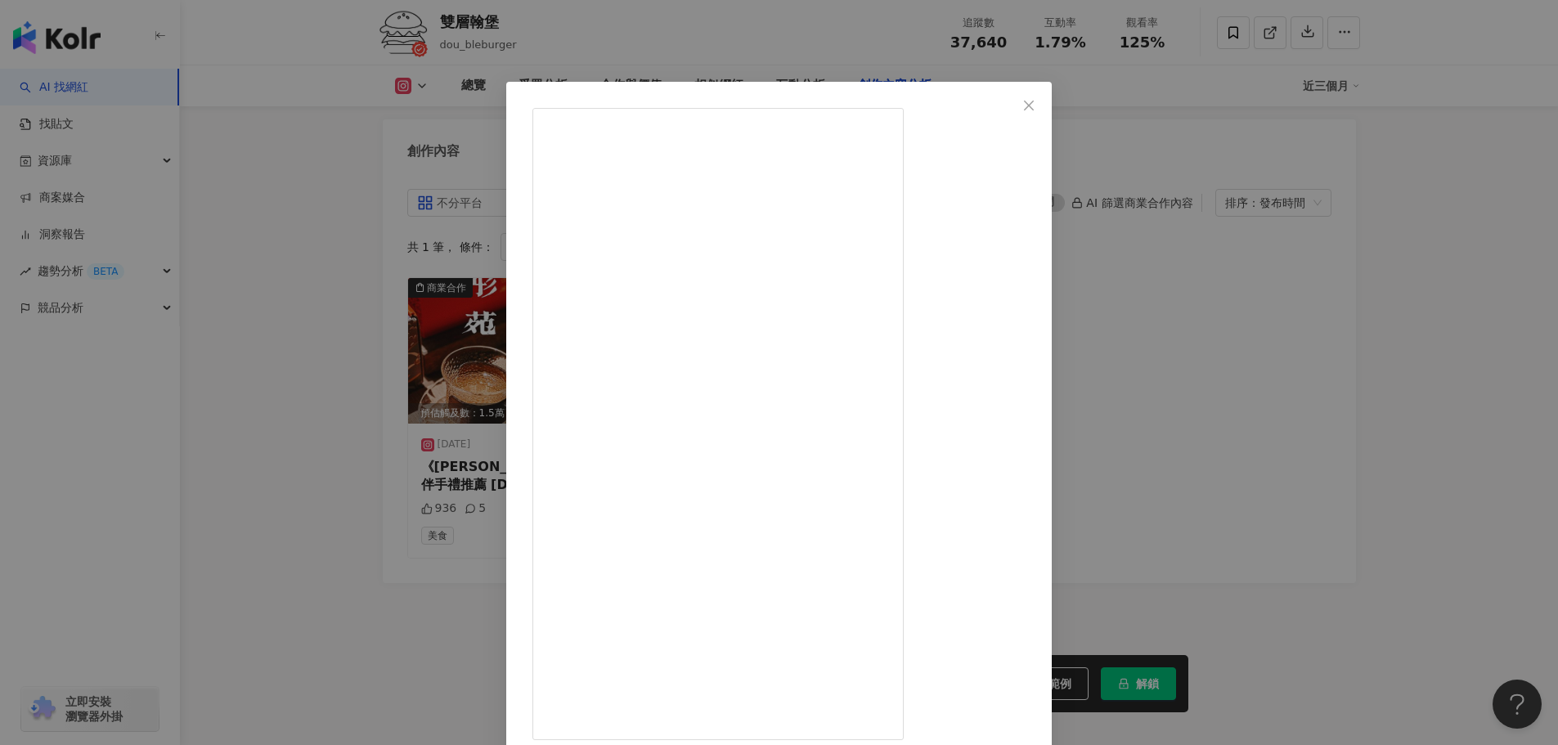
click at [1505, 198] on div "dou_bleburger [DATE] 936 5 查看原始貼文" at bounding box center [779, 372] width 1558 height 745
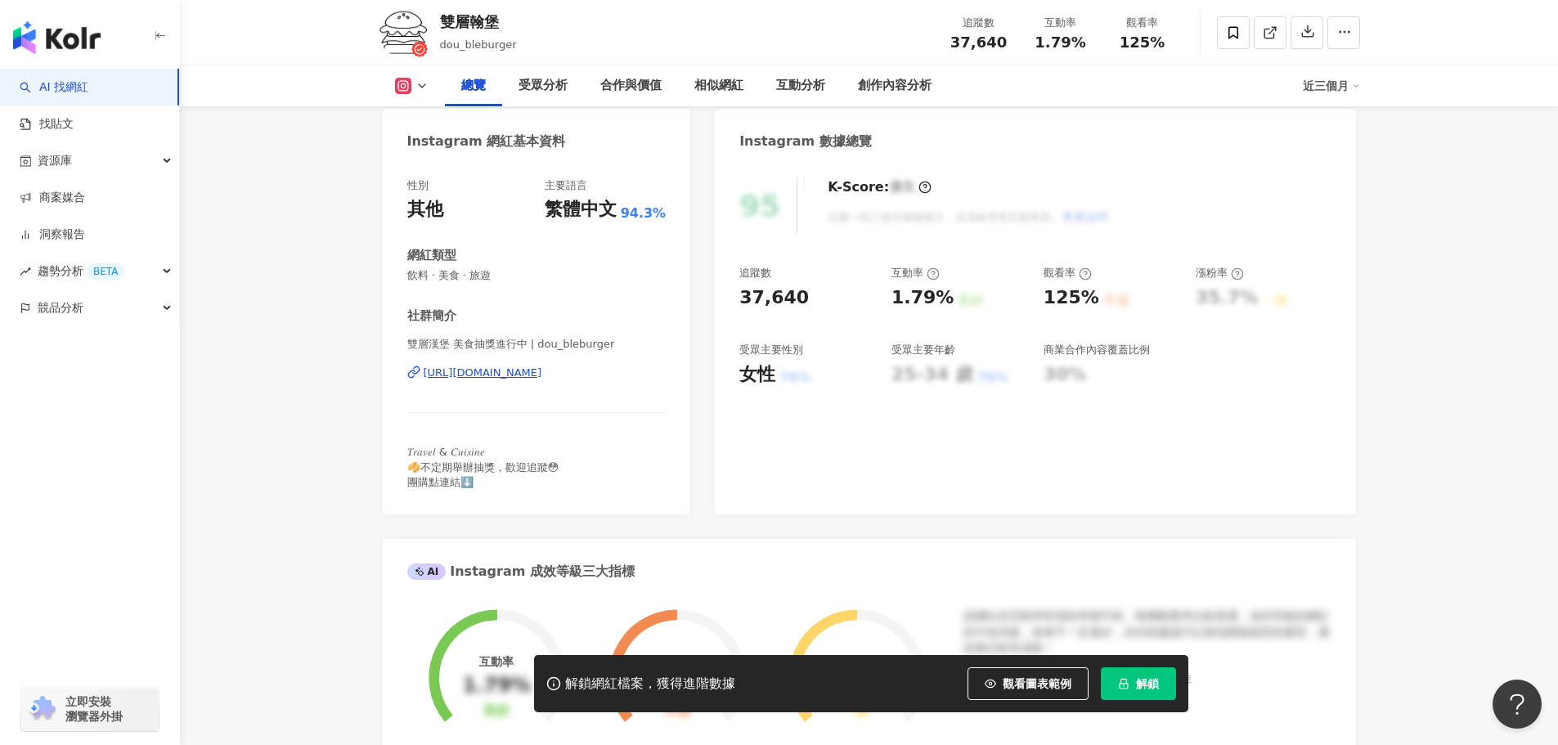
scroll to position [0, 0]
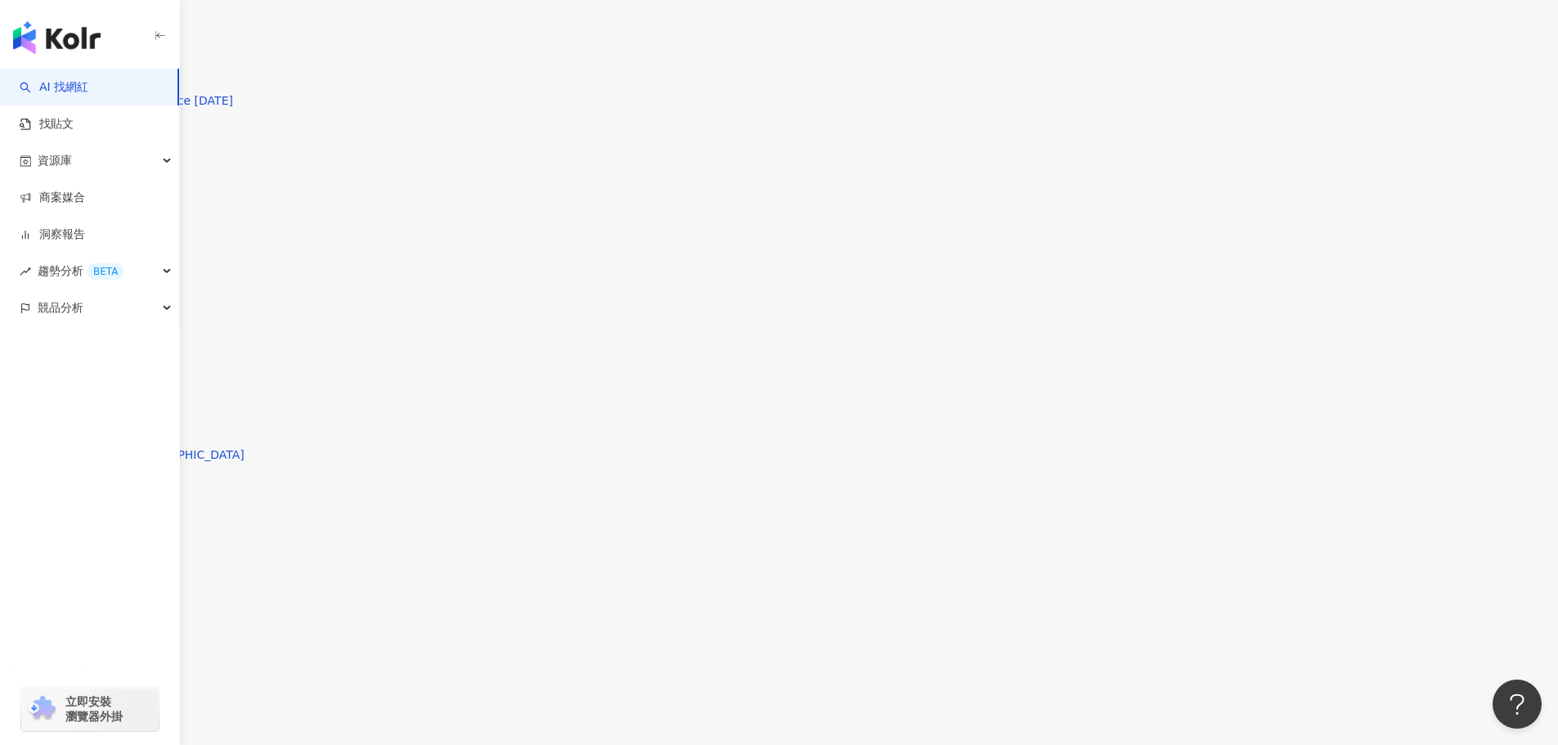
scroll to position [4608, 0]
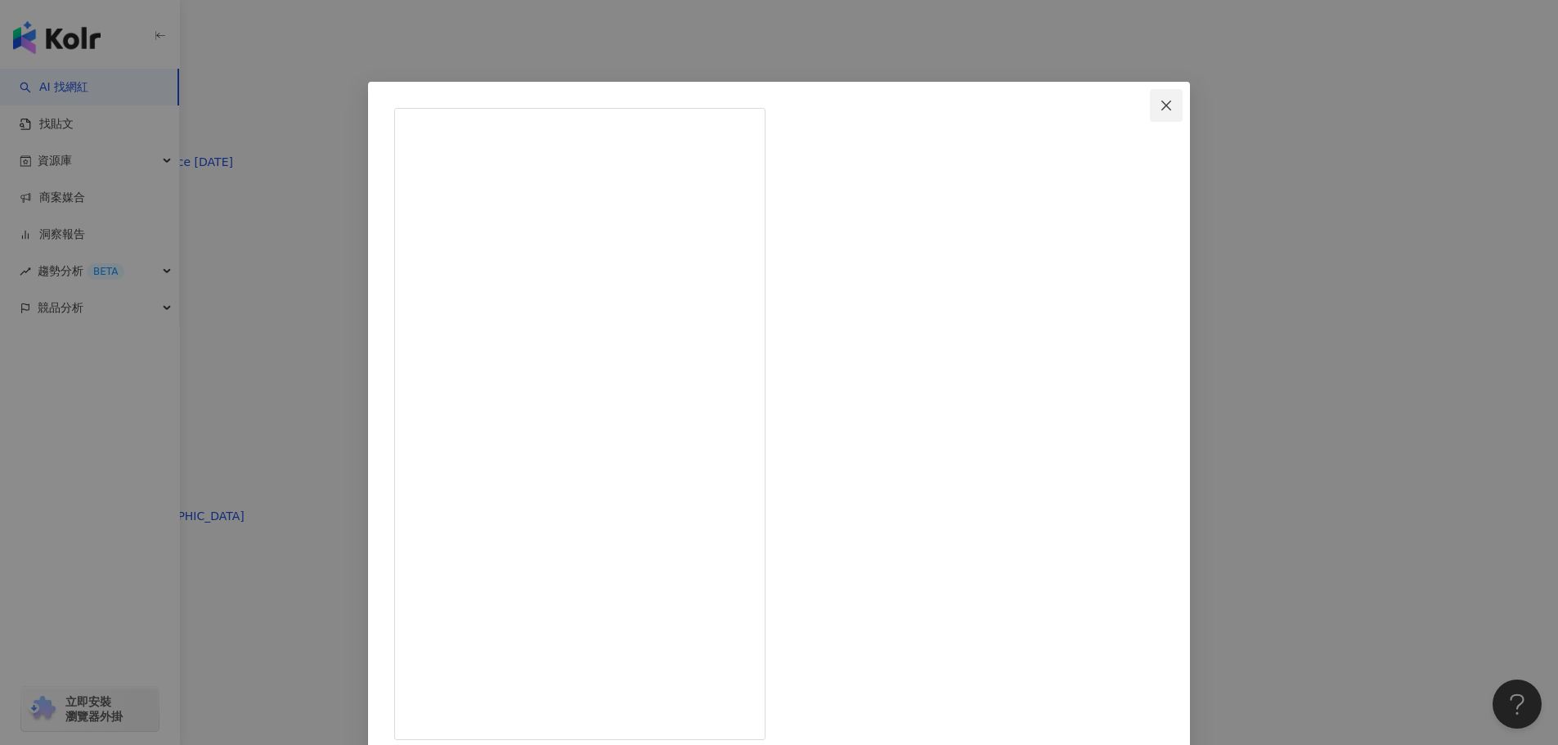
click at [1160, 101] on icon "close" at bounding box center [1166, 105] width 13 height 13
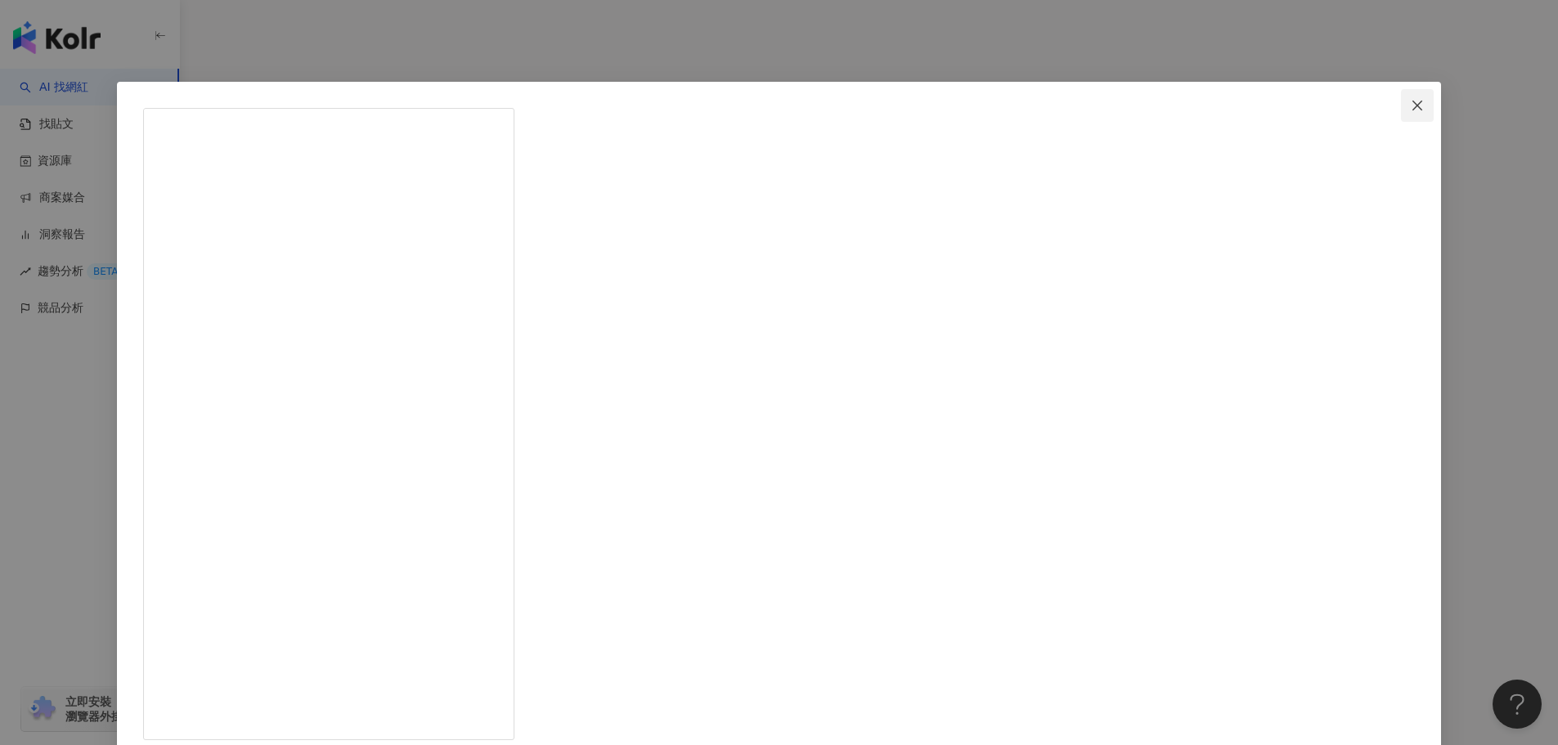
click at [1413, 103] on icon "close" at bounding box center [1418, 105] width 10 height 10
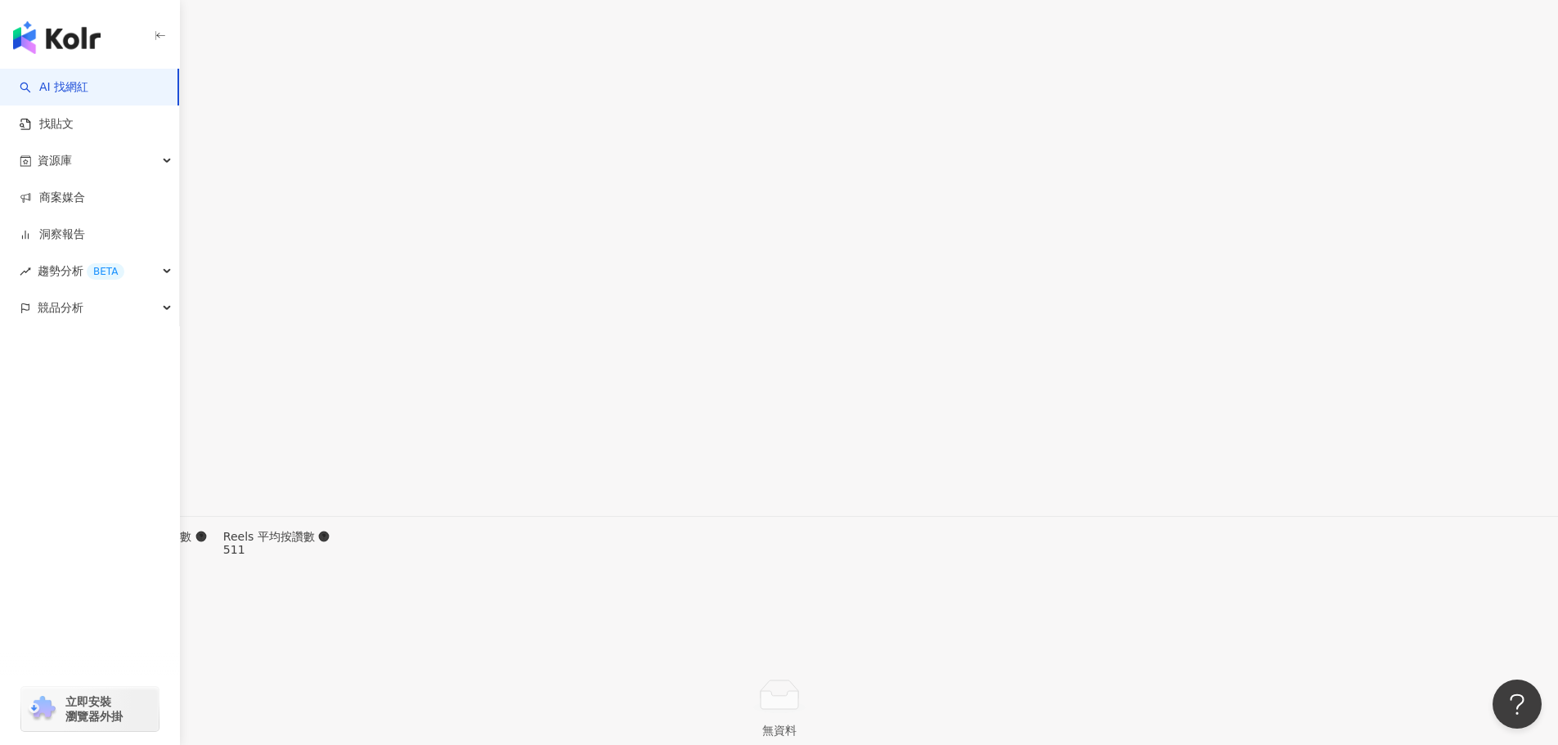
scroll to position [5244, 0]
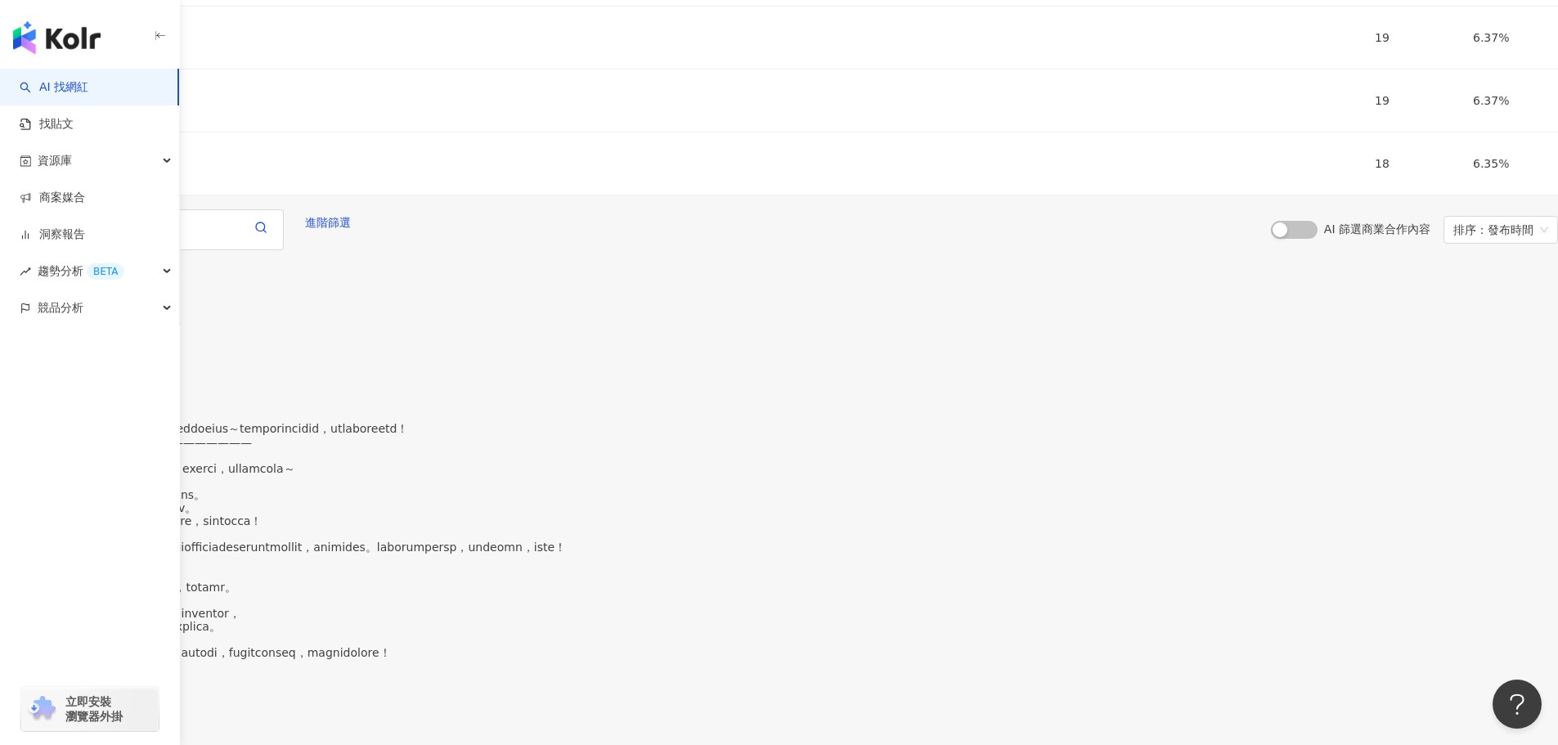
scroll to position [7000, 0]
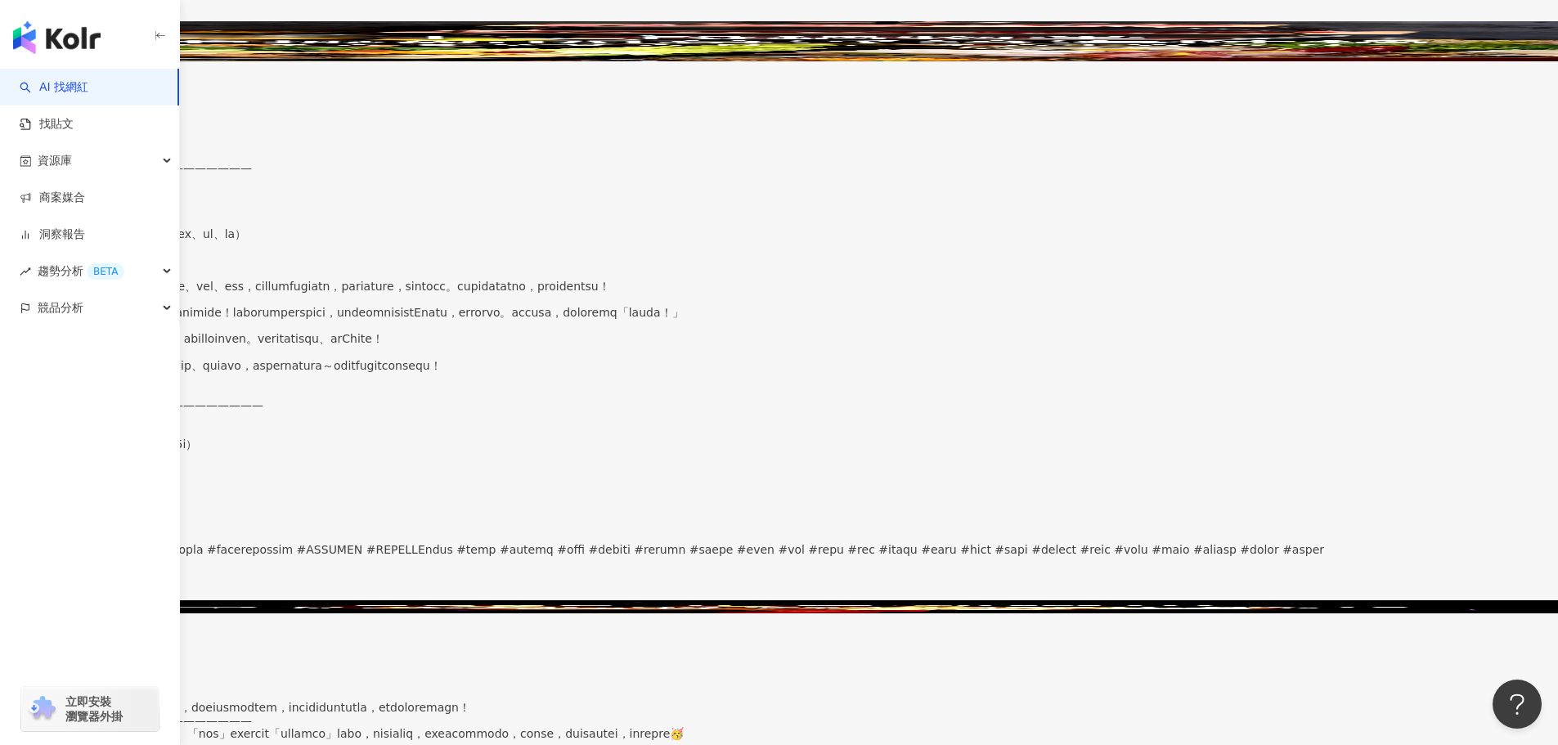
scroll to position [7823, 0]
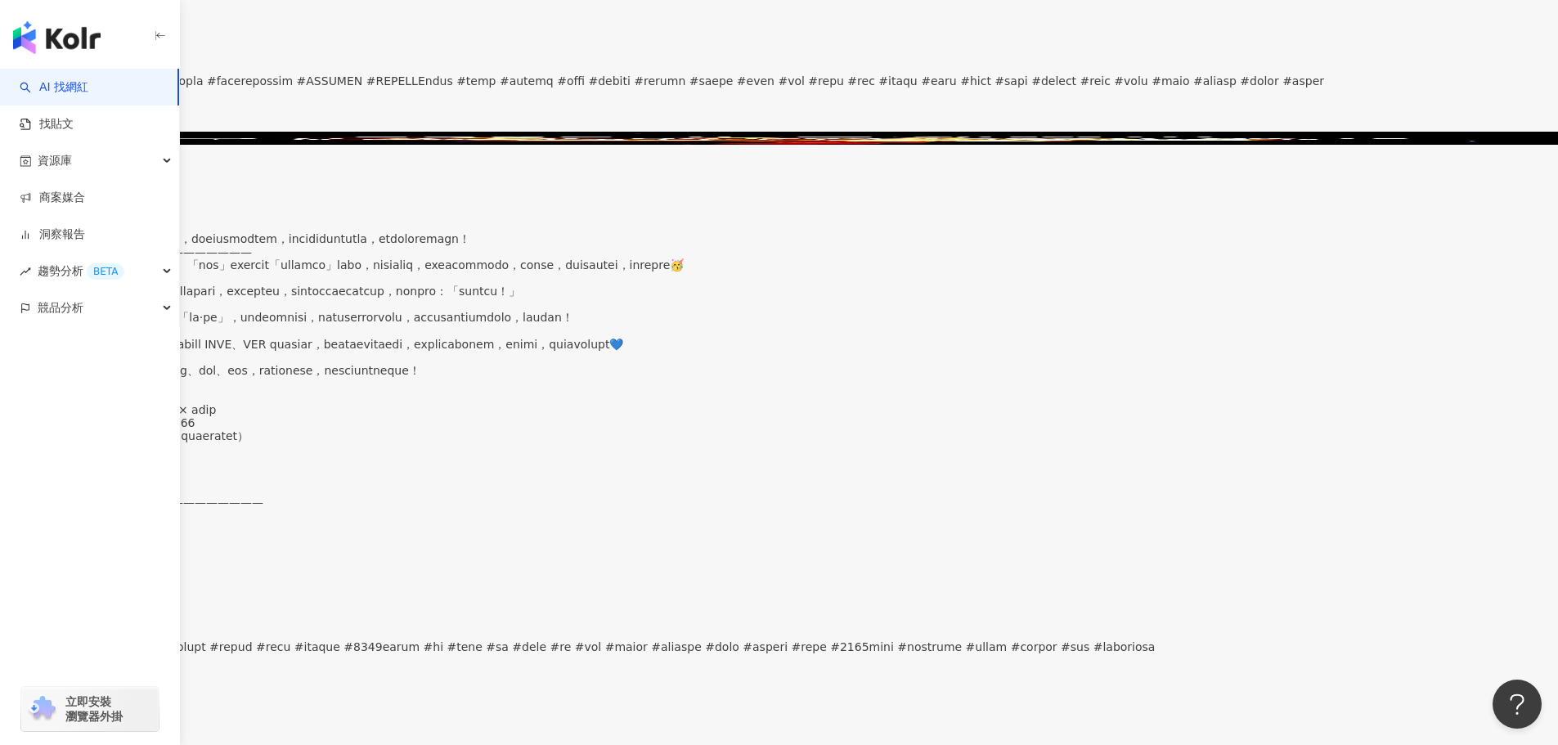
scroll to position [8686, 0]
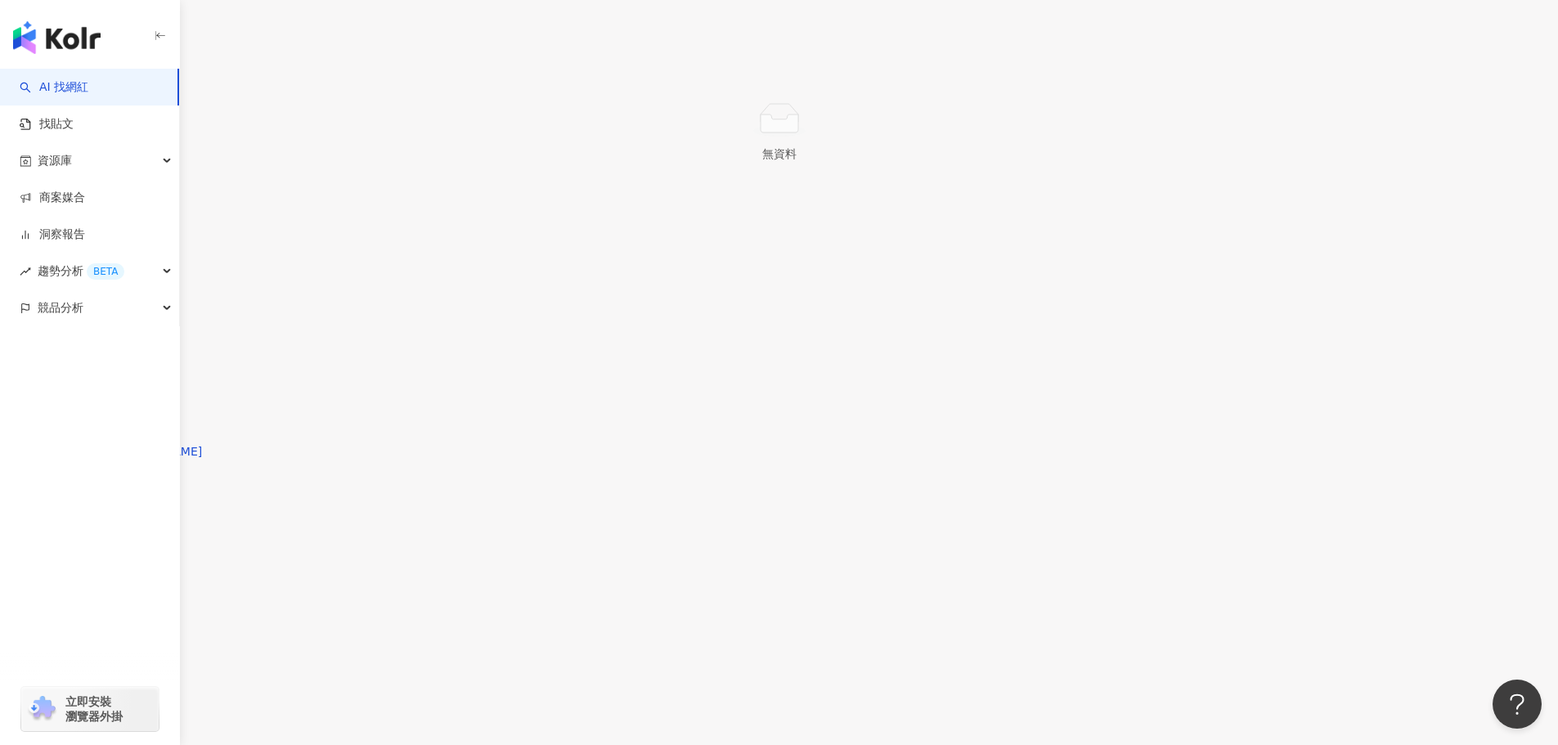
scroll to position [0, 0]
drag, startPoint x: 468, startPoint y: 114, endPoint x: 443, endPoint y: 114, distance: 25.4
click at [182, 155] on div "雜雜｜台北美食 探店 攝影 寵物友善" at bounding box center [91, 161] width 182 height 13
copy div "雜雜"
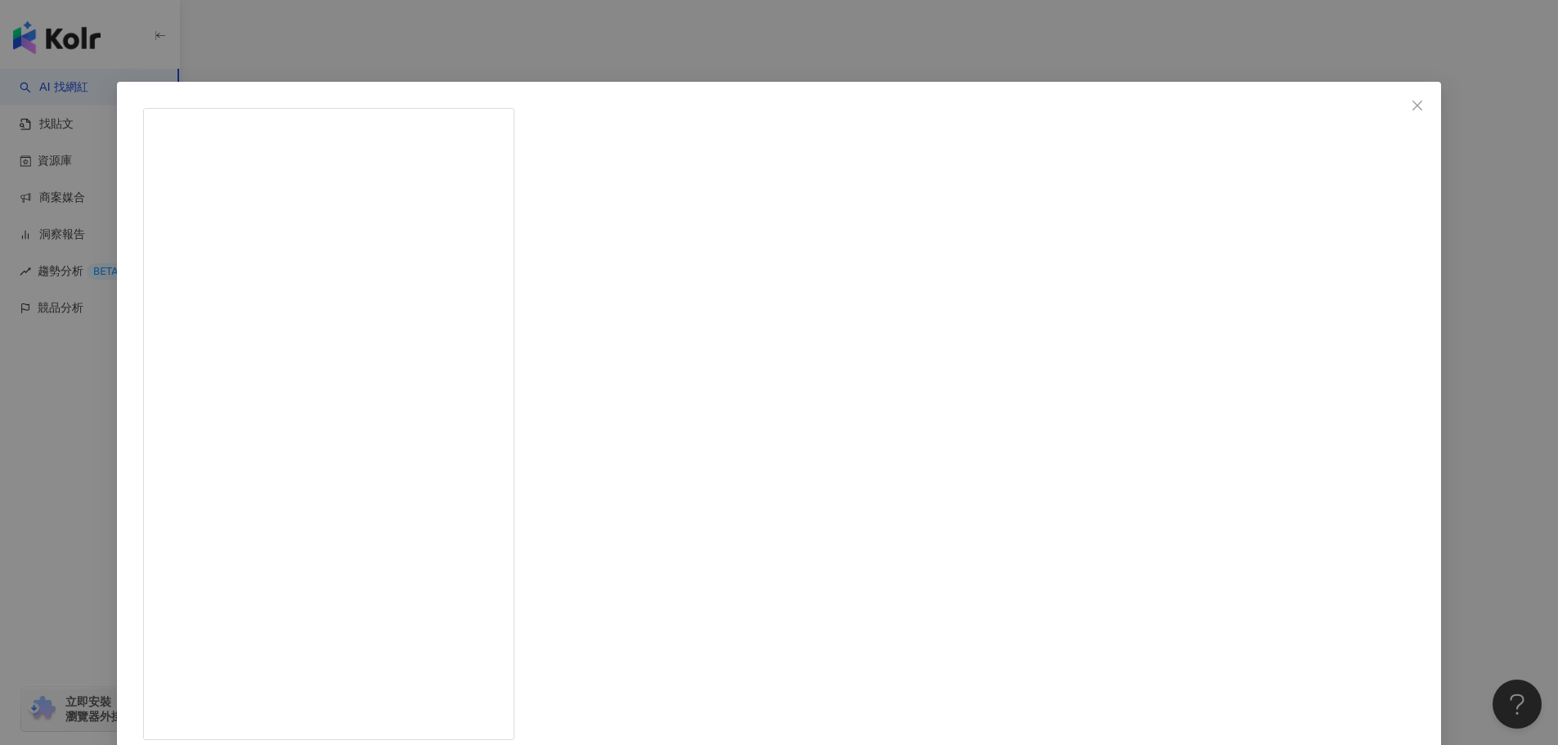
click at [1413, 106] on icon "close" at bounding box center [1418, 105] width 10 height 10
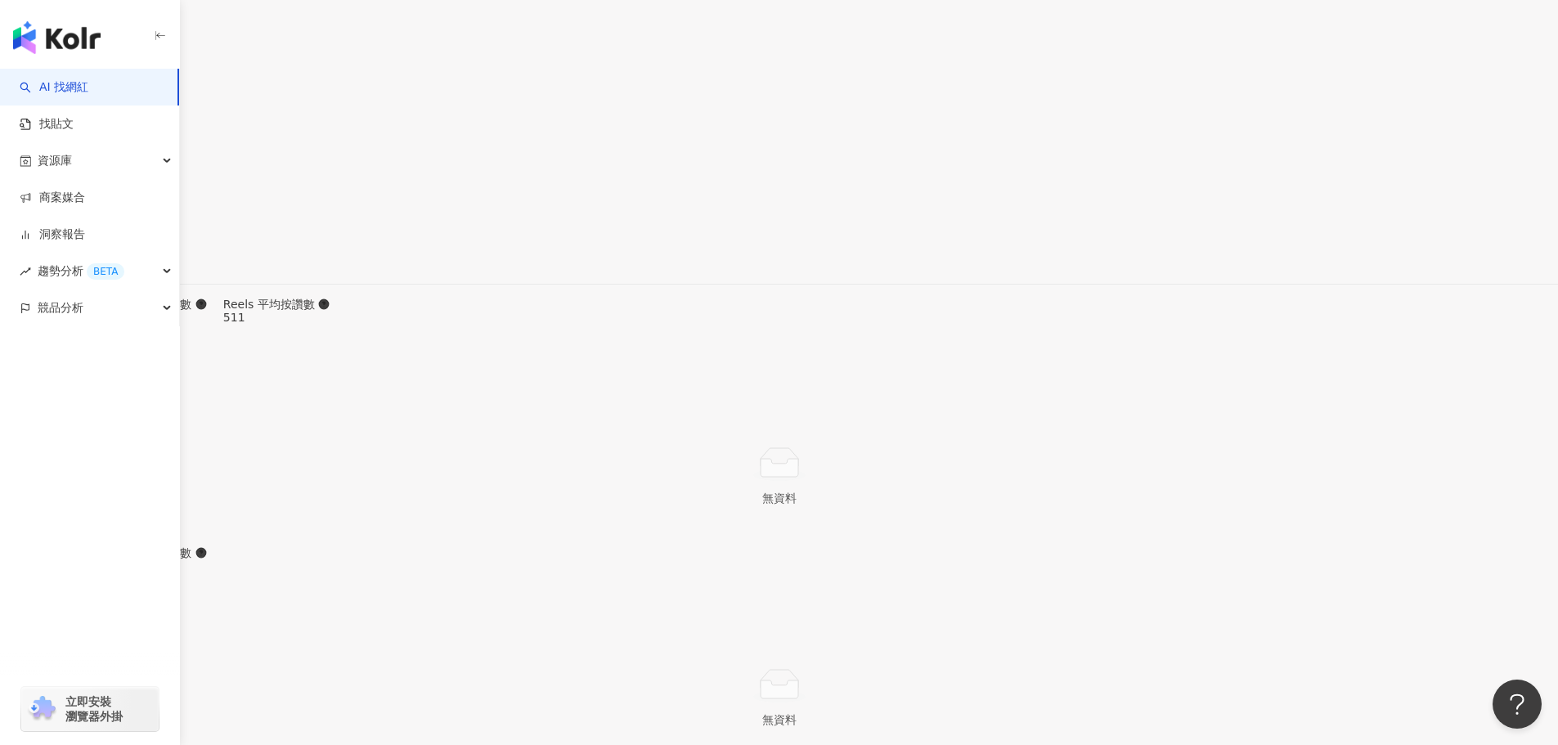
scroll to position [5340, 0]
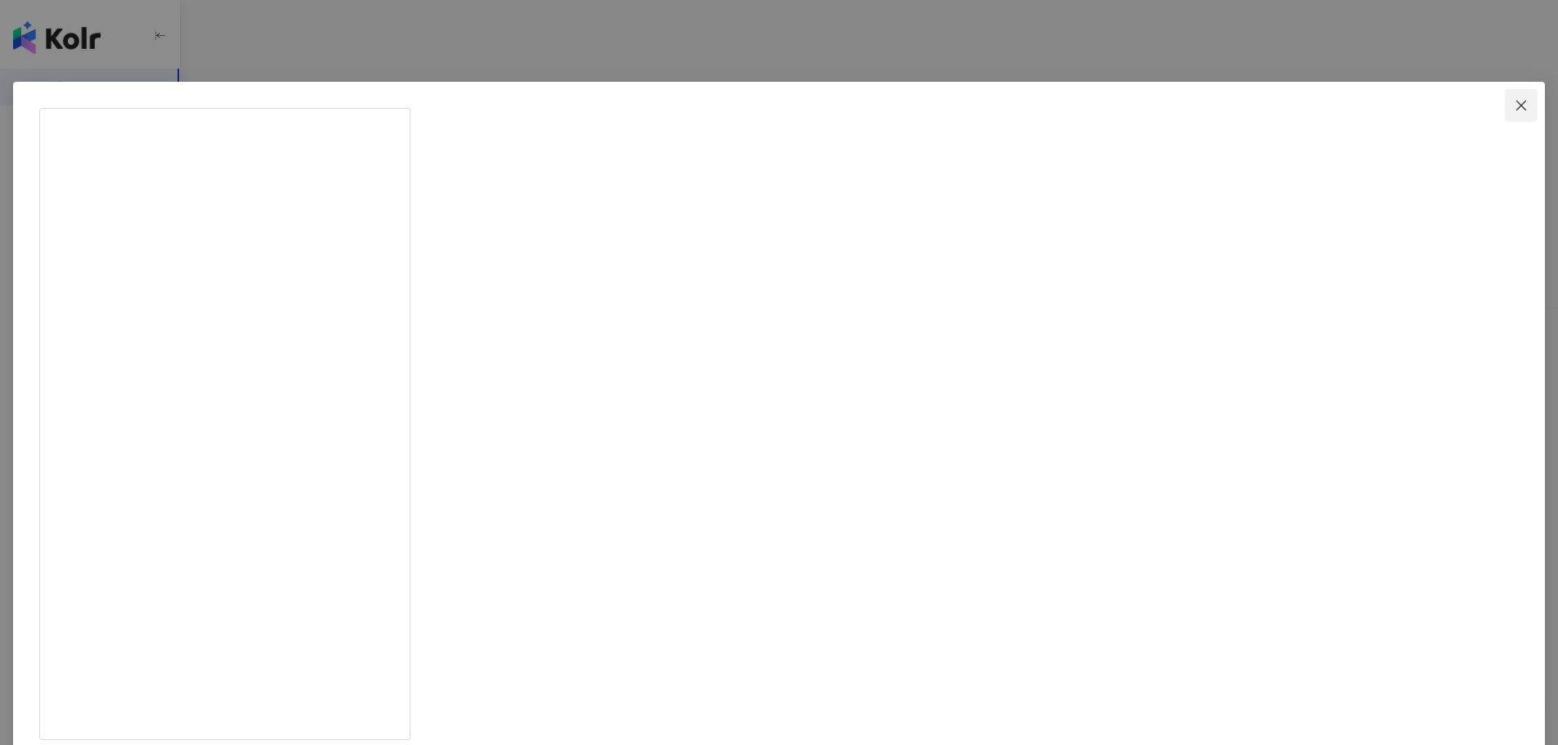
click at [1515, 107] on icon "close" at bounding box center [1521, 105] width 13 height 13
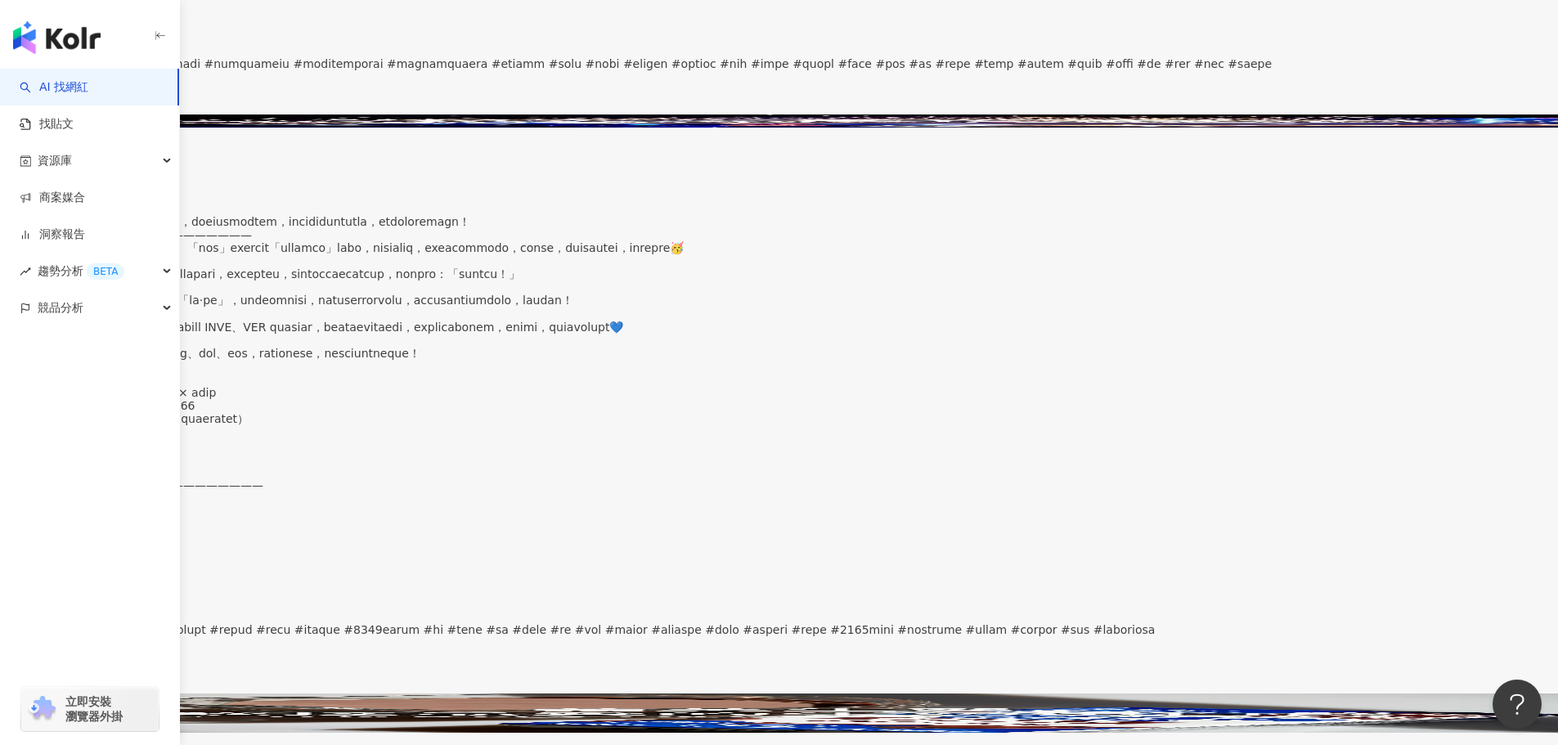
scroll to position [9103, 0]
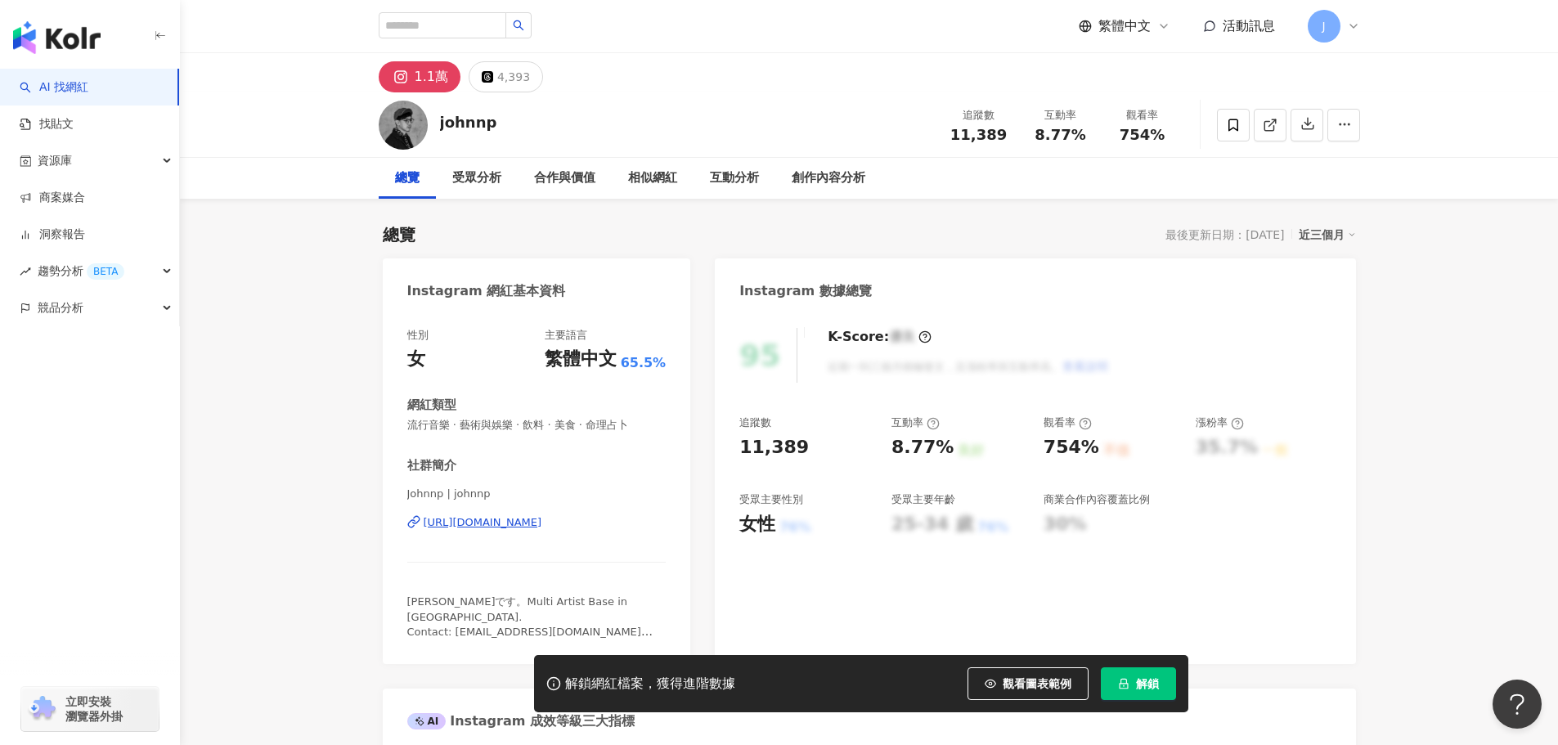
drag, startPoint x: 387, startPoint y: 513, endPoint x: 608, endPoint y: 521, distance: 221.0
click at [626, 521] on div "性別 女 主要語言 繁體中文 65.5% 網紅類型 流行音樂 · 藝術與娛樂 · 飲料 · 美食 · 命理占卜 社群簡介 Johnnp | johnnp [U…" at bounding box center [537, 488] width 308 height 353
copy div "[URL][DOMAIN_NAME]"
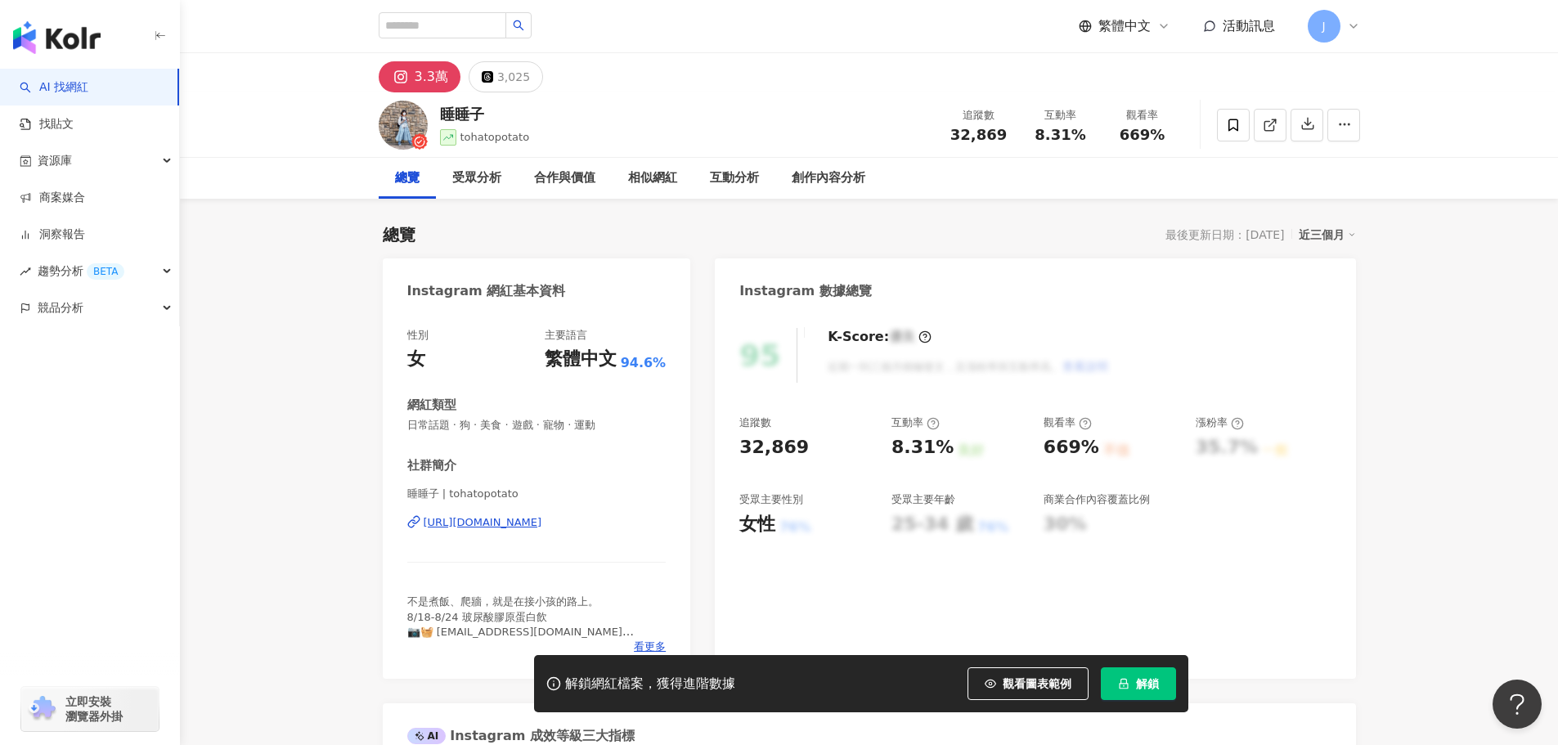
drag, startPoint x: 402, startPoint y: 520, endPoint x: 637, endPoint y: 519, distance: 234.8
click at [637, 519] on div "性別 女 主要語言 繁體中文 94.6% 網紅類型 日常話題 · 狗 · 美食 · 遊戲 · 寵物 · 運動 社群簡介 睡睡子 | tohatopotato …" at bounding box center [537, 495] width 308 height 367
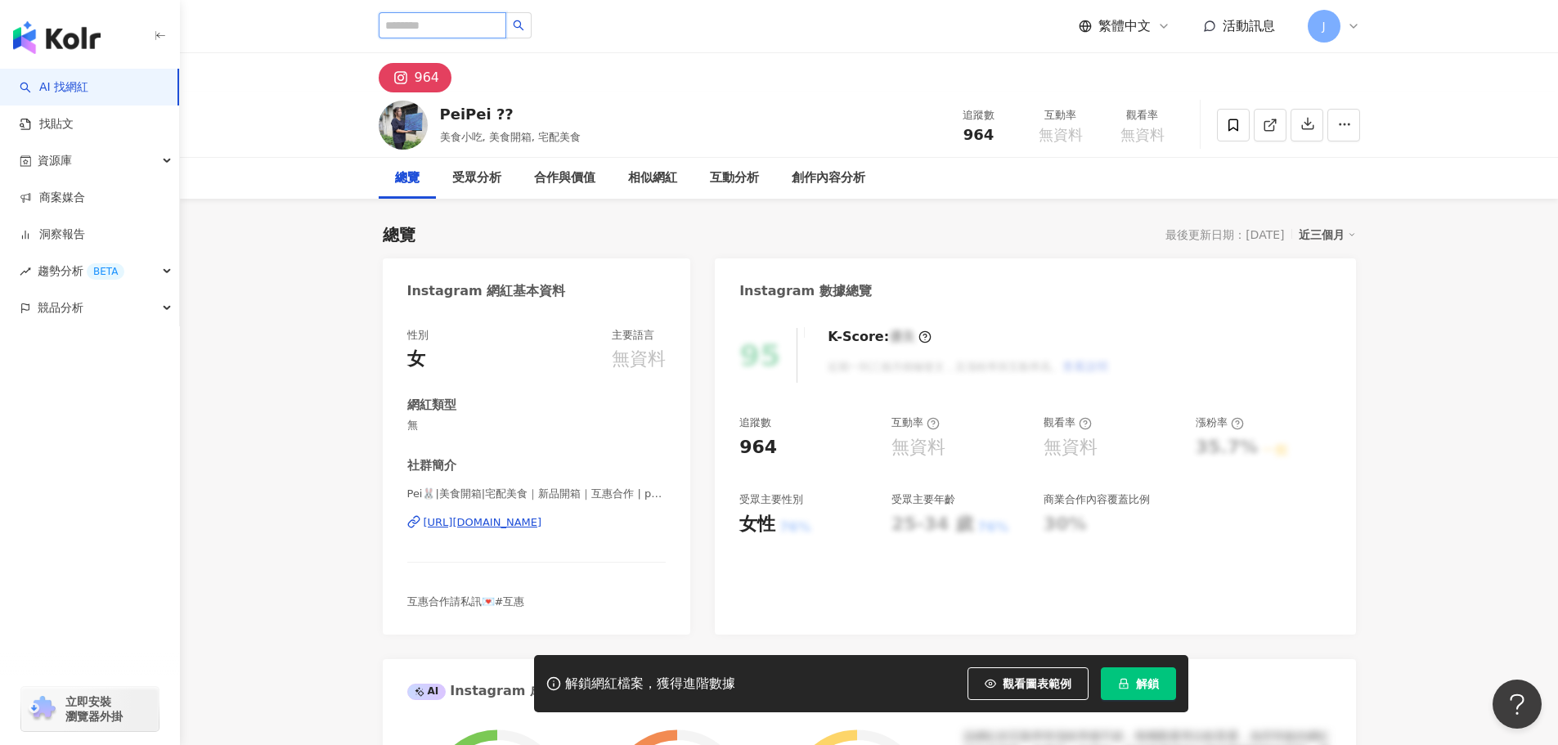
click at [445, 24] on input "search" at bounding box center [443, 25] width 128 height 26
paste input "**********"
type input "**********"
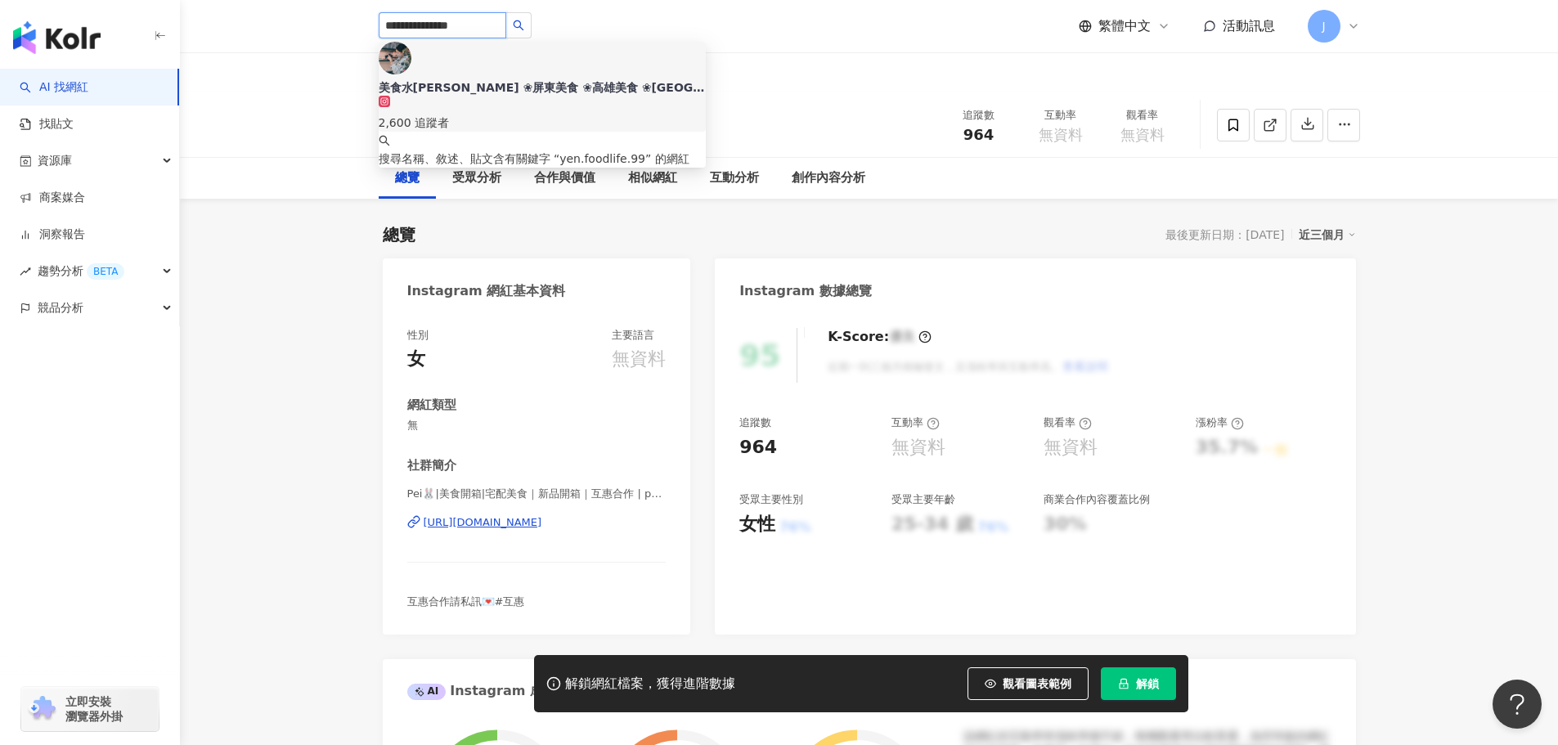
click at [514, 79] on div "美食水水妍妍 ❀屏東美食 ❀高雄美食 ❀台南美食" at bounding box center [542, 87] width 327 height 16
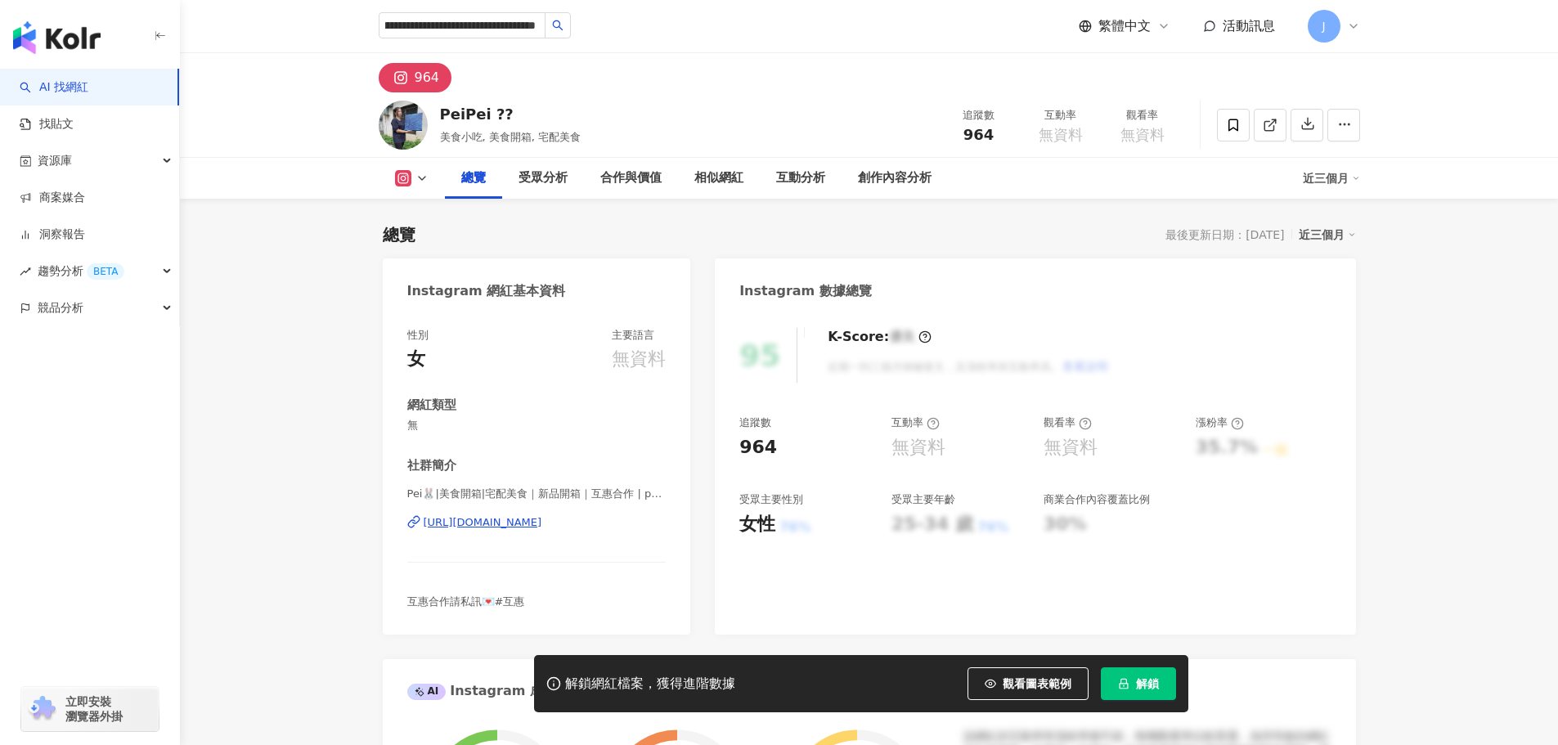
drag, startPoint x: 537, startPoint y: 29, endPoint x: 240, endPoint y: 18, distance: 296.3
click at [240, 18] on header "**********" at bounding box center [869, 26] width 1378 height 53
type input "**********"
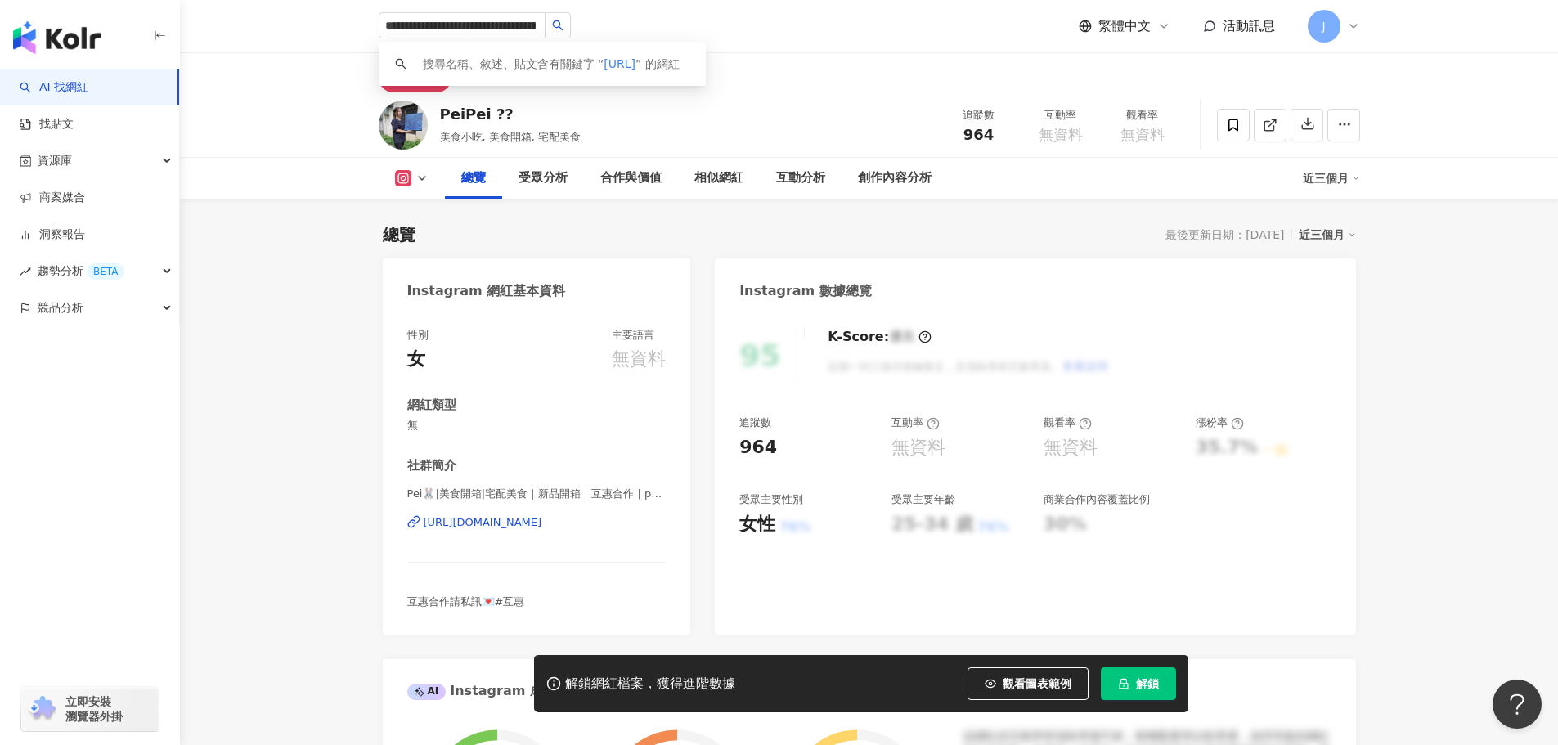
drag, startPoint x: 534, startPoint y: 28, endPoint x: 317, endPoint y: 28, distance: 217.6
click at [317, 28] on header "**********" at bounding box center [869, 26] width 1378 height 53
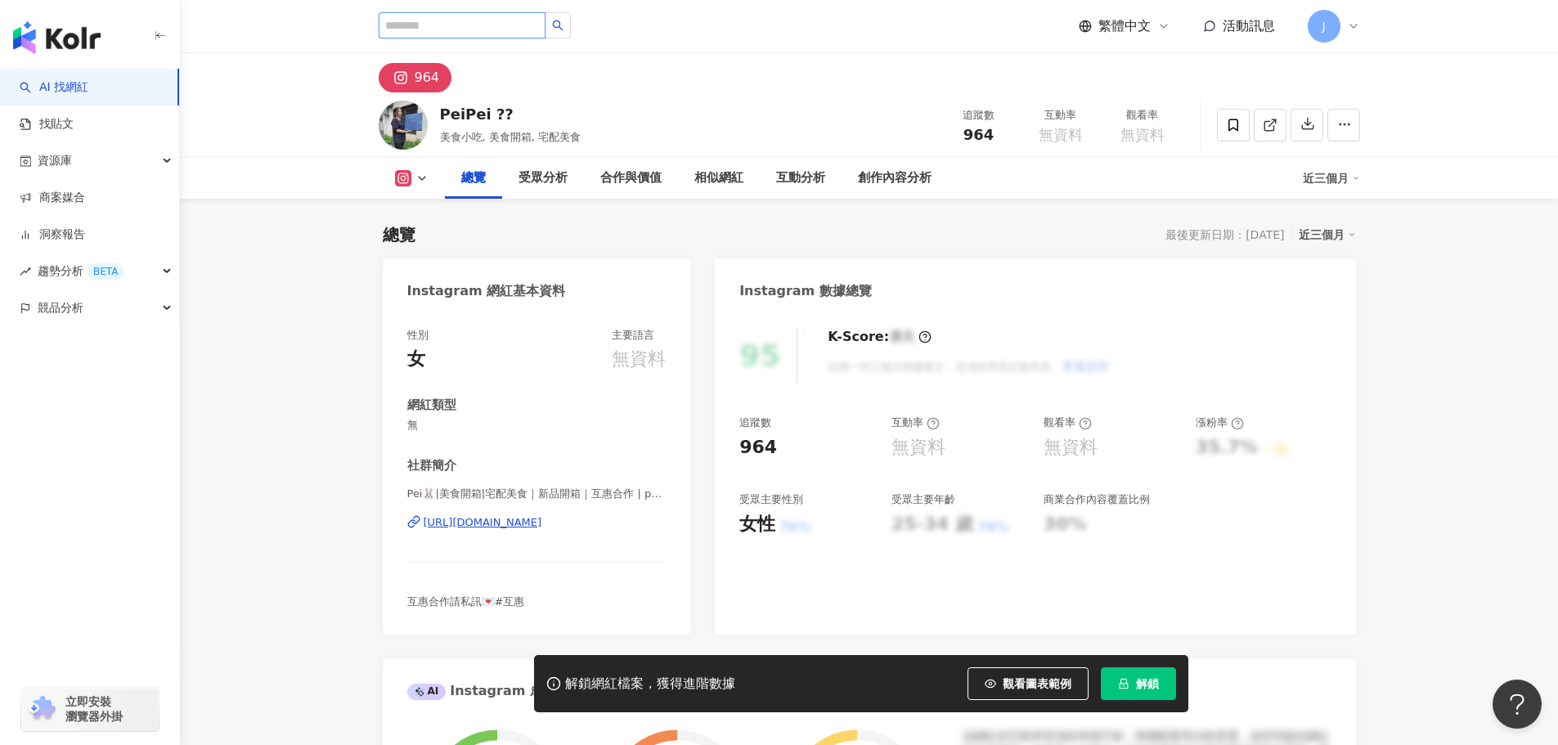
click at [420, 28] on input "search" at bounding box center [462, 25] width 167 height 26
paste input "**********"
type input "**********"
click at [560, 32] on button "button" at bounding box center [558, 25] width 26 height 26
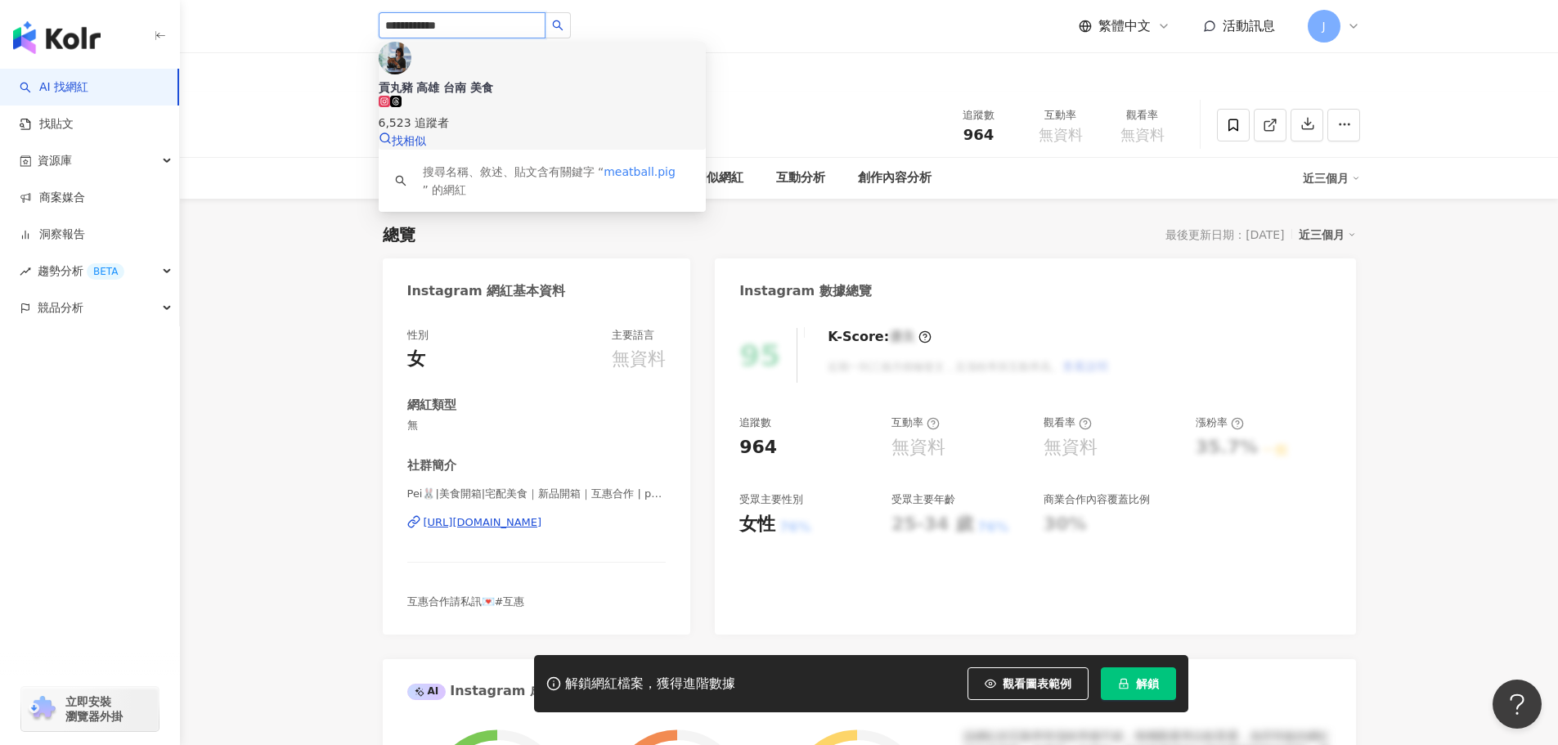
click at [533, 96] on div "6,523 追蹤者" at bounding box center [542, 114] width 327 height 36
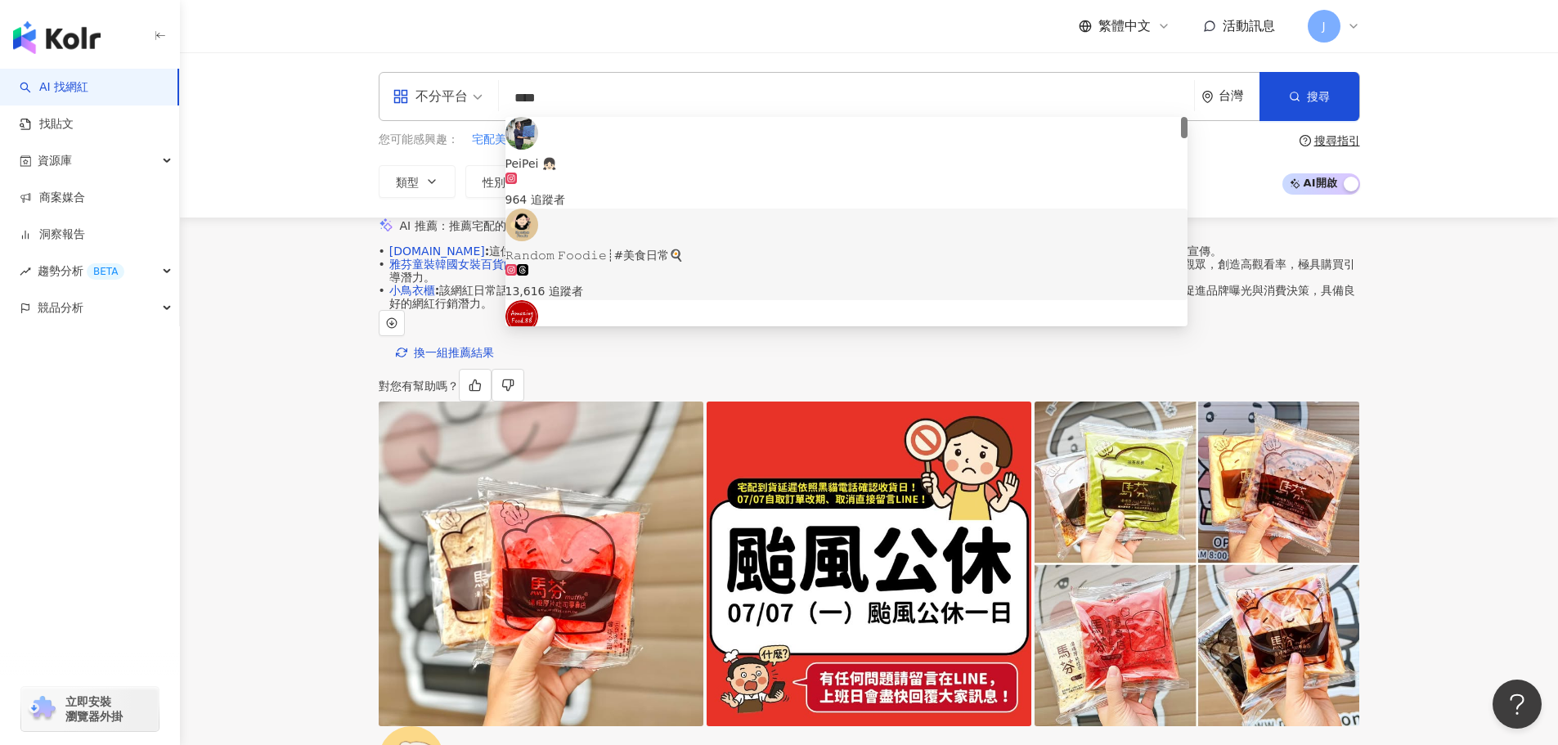
type input "****"
click at [1222, 176] on div "您可能感興趣： 宅配美食推薦 宅配商品 冷凍美食 團購甜點 宅配美食開箱 類型 性別 追蹤數 互動率 觀看率 合作費用預估 更多篩選 搜尋指引 AI 開啟 A…" at bounding box center [870, 164] width 982 height 67
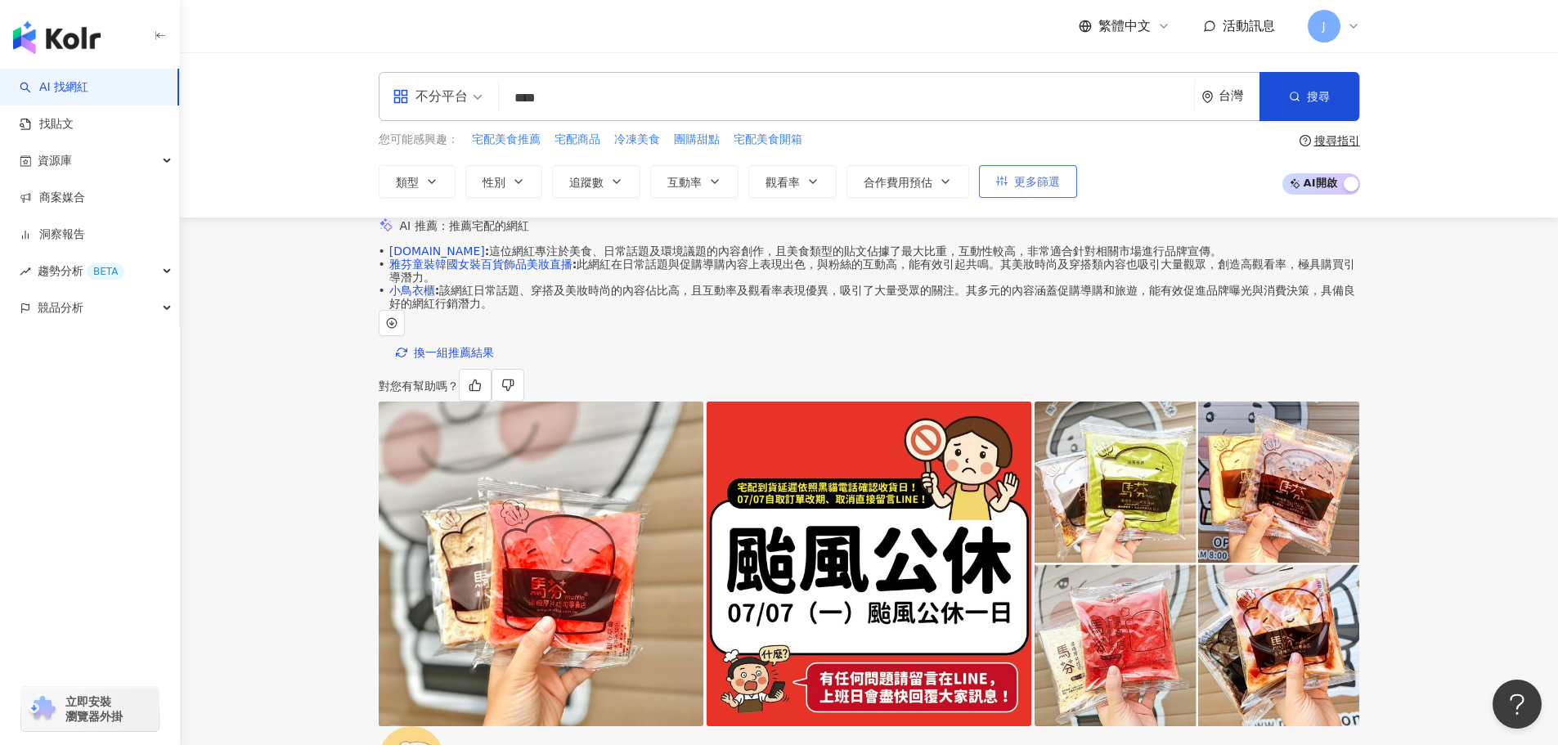
click at [1000, 182] on icon "button" at bounding box center [1001, 180] width 11 height 11
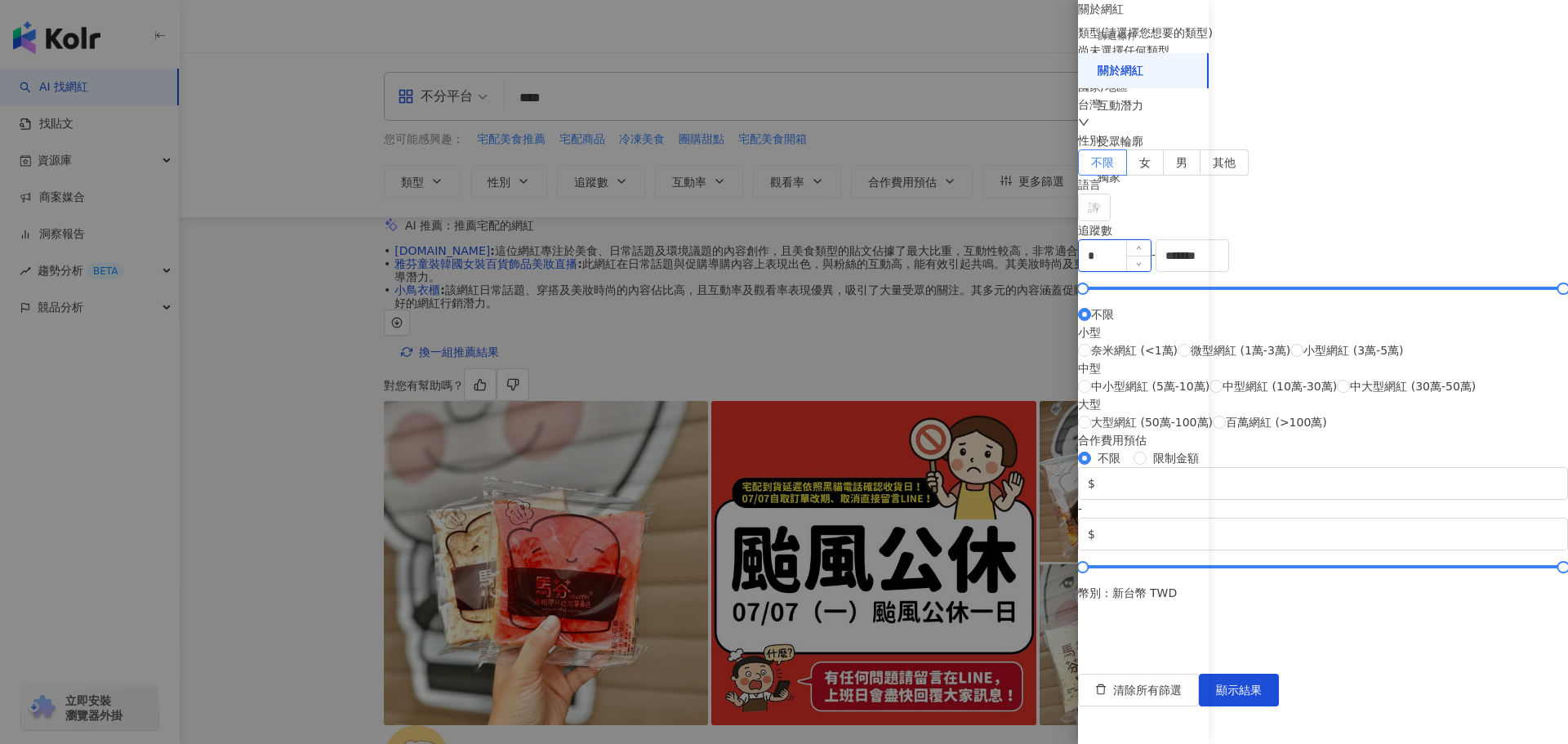
click at [1151, 272] on input "*" at bounding box center [1115, 255] width 72 height 31
type input "*"
type input "****"
click at [1228, 272] on input "*******" at bounding box center [1192, 255] width 72 height 31
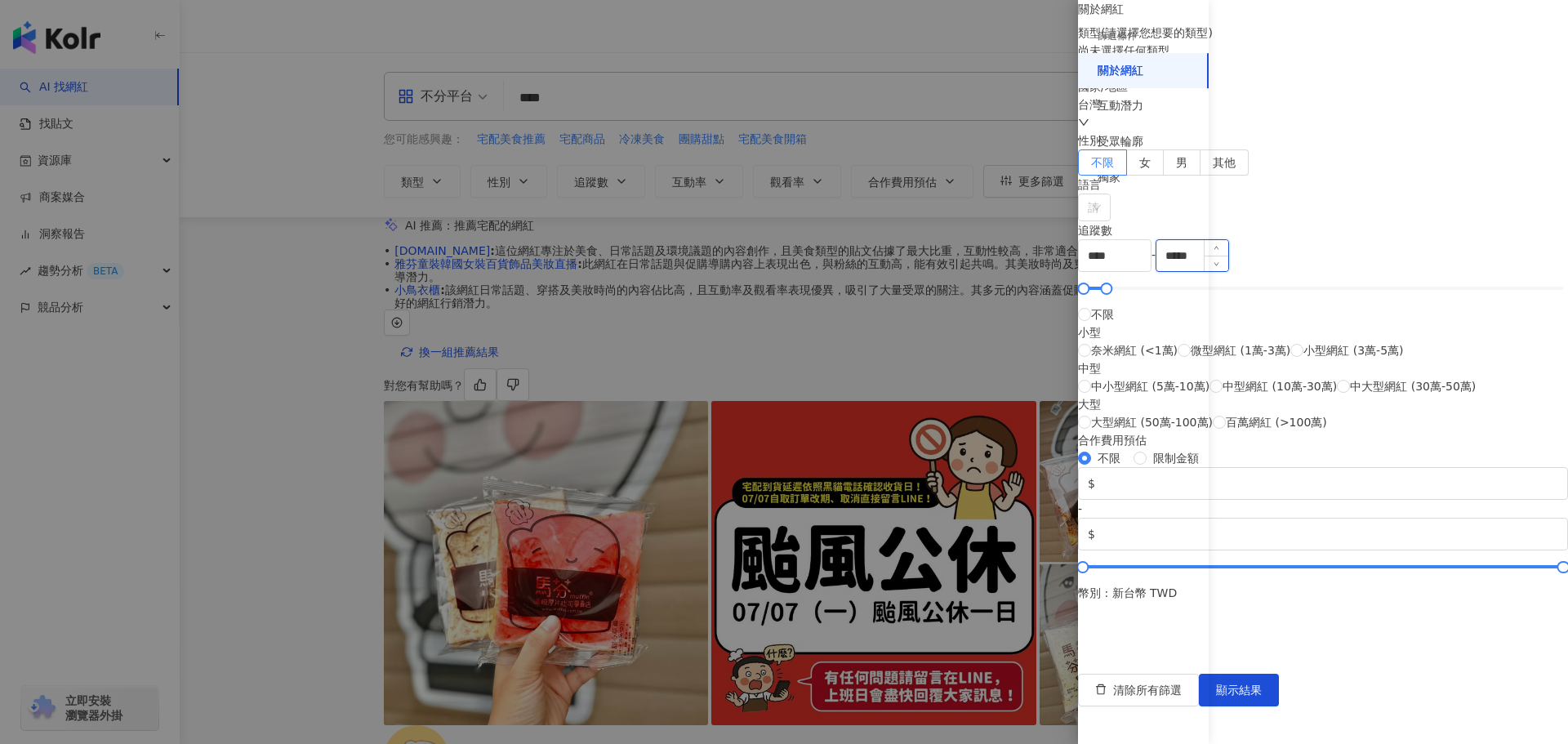
scroll to position [489, 0]
type input "*****"
click at [1134, 109] on div "互動潛力" at bounding box center [1120, 106] width 46 height 16
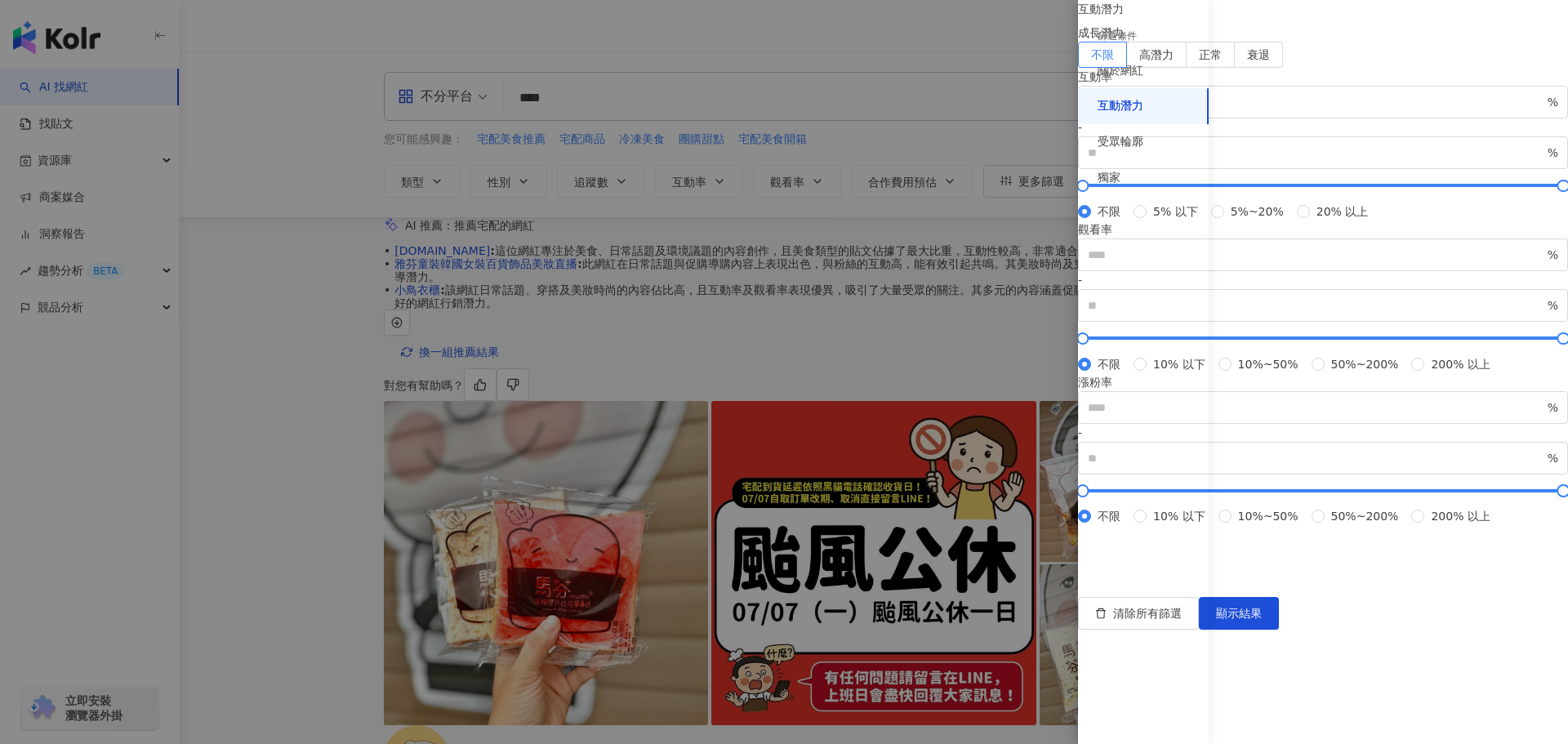
scroll to position [0, 0]
click at [1237, 119] on span "%" at bounding box center [1322, 102] width 490 height 33
type input "*"
click at [1123, 140] on div "受眾輪廓" at bounding box center [1120, 142] width 46 height 16
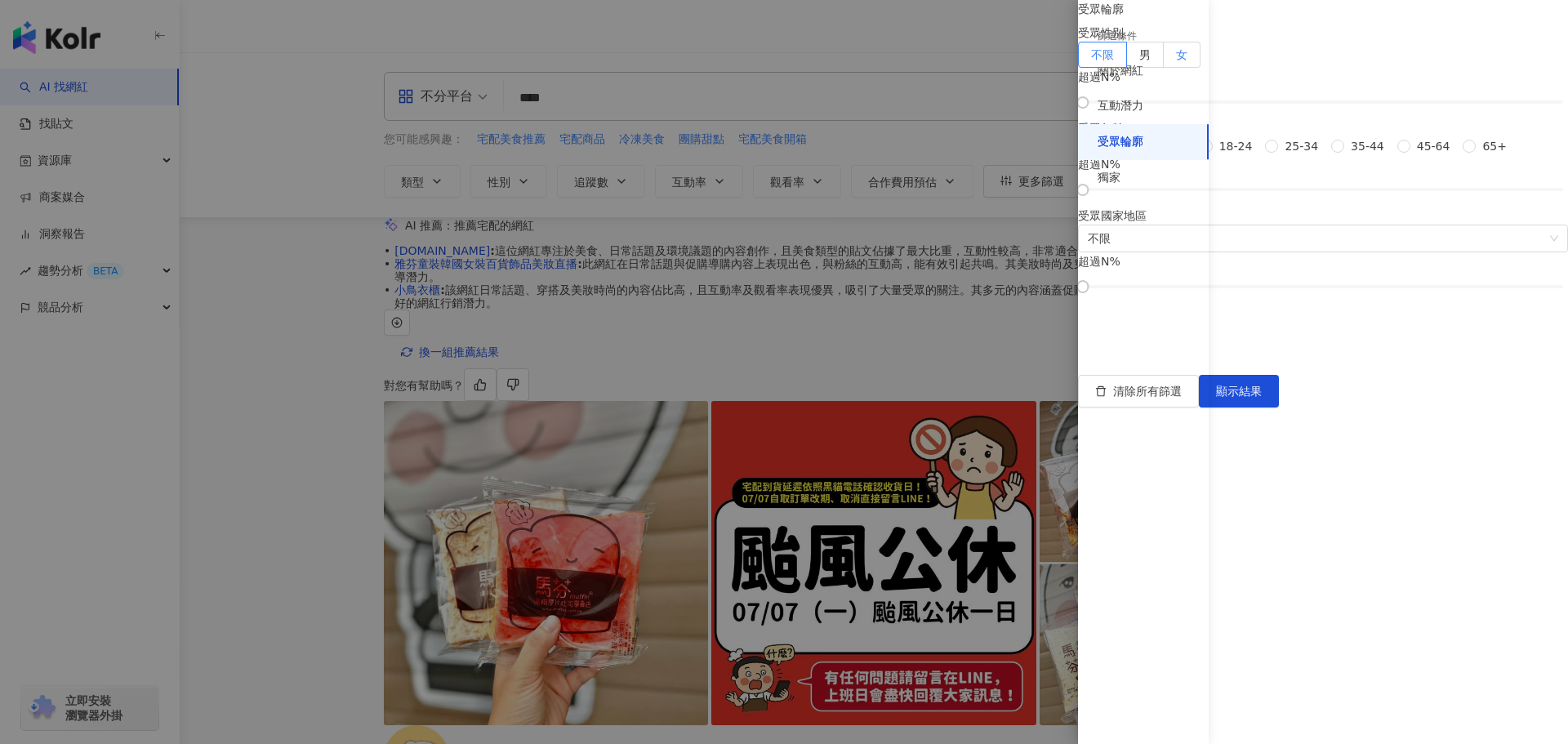
click at [1200, 68] on label "女" at bounding box center [1182, 55] width 37 height 26
drag, startPoint x: 1233, startPoint y: 190, endPoint x: 1365, endPoint y: 202, distance: 132.5
click at [1365, 202] on div "受眾輪廓 受眾性別 不限 男 女 女 超過 45 % 受眾年齡 不限 [PHONE_NUMBER] [PHONE_NUMBER] 45-64 65+ 超過 N…" at bounding box center [1322, 146] width 490 height 292
click at [1115, 104] on div "互動潛力" at bounding box center [1120, 106] width 46 height 16
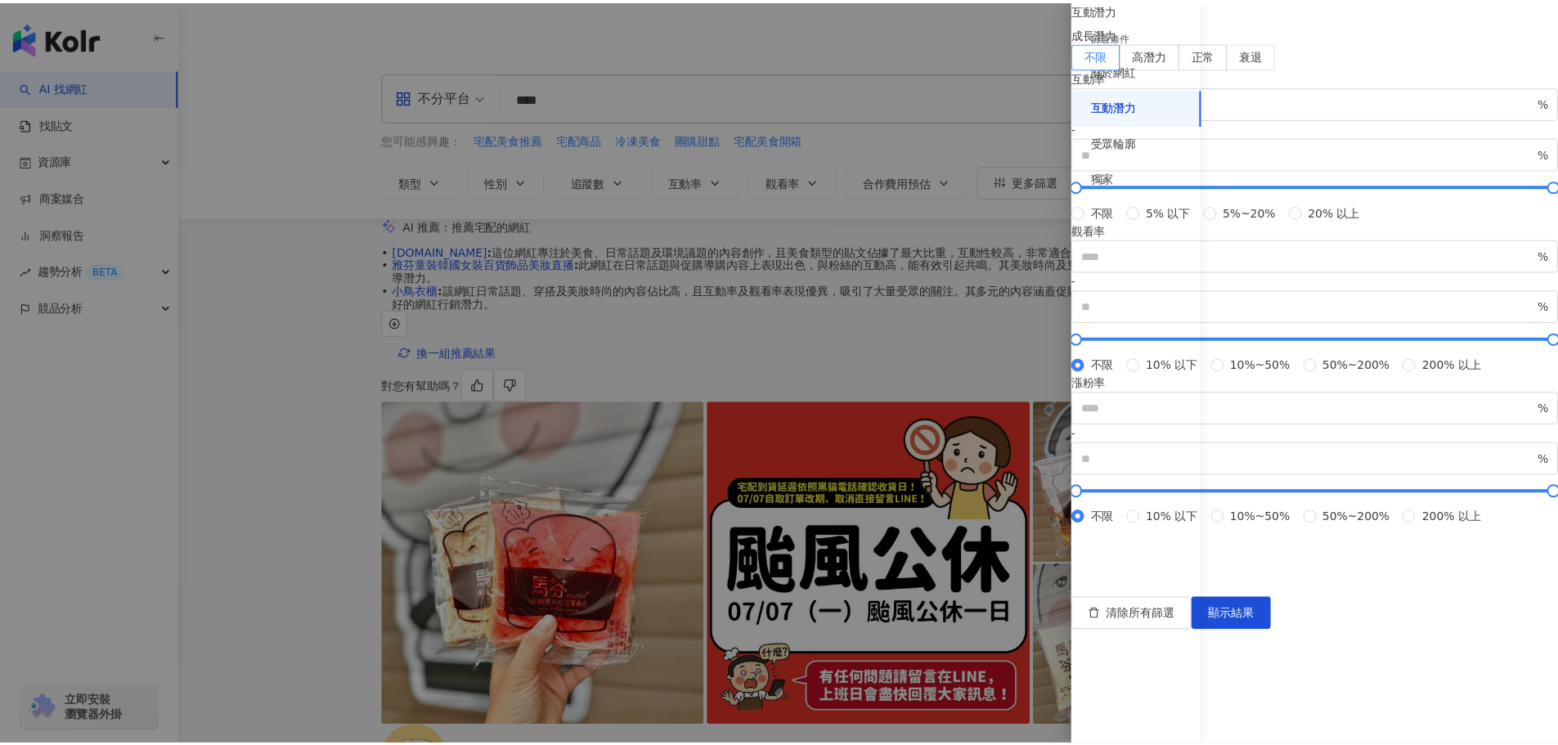
scroll to position [352, 0]
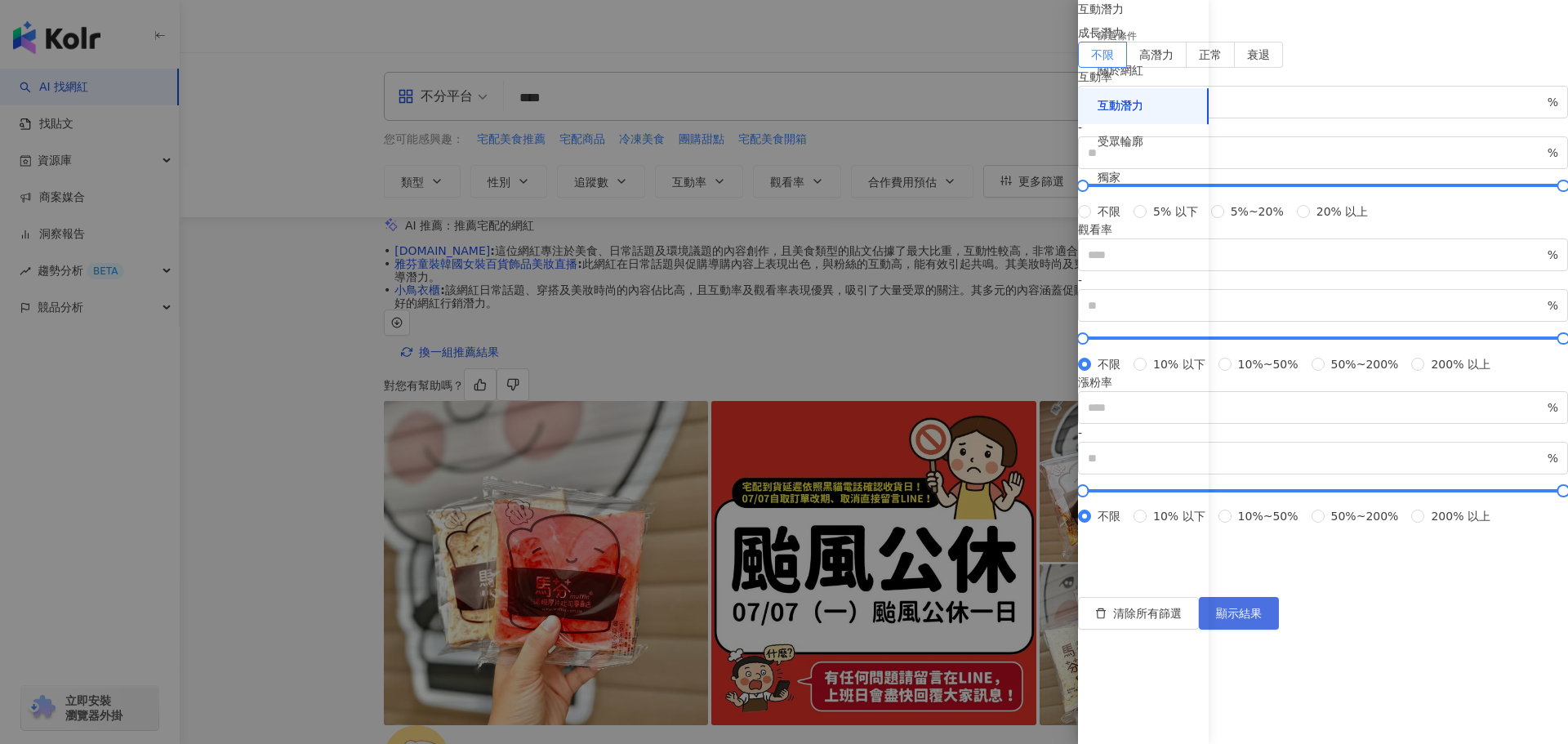
click at [1262, 620] on span "顯示結果" at bounding box center [1239, 613] width 46 height 13
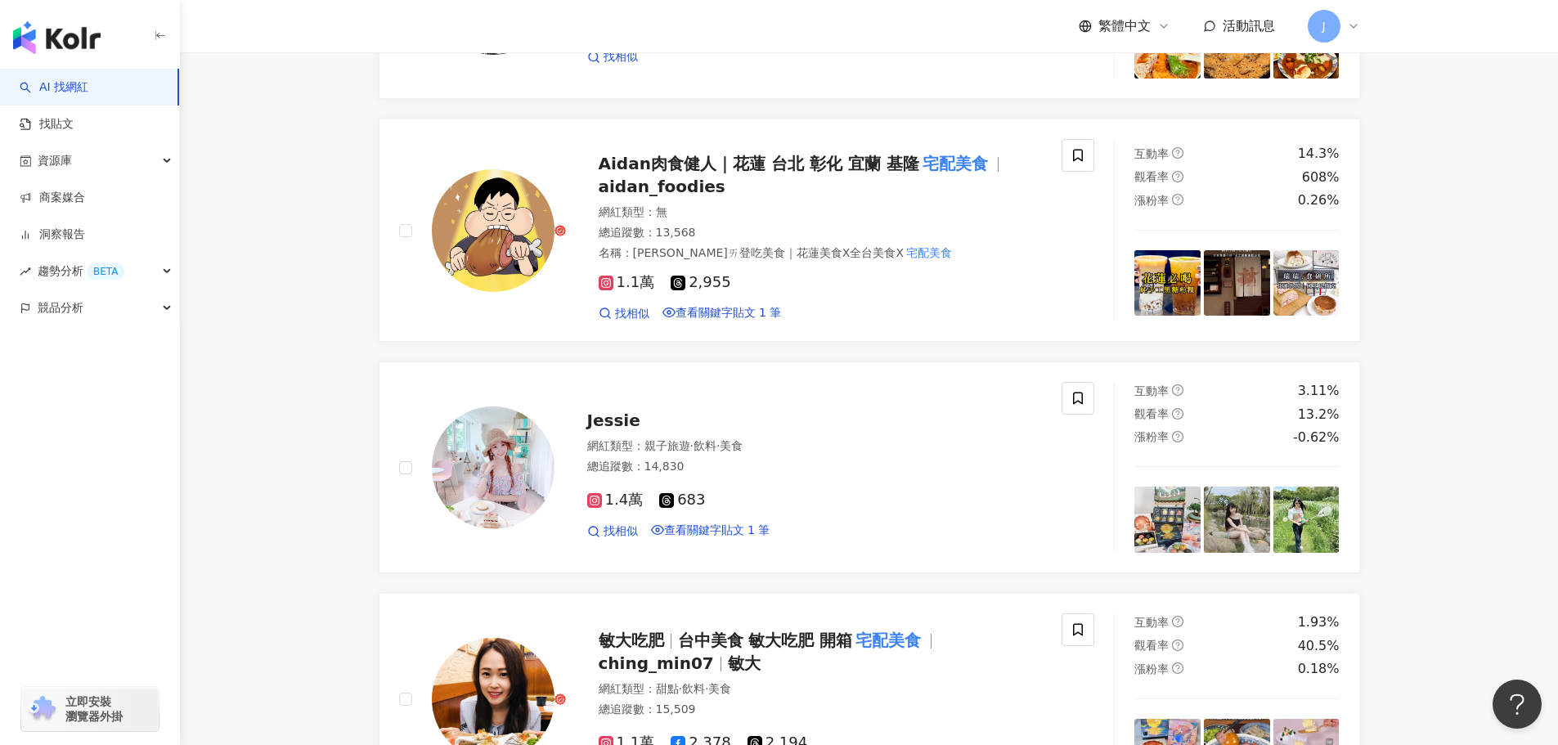
scroll to position [2941, 0]
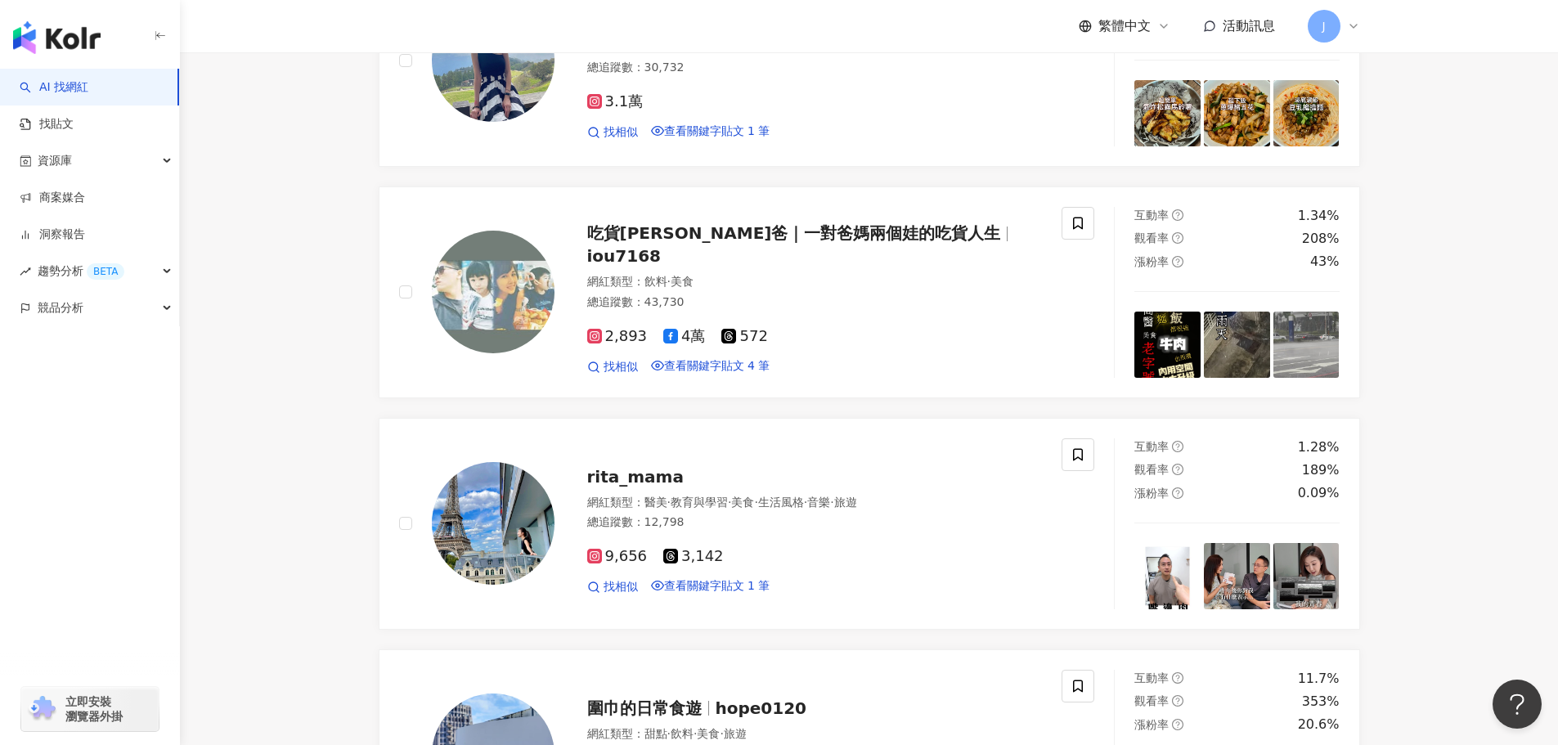
scroll to position [2948, 0]
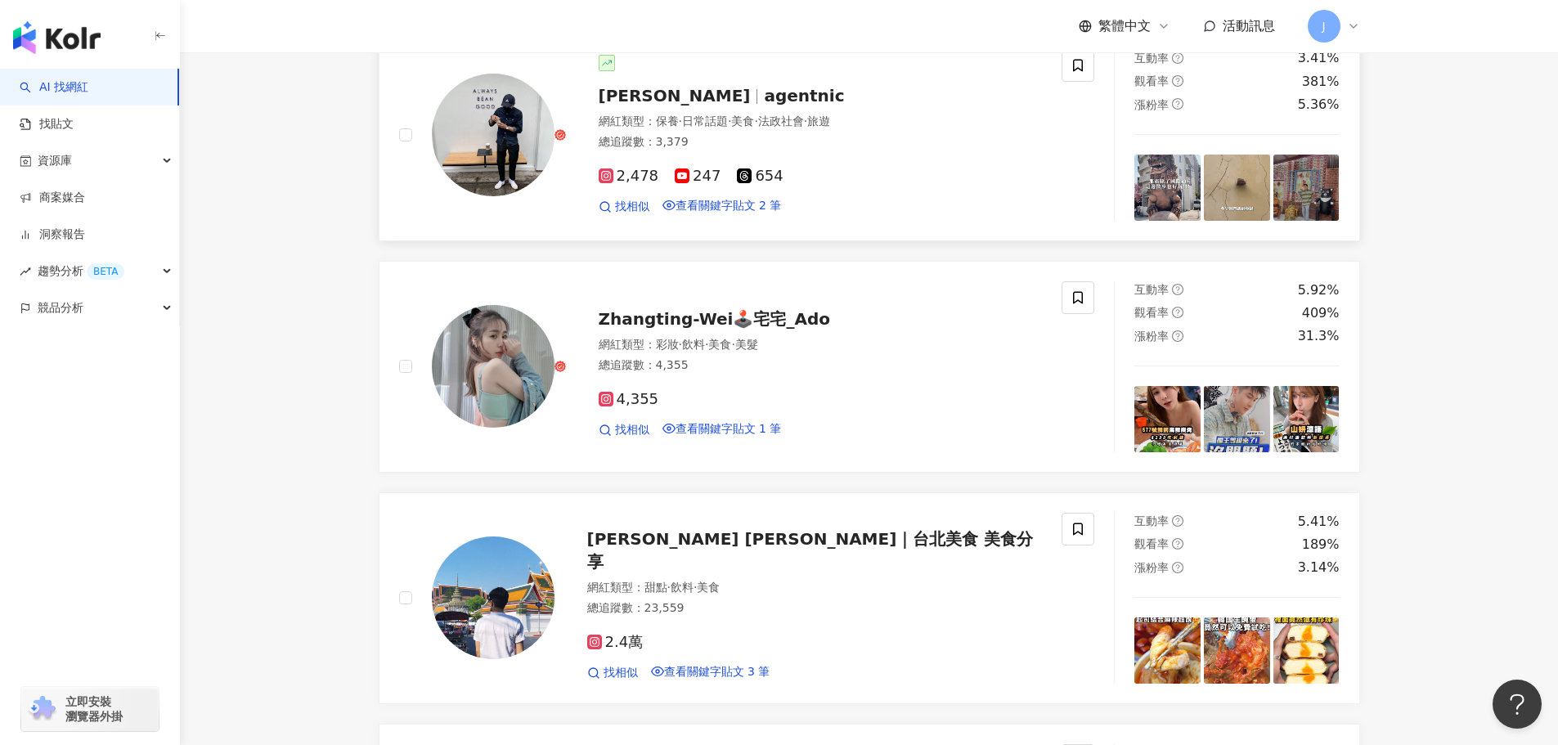
scroll to position [3236, 0]
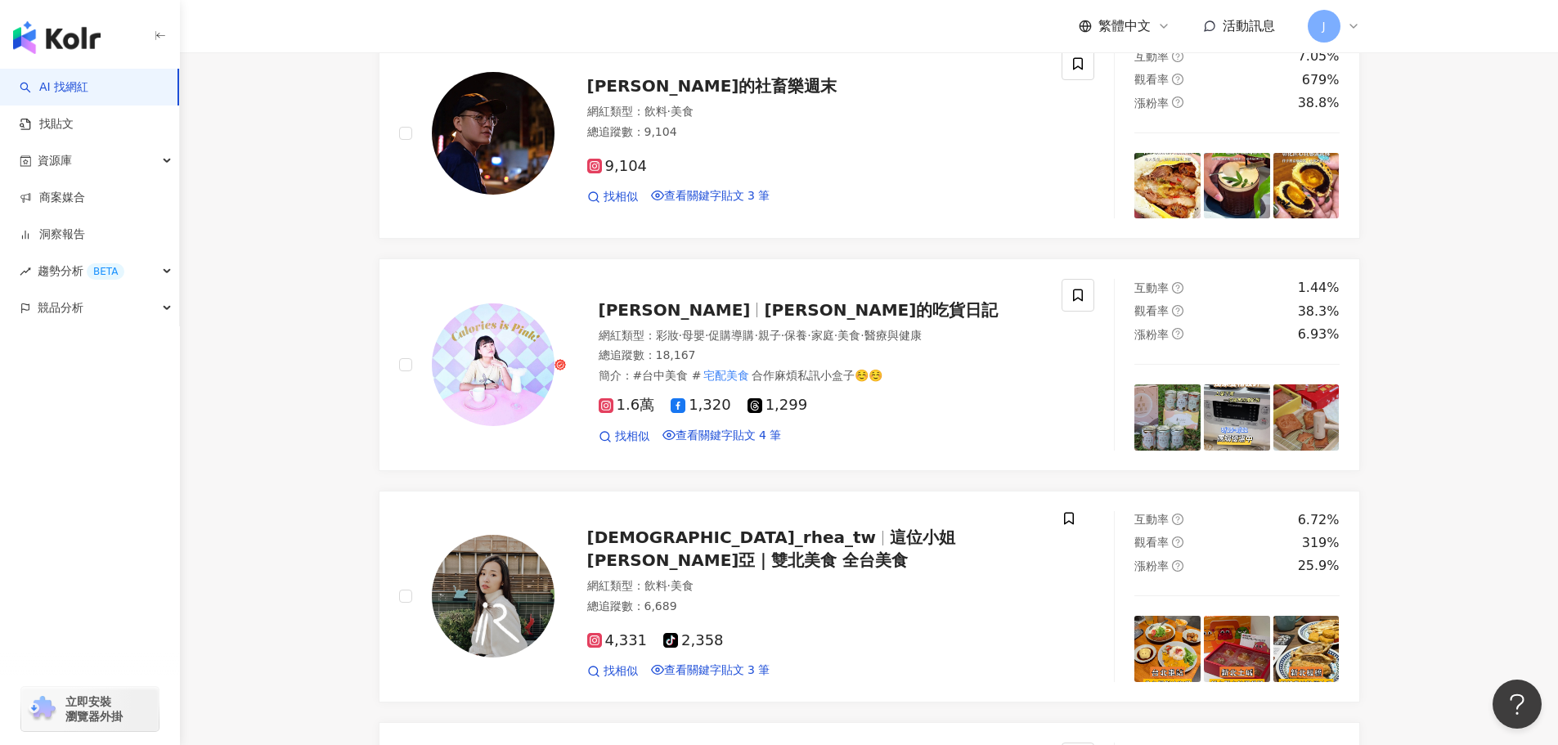
scroll to position [3112, 0]
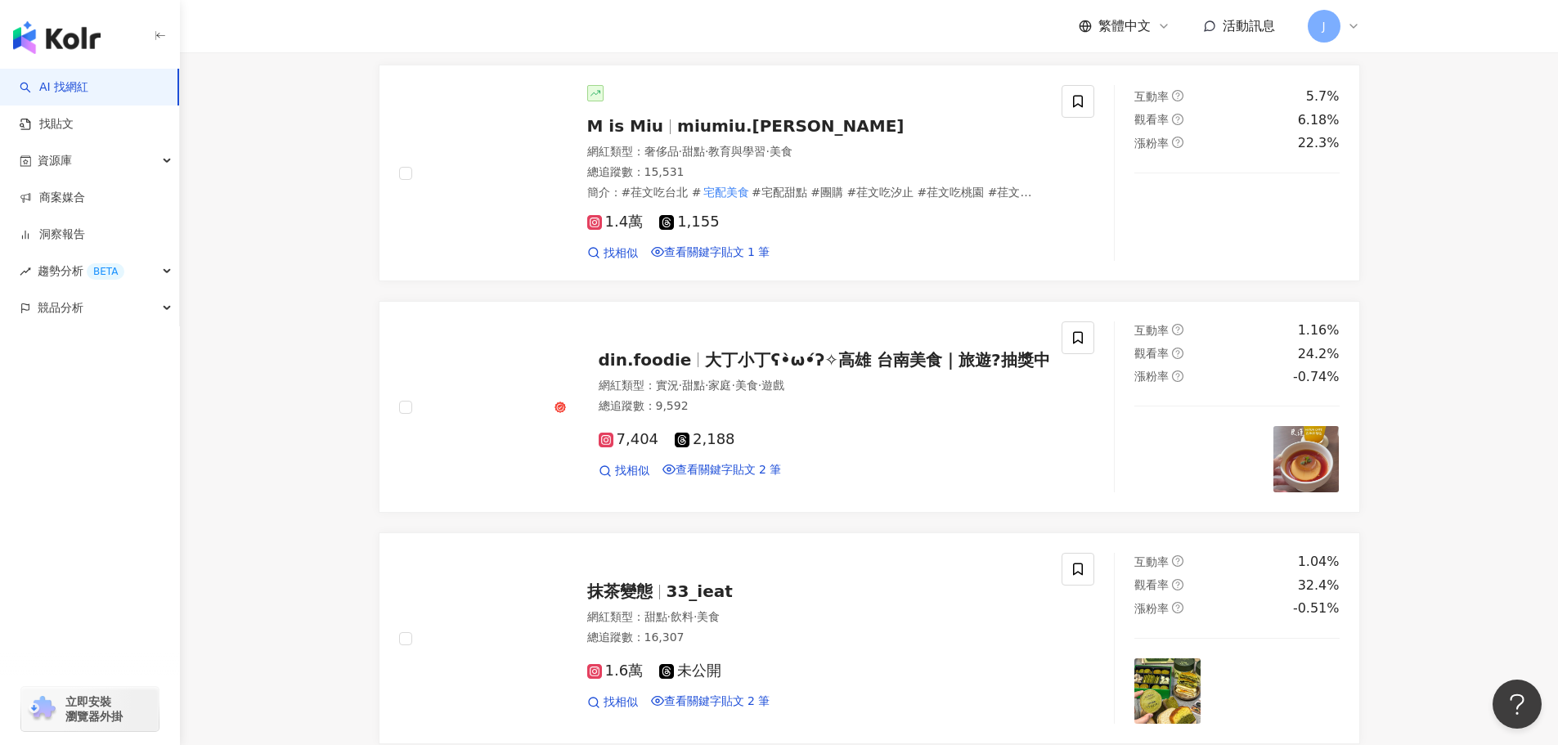
scroll to position [3130, 0]
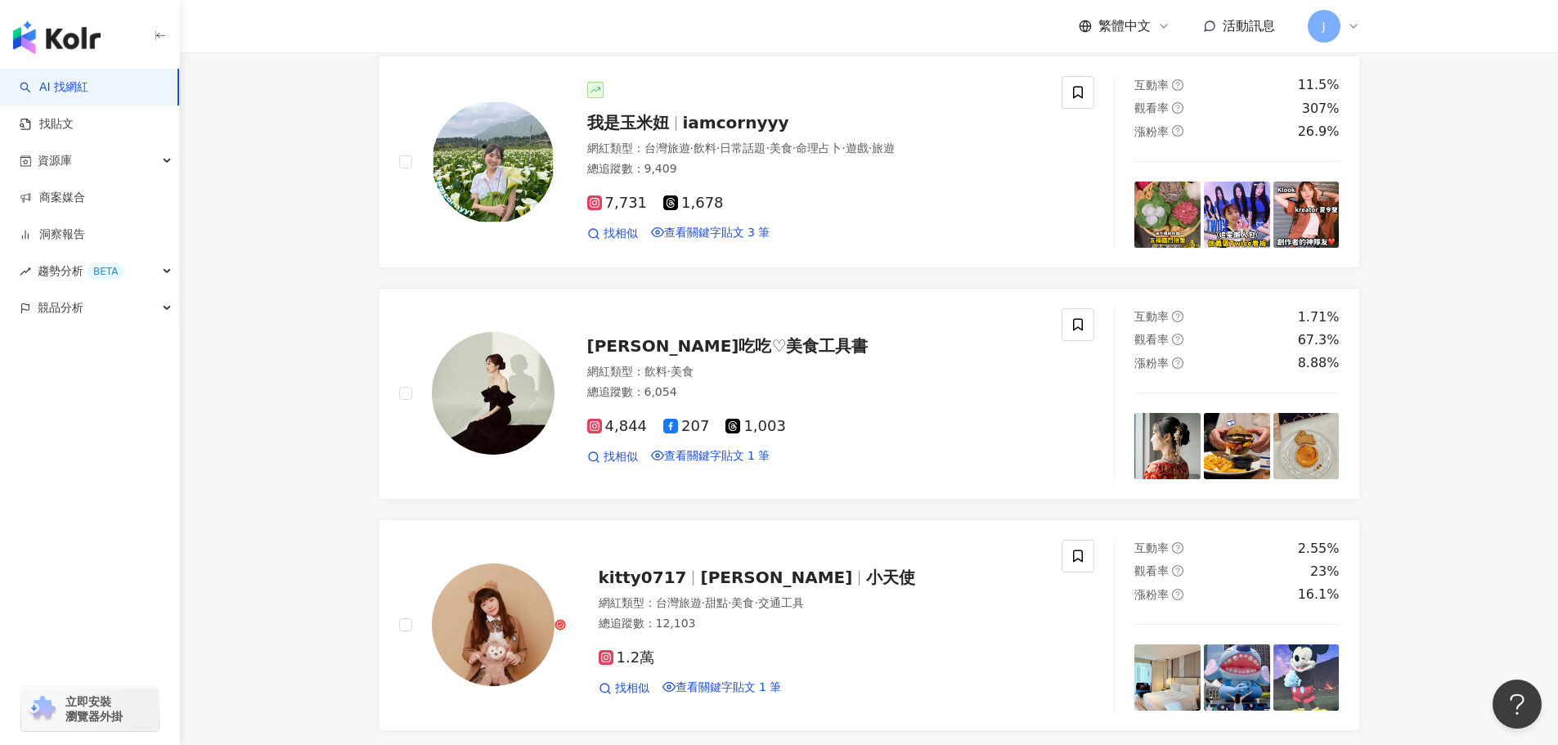
scroll to position [3251, 0]
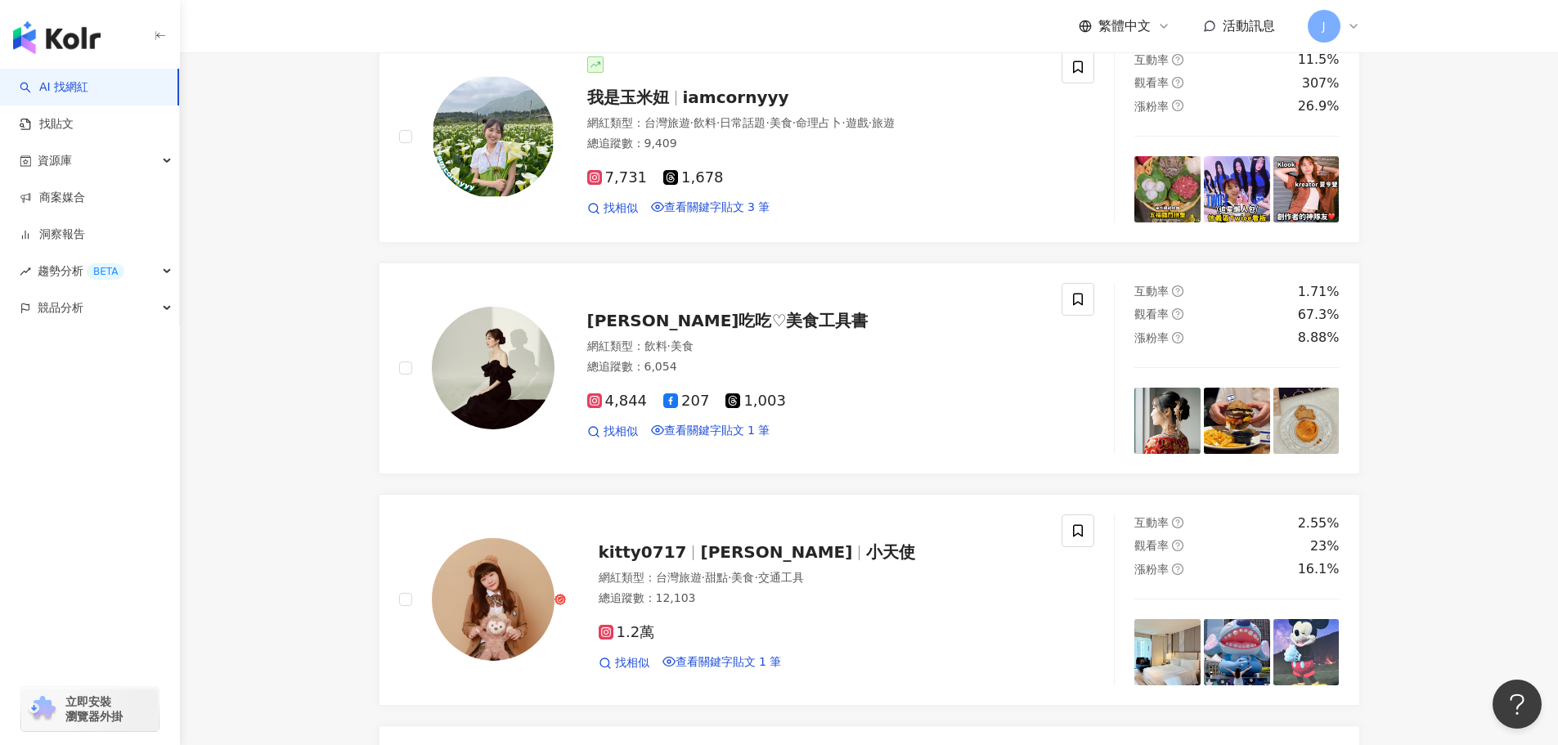
drag, startPoint x: 950, startPoint y: 255, endPoint x: 937, endPoint y: 258, distance: 12.5
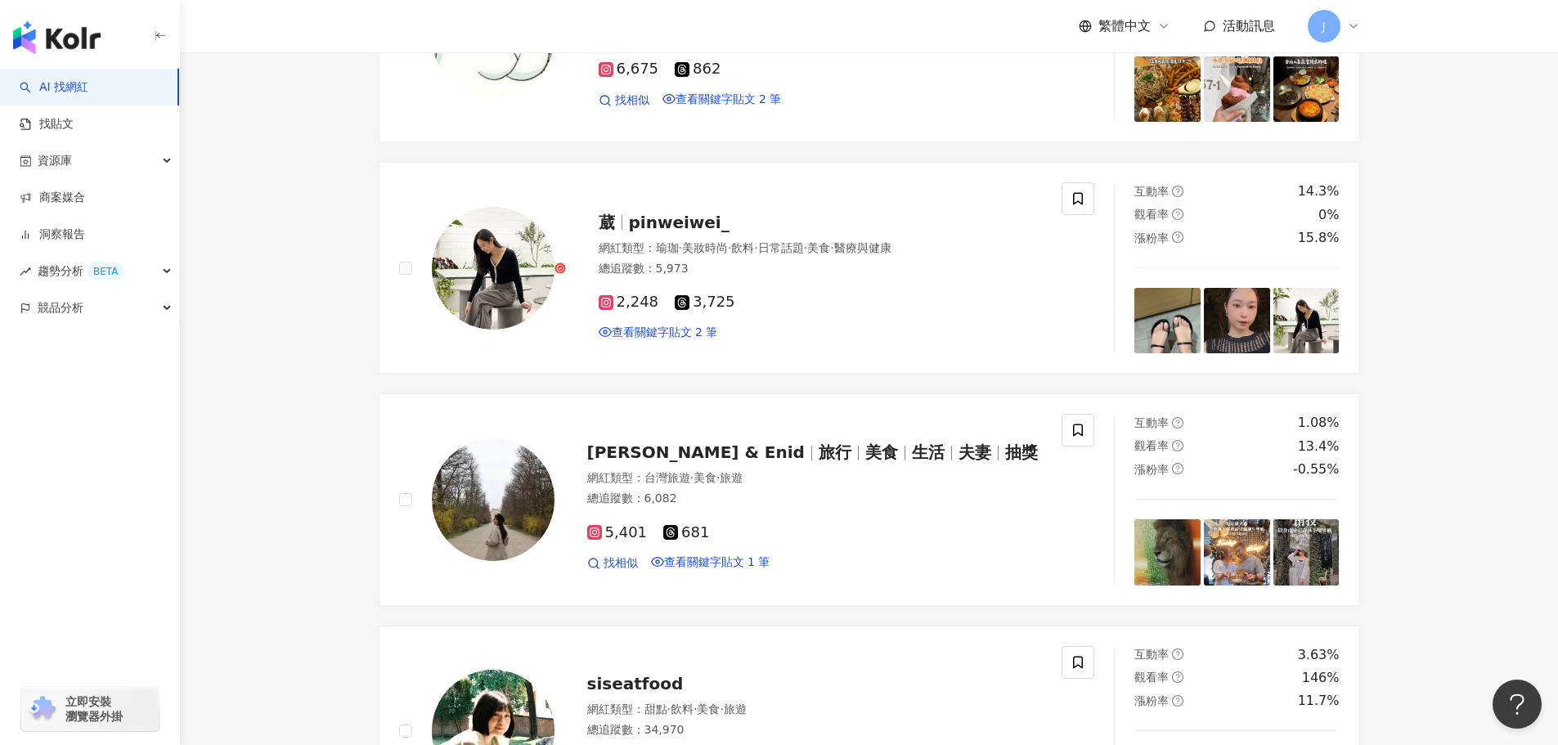
scroll to position [2928, 0]
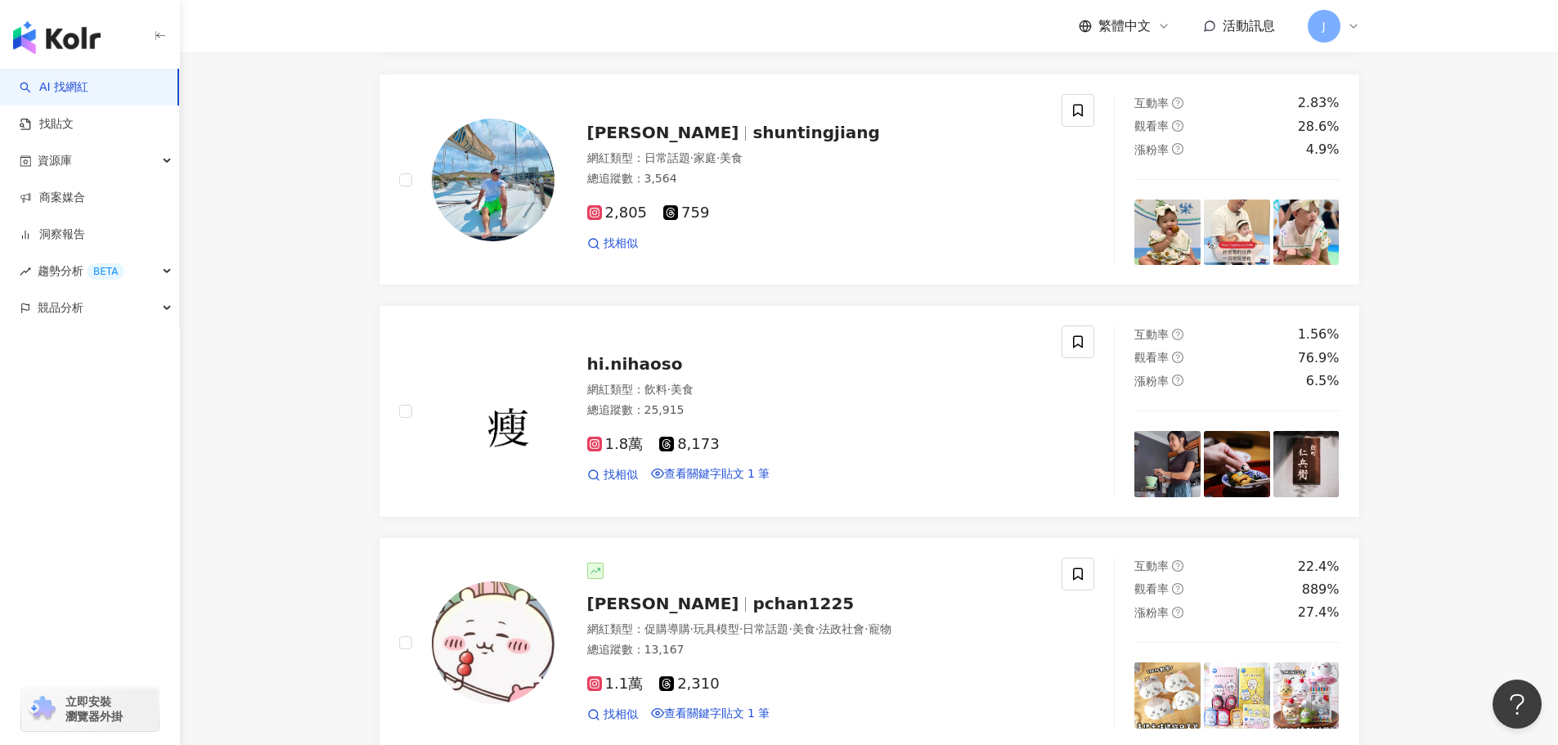
scroll to position [2986, 0]
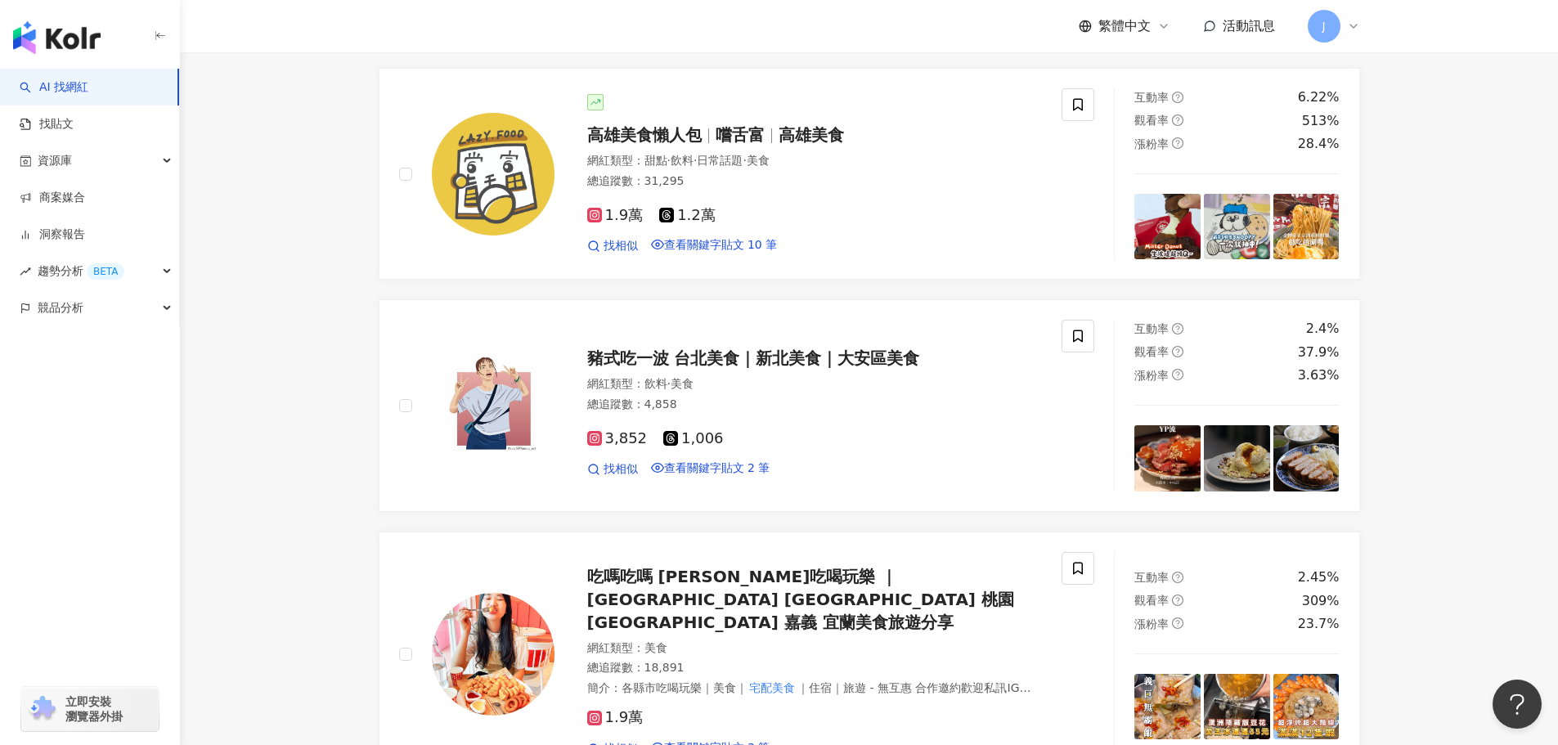
scroll to position [2982, 0]
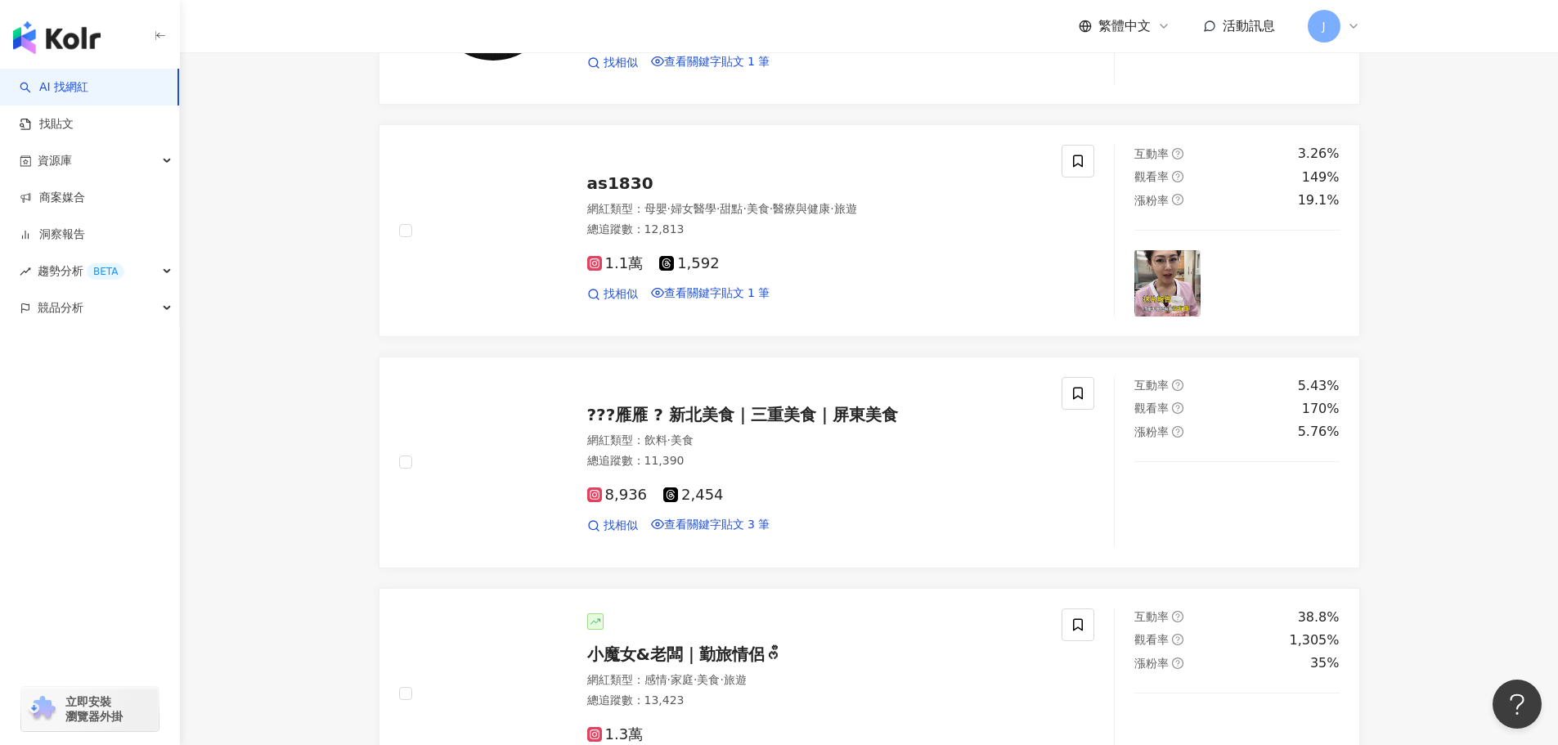
scroll to position [3221, 0]
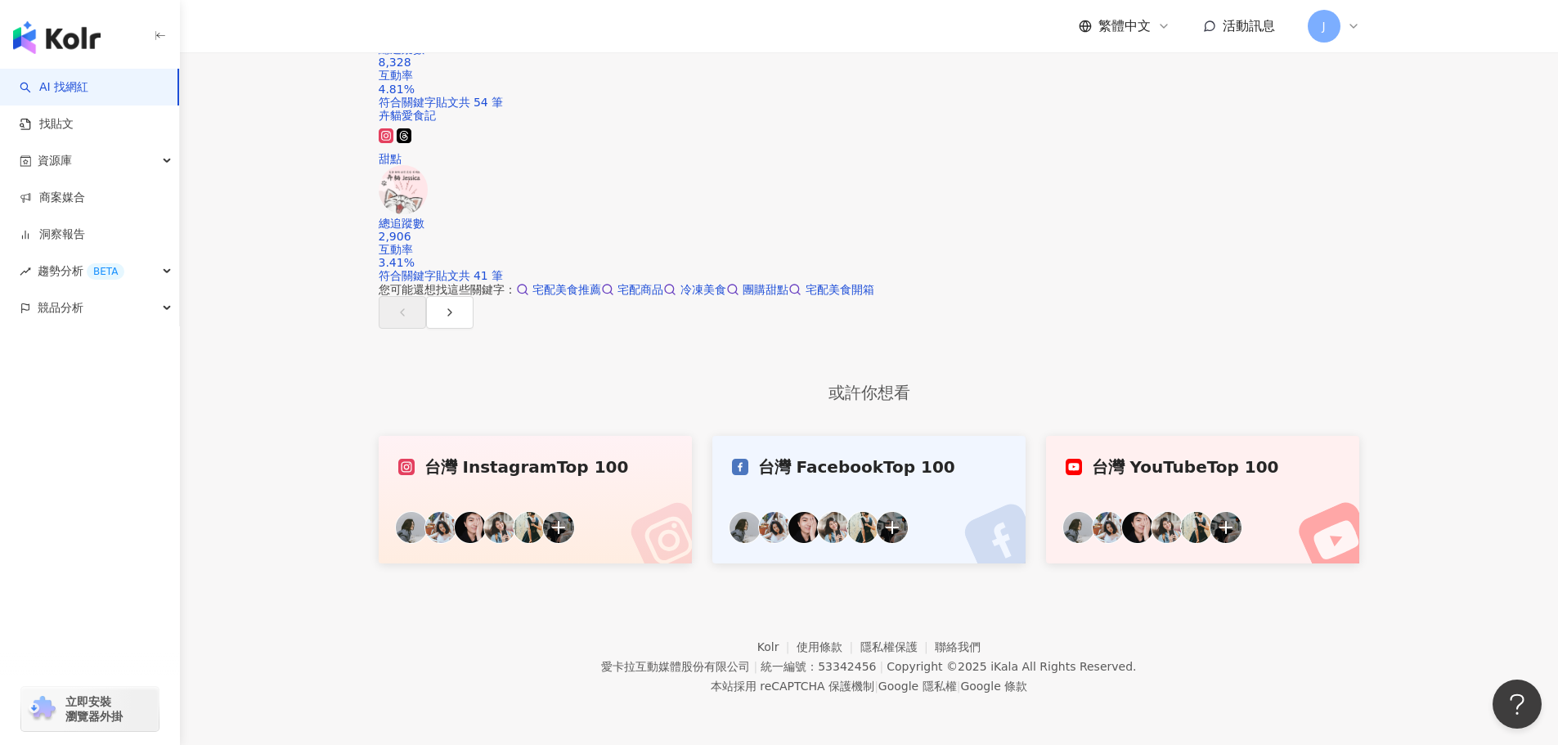
scroll to position [1435, 0]
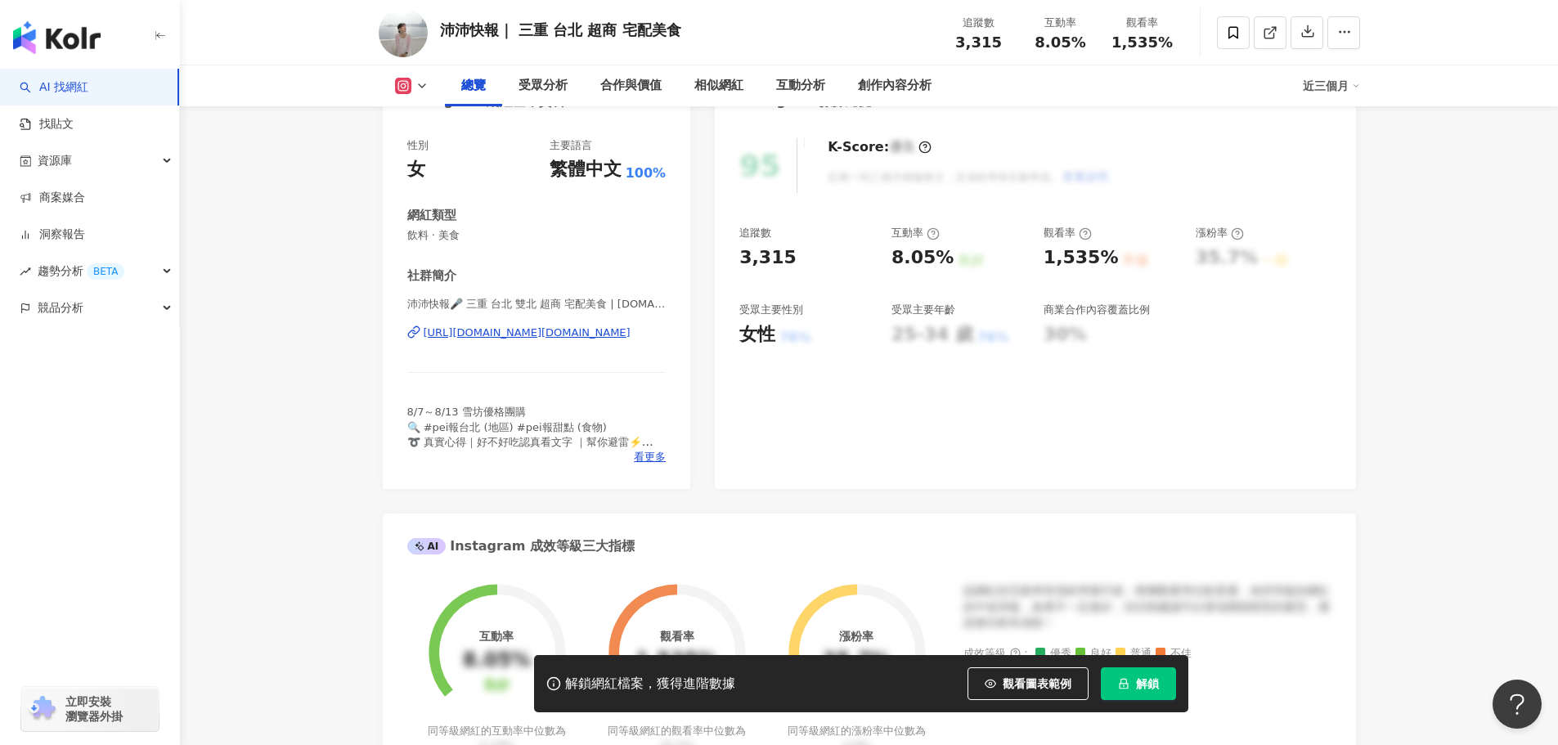
drag, startPoint x: 397, startPoint y: 329, endPoint x: 645, endPoint y: 332, distance: 247.9
click at [645, 332] on div "性別 女 主要語言 繁體中文 100% 網紅類型 飲料 · 美食 社群簡介 沛沛快報🎤 三重 台北 雙北 超商 宅配美食 | [DOMAIN_NAME] [U…" at bounding box center [537, 305] width 308 height 367
copy div "[URL][DOMAIN_NAME][DOMAIN_NAME]"
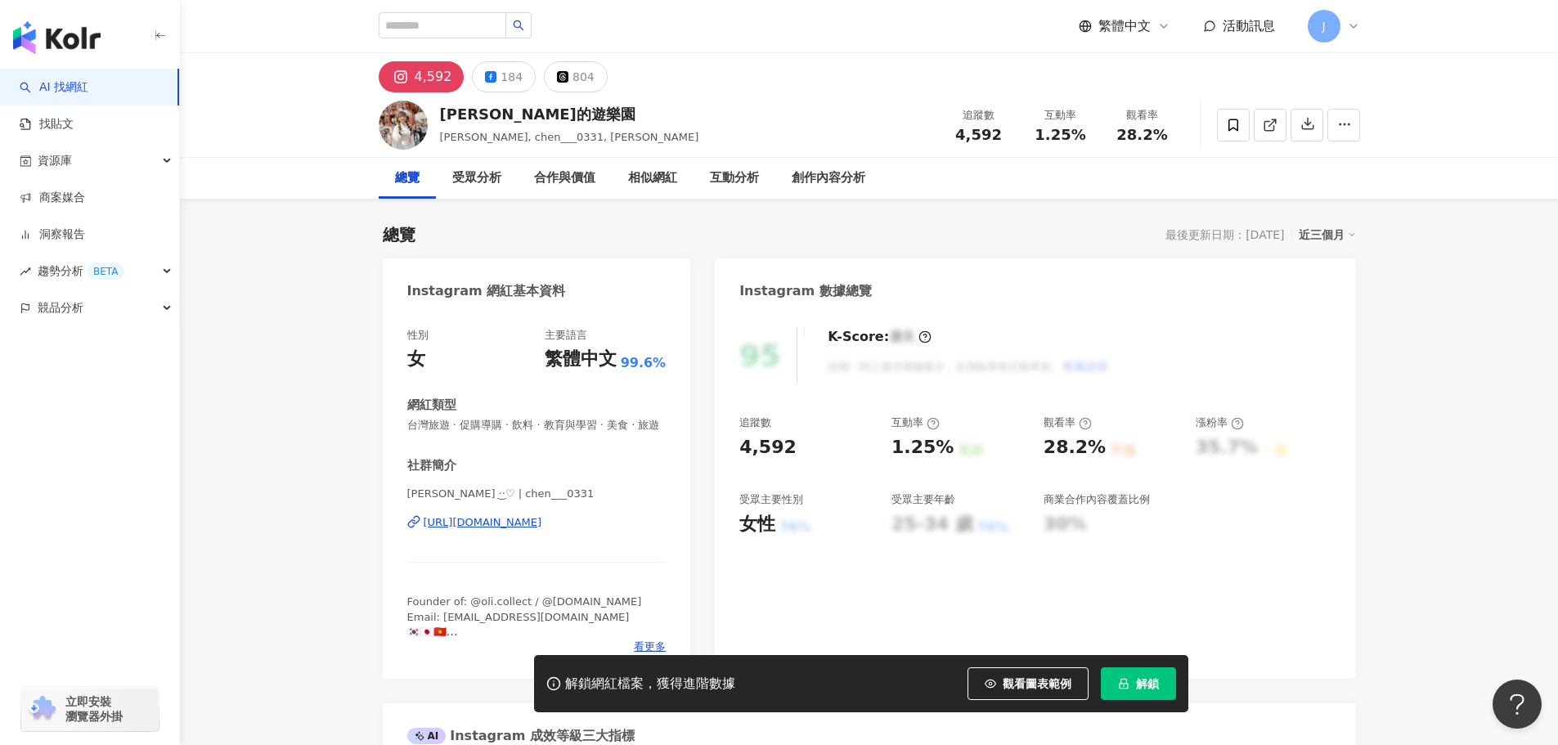
drag, startPoint x: 401, startPoint y: 532, endPoint x: 643, endPoint y: 537, distance: 242.2
click at [643, 537] on div "性別 女 主要語言 繁體中文 99.6% 網紅類型 台灣旅遊 · 促購導購 · 飲料 · 教育與學習 · 美食 · 旅遊 社群簡介 宇 真 ·͜·♡ | ch…" at bounding box center [537, 495] width 308 height 367
copy div "https://www.instagram.com/chen___0331/"
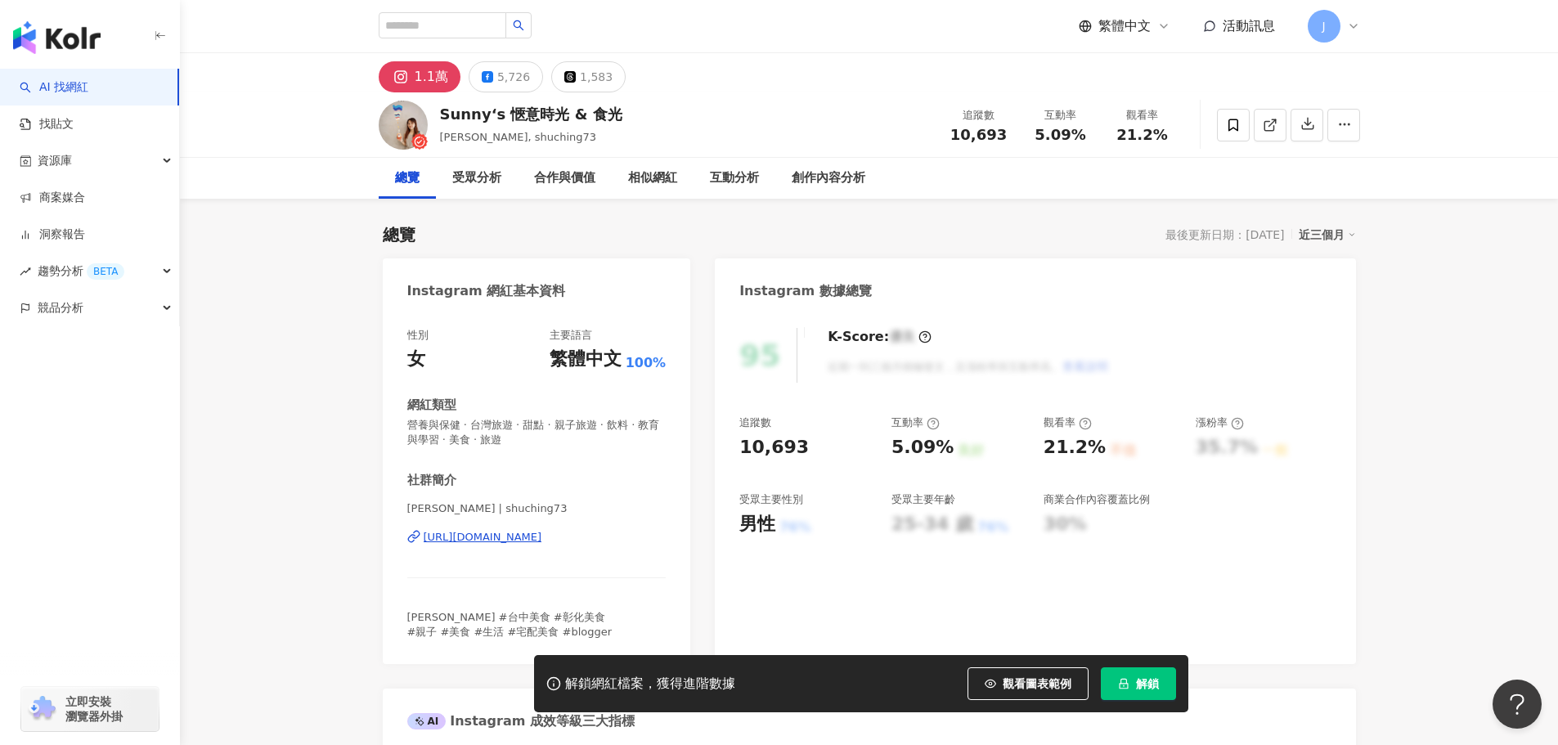
drag, startPoint x: 389, startPoint y: 533, endPoint x: 634, endPoint y: 544, distance: 244.8
click at [634, 544] on div "性別 女 主要語言 繁體中文 100% 網紅類型 營養與保健 · 台灣旅遊 · 甜點 · 親子旅遊 · 飲料 · 教育與學習 · 美食 · 旅遊 社群簡介 S…" at bounding box center [537, 488] width 308 height 353
copy div "https://www.instagram.com/shuching73/"
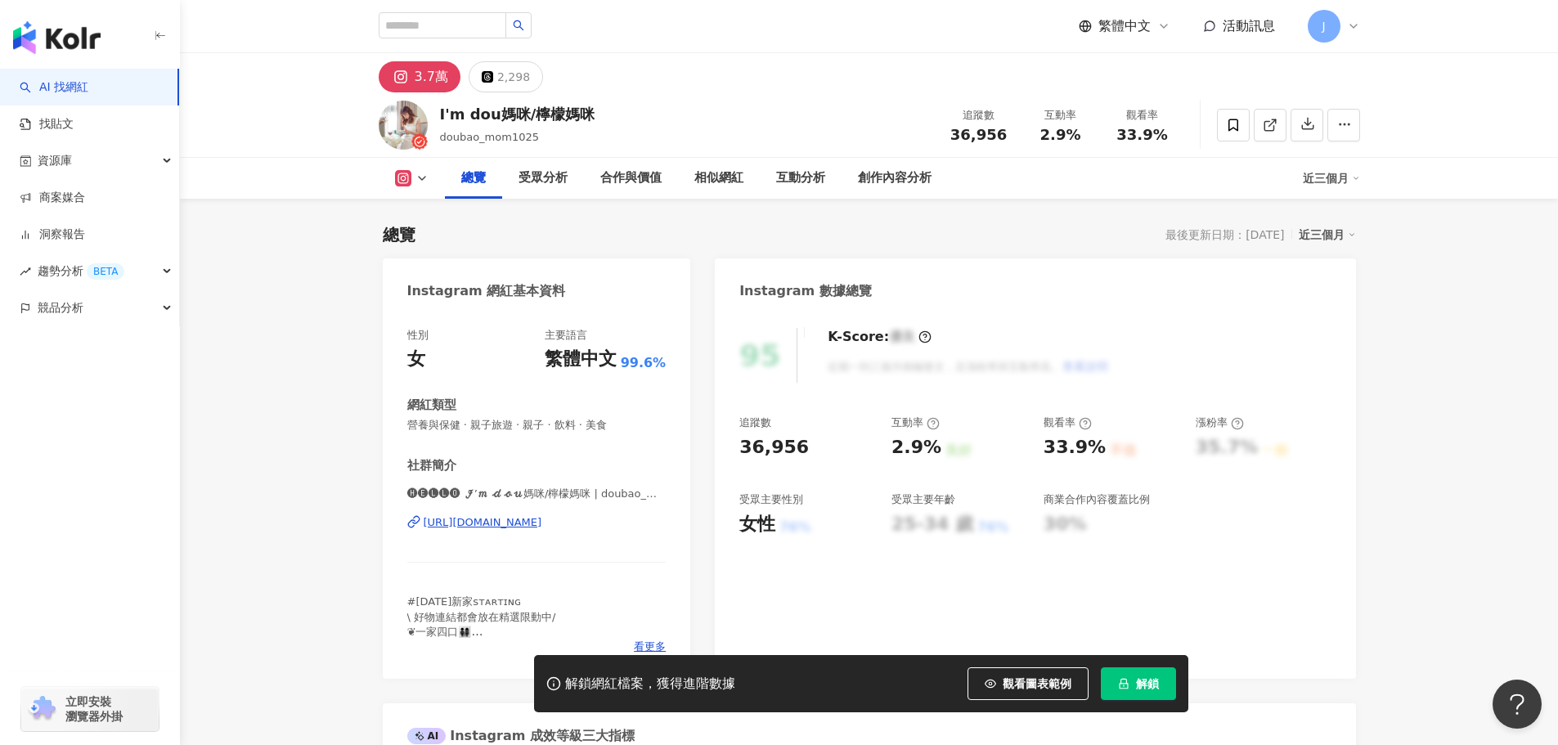
scroll to position [245, 0]
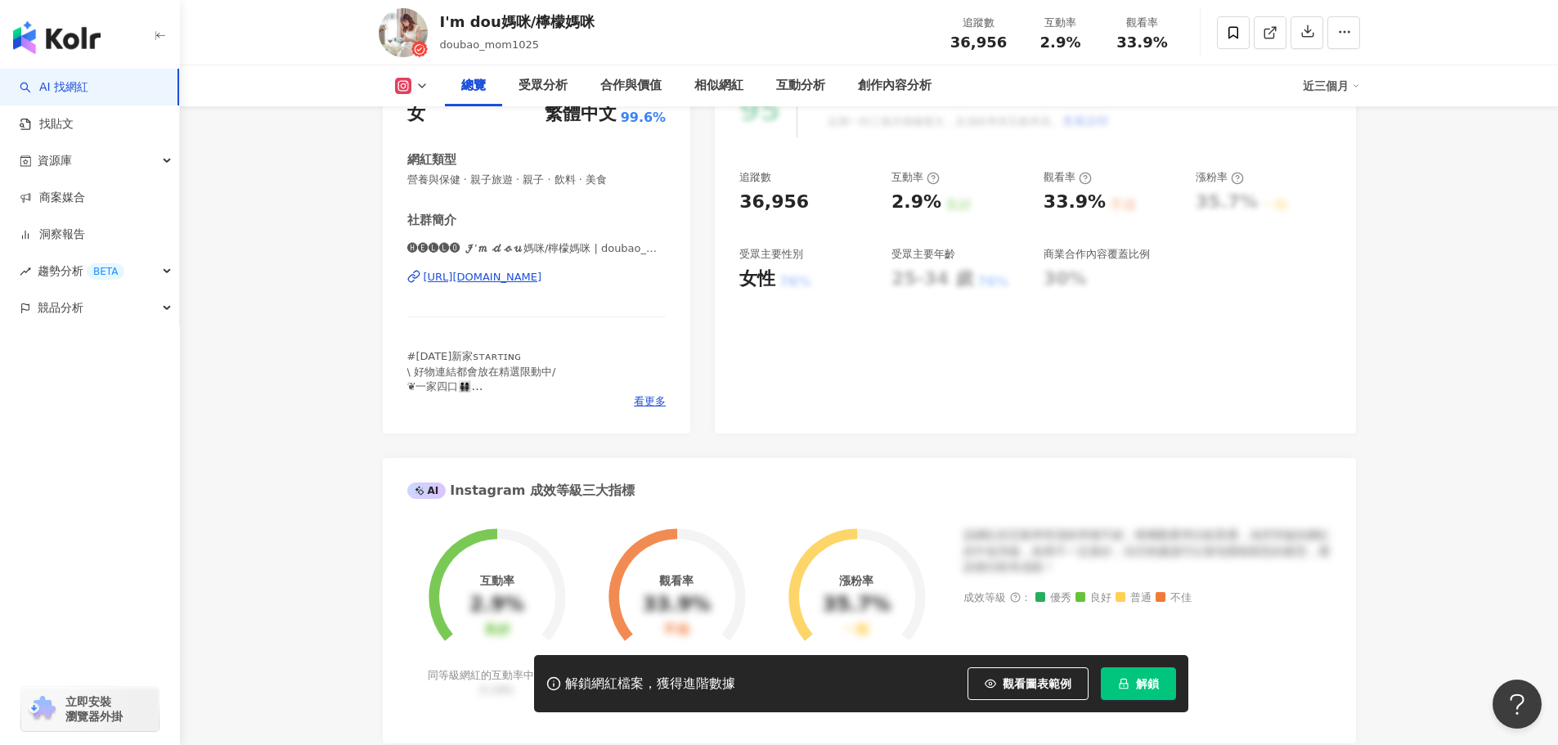
drag, startPoint x: 507, startPoint y: 279, endPoint x: 656, endPoint y: 281, distance: 148.9
click at [663, 281] on div "性別 女 主要語言 繁體中文 99.6% 網紅類型 營養與保健 · 親子旅遊 · 親子 · 飲料 · 美食 社群簡介 🅗🅔🅛🅛🅞 𝓘’𝓶 𝓭𝓸𝓾媽咪/檸檬媽咪…" at bounding box center [537, 249] width 308 height 367
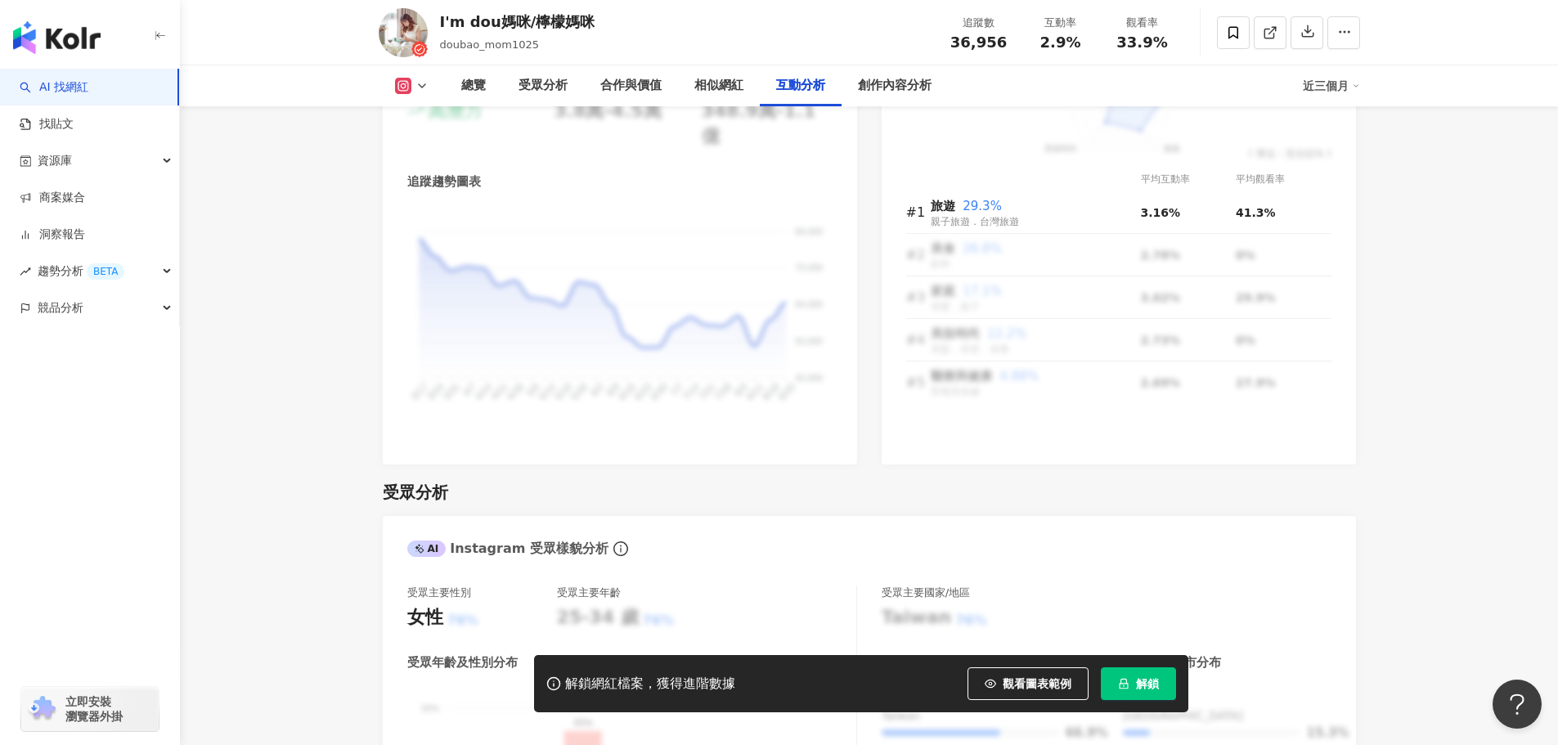
scroll to position [4186, 0]
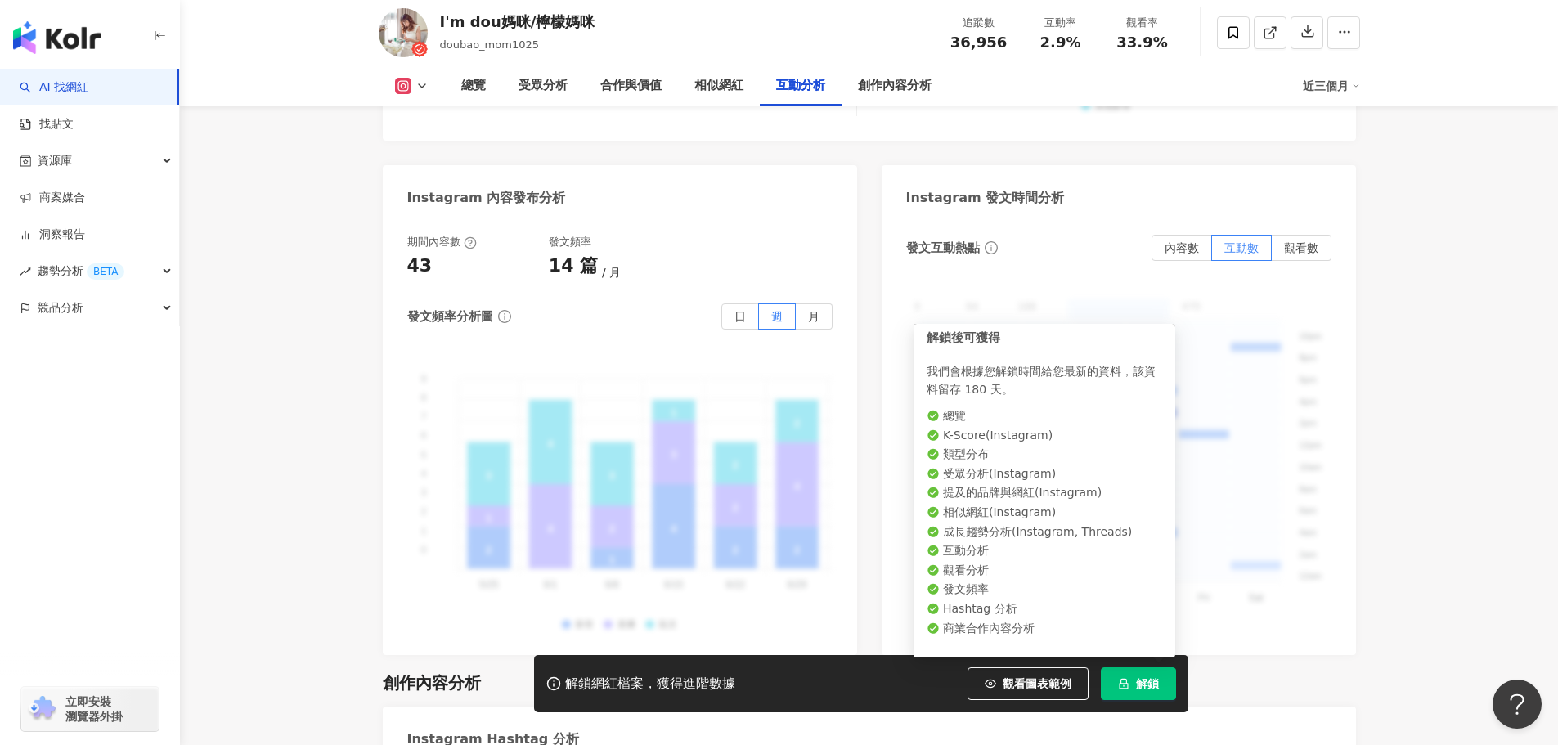
click at [1147, 681] on span "解鎖" at bounding box center [1147, 683] width 23 height 13
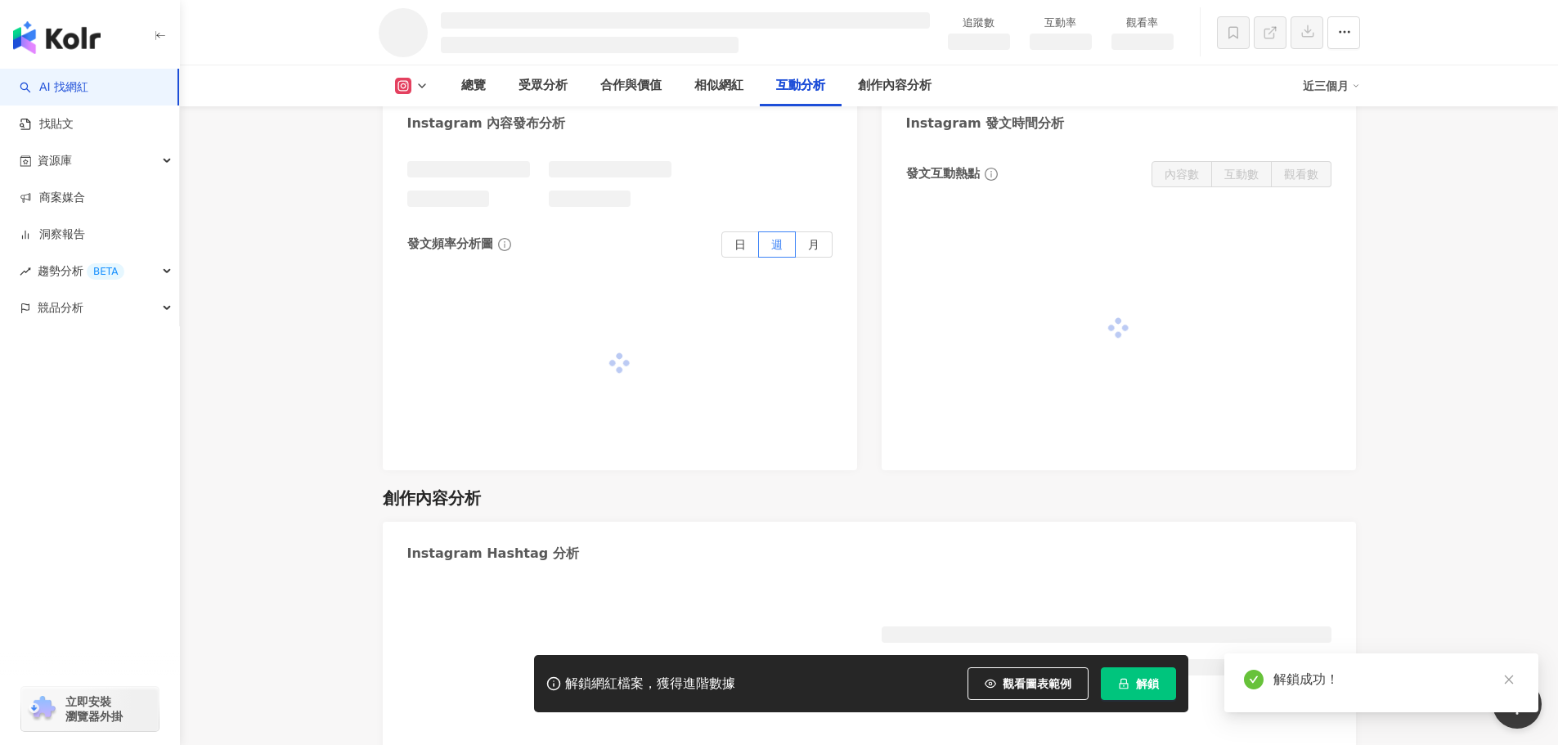
scroll to position [3713, 0]
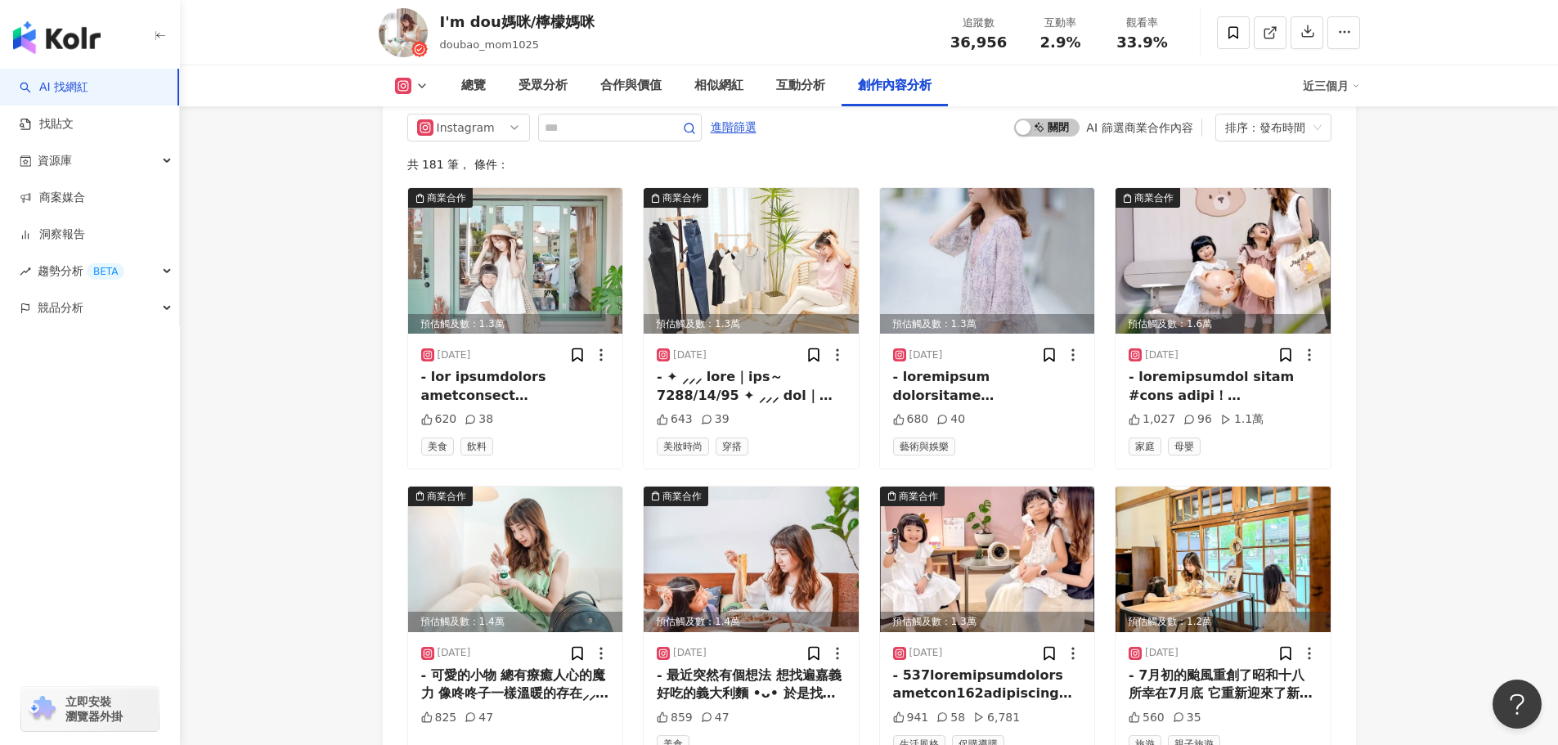
scroll to position [5606, 0]
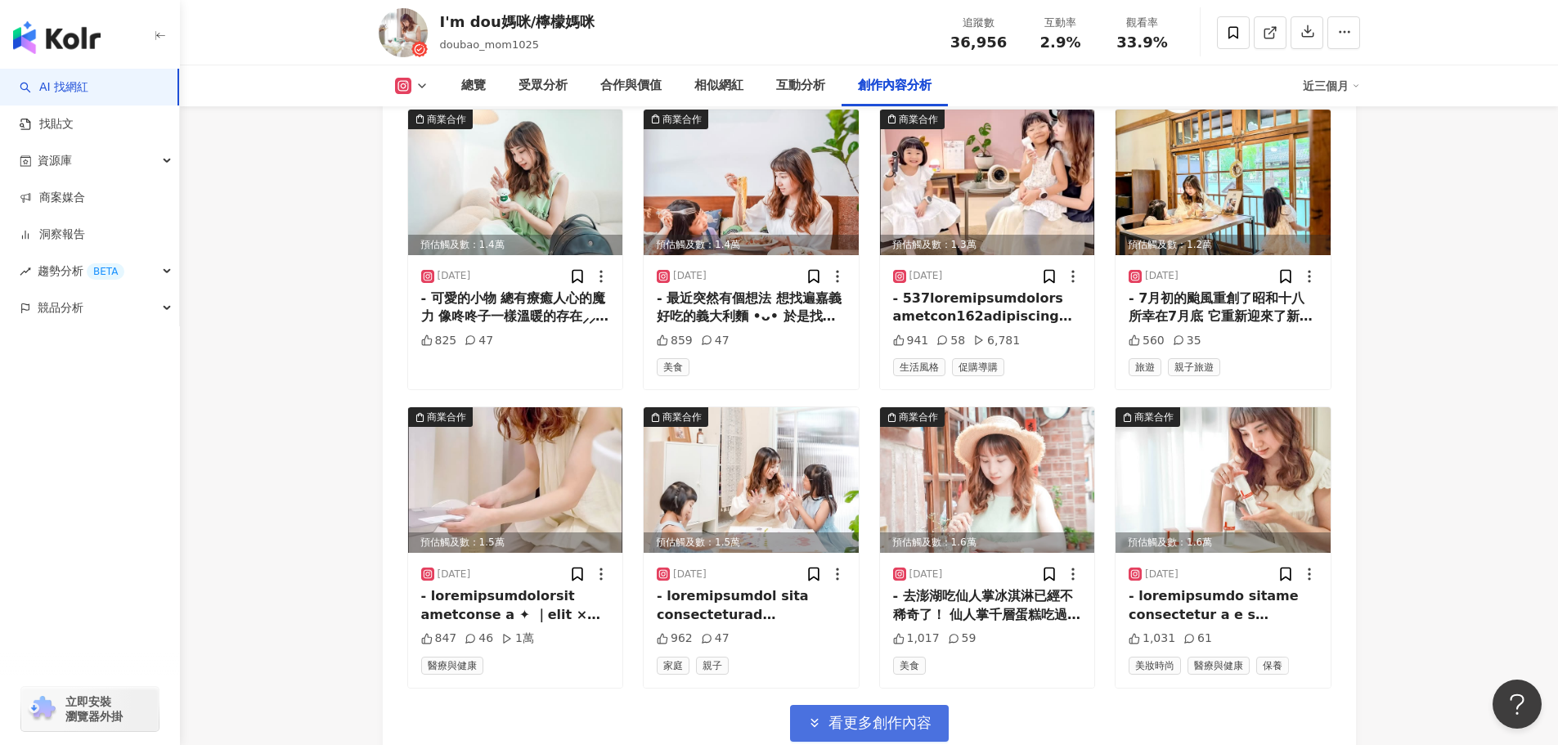
click at [855, 714] on span "看更多創作內容" at bounding box center [880, 723] width 103 height 18
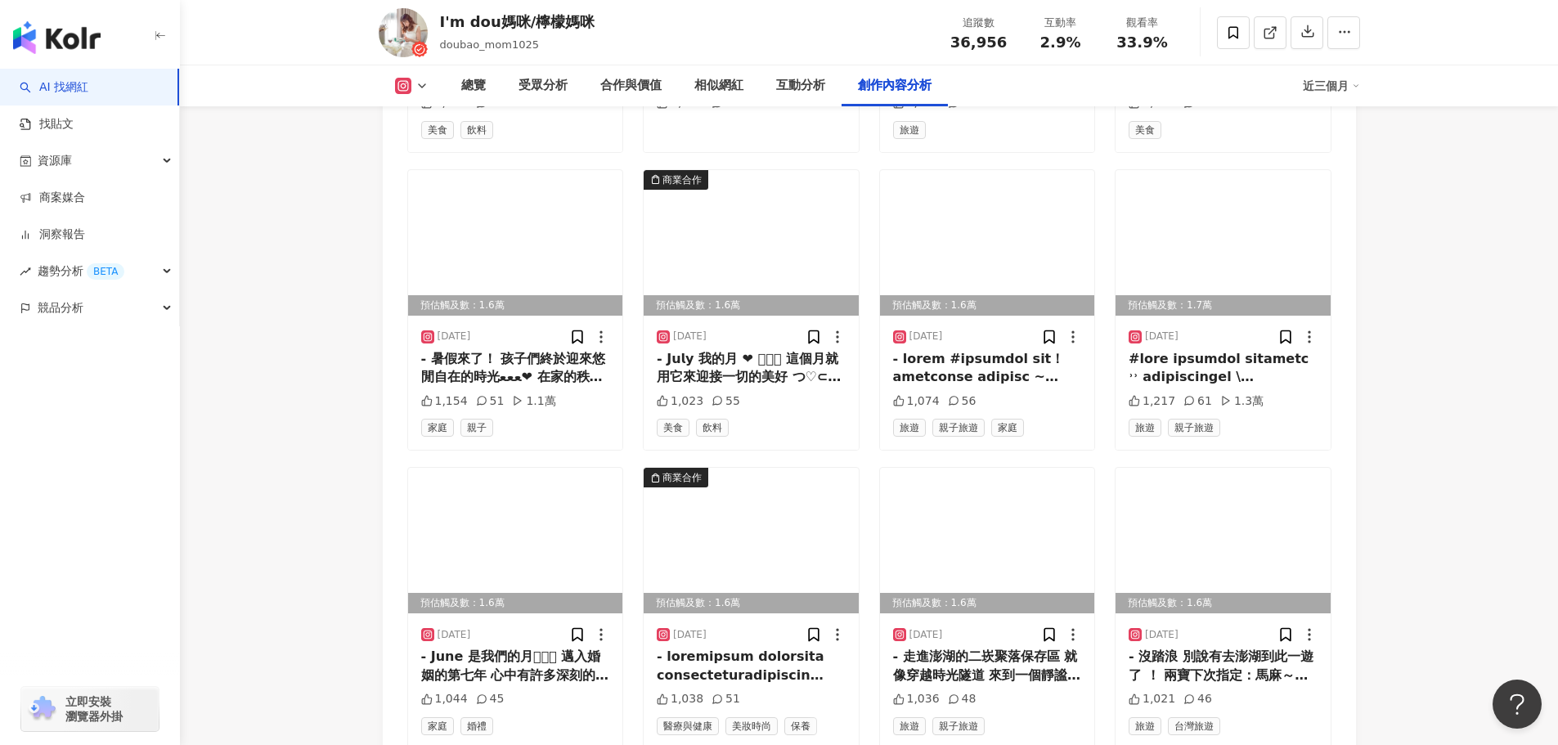
scroll to position [6481, 0]
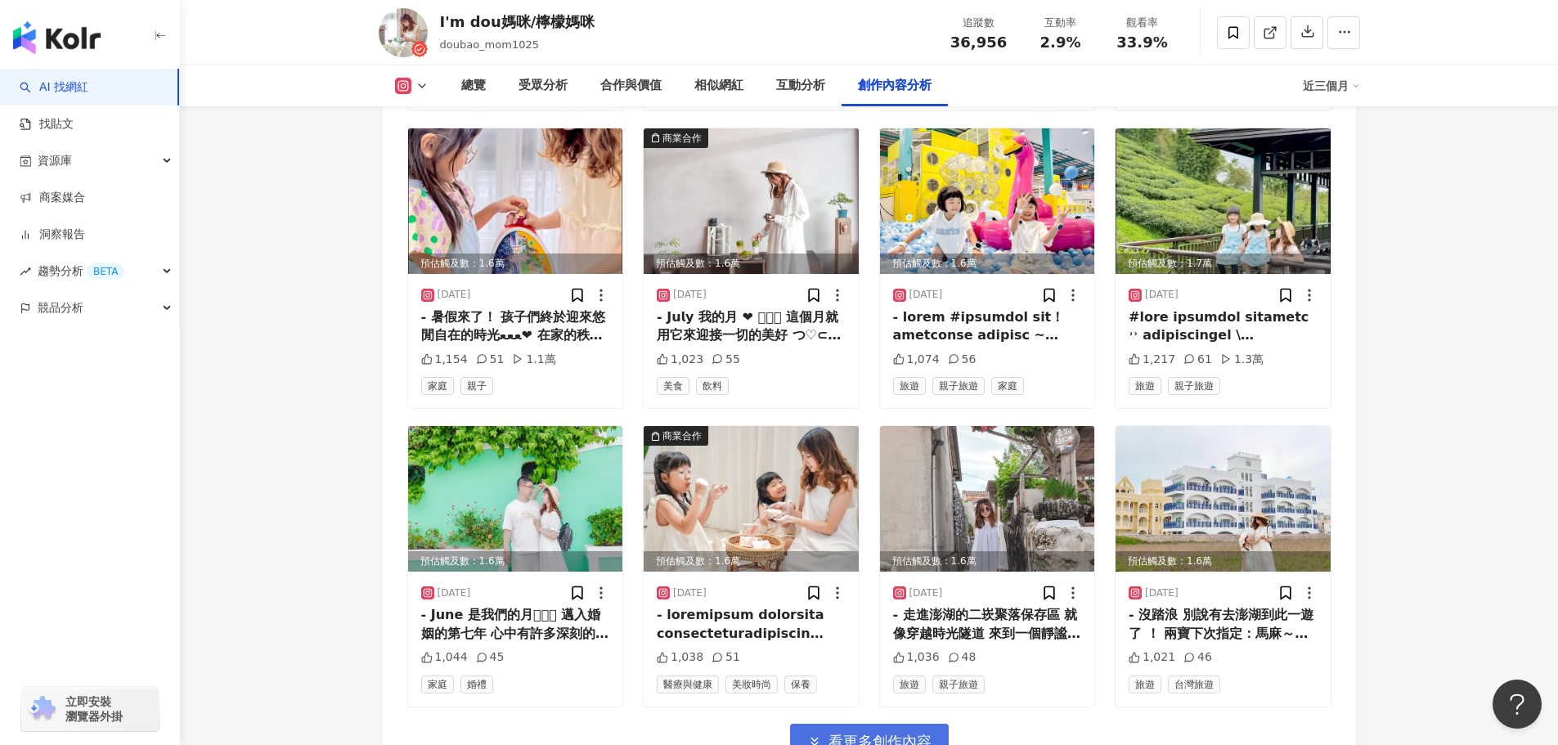
click at [880, 724] on button "看更多創作內容" at bounding box center [869, 742] width 159 height 37
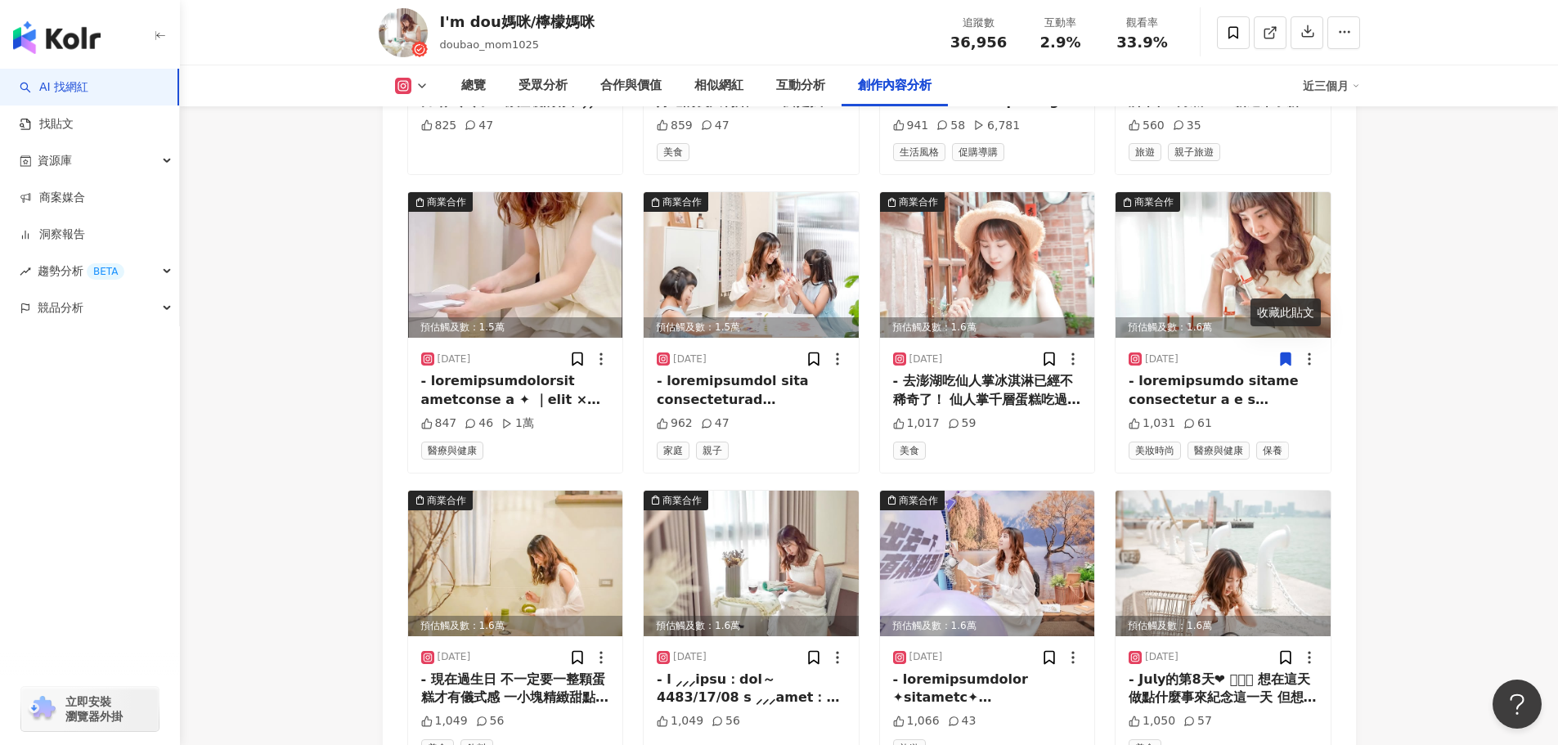
scroll to position [6160, 0]
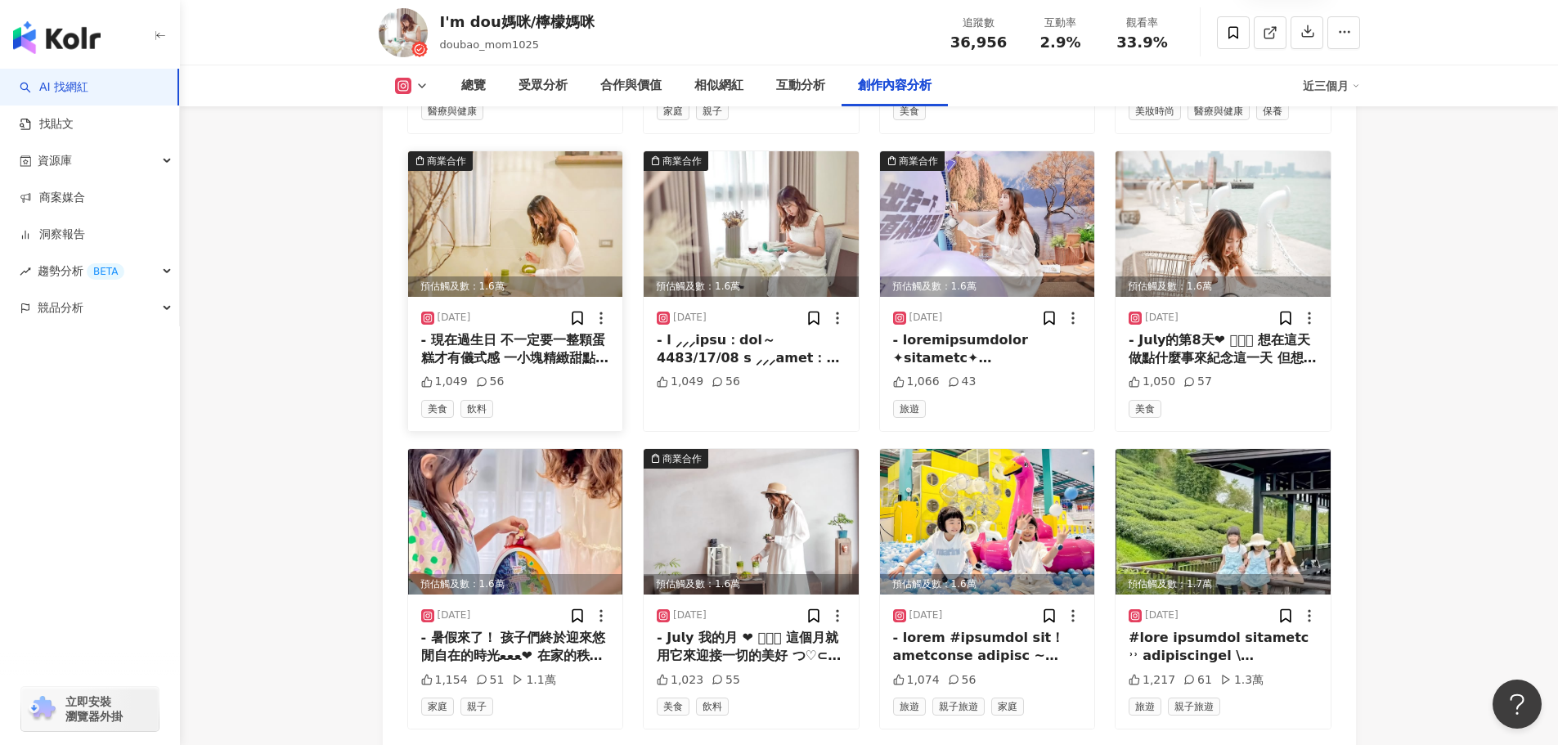
click at [465, 331] on div "- 現在過生日 不一定要一整顆蛋糕才有儀式感 一小塊精緻甜點 就足以讓心意被好好收藏𓂃 𓈒𓏸˚ ᥫᩣ 身為抹茶控 生日當然要選最愛的口味 𝗛𝗼𝘁𝗼 𝗖𝗮𝗳𝗲 …" at bounding box center [515, 349] width 189 height 37
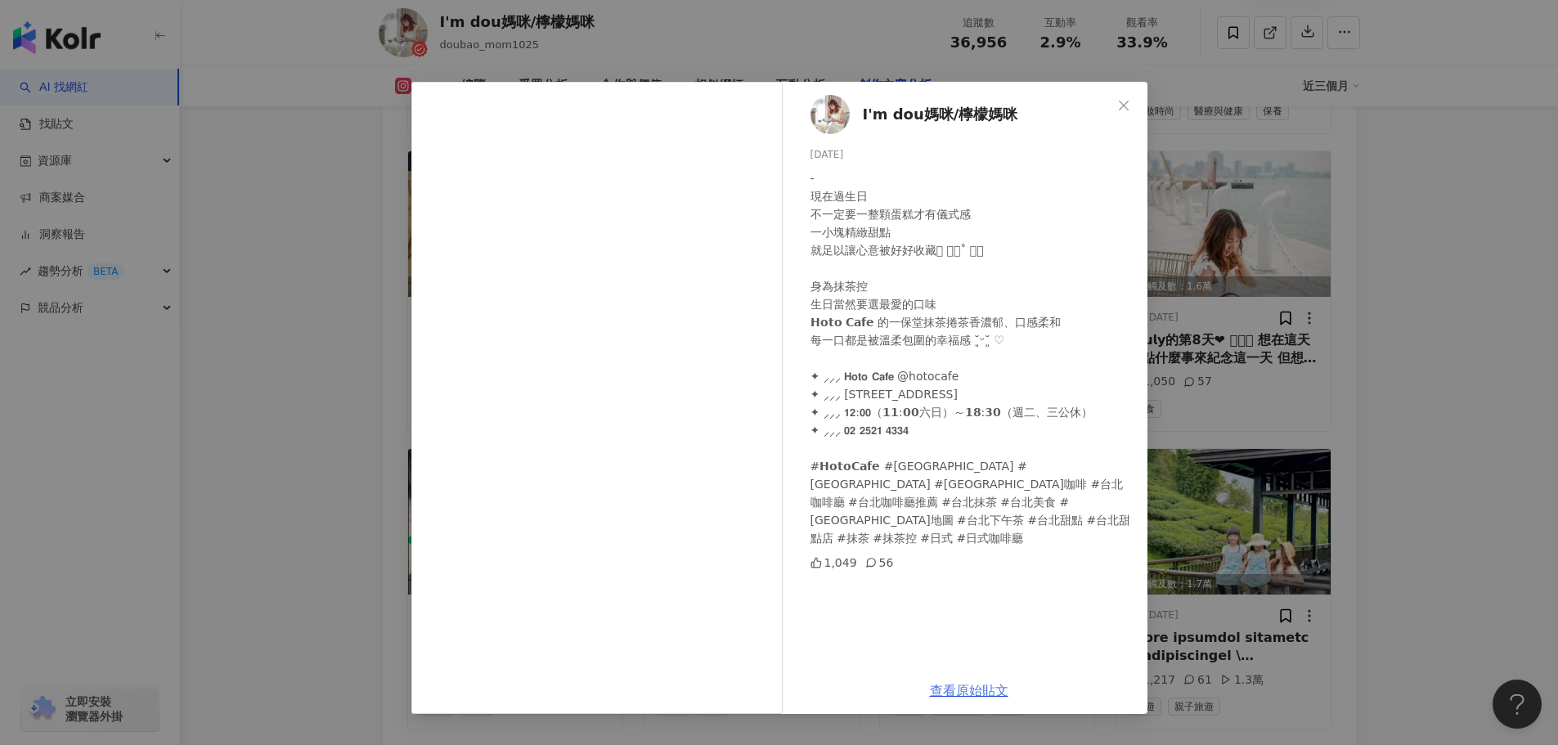
click at [986, 689] on link "查看原始貼文" at bounding box center [969, 691] width 79 height 16
click at [1119, 114] on button "Close" at bounding box center [1124, 105] width 33 height 33
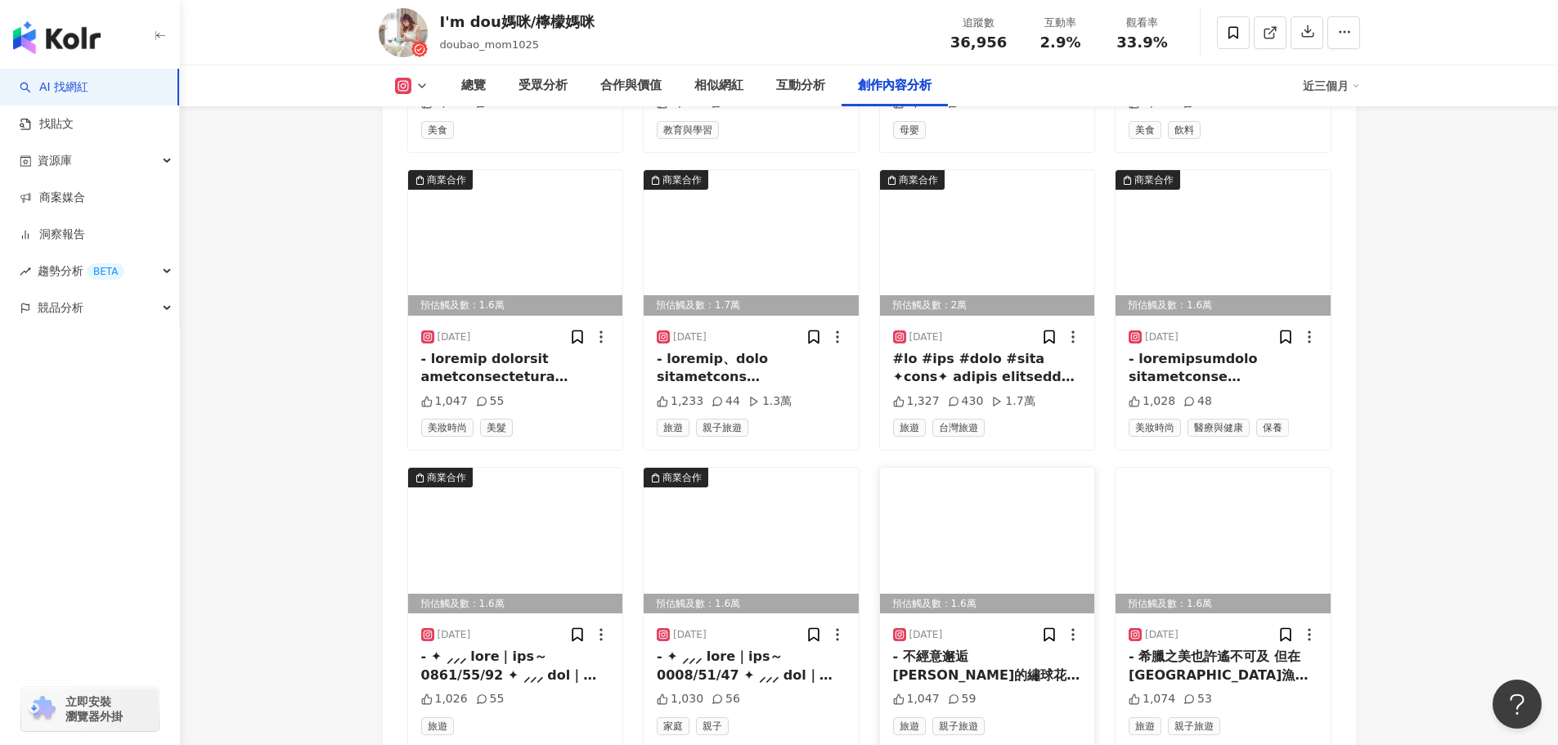
scroll to position [7517, 0]
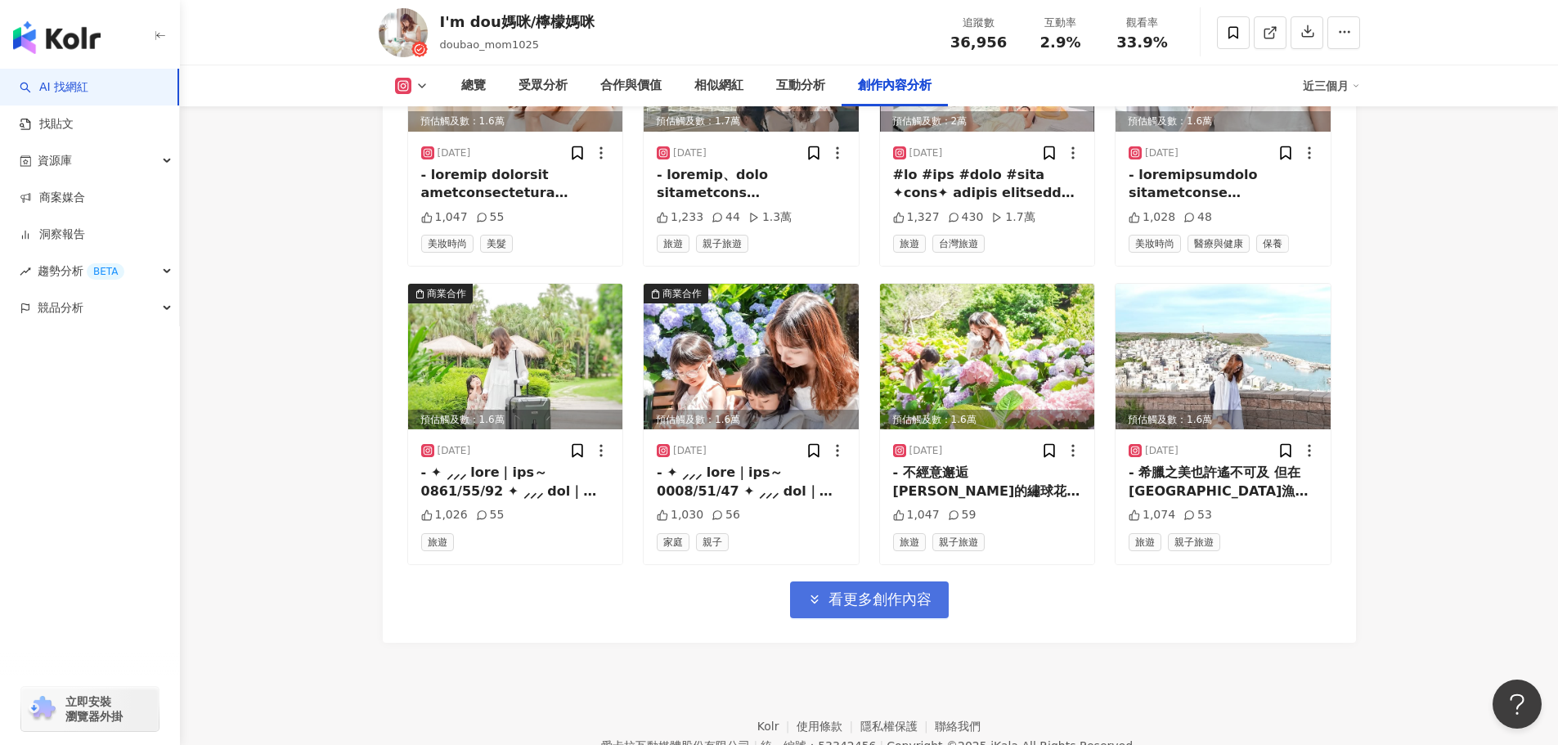
click at [870, 591] on span "看更多創作內容" at bounding box center [880, 600] width 103 height 18
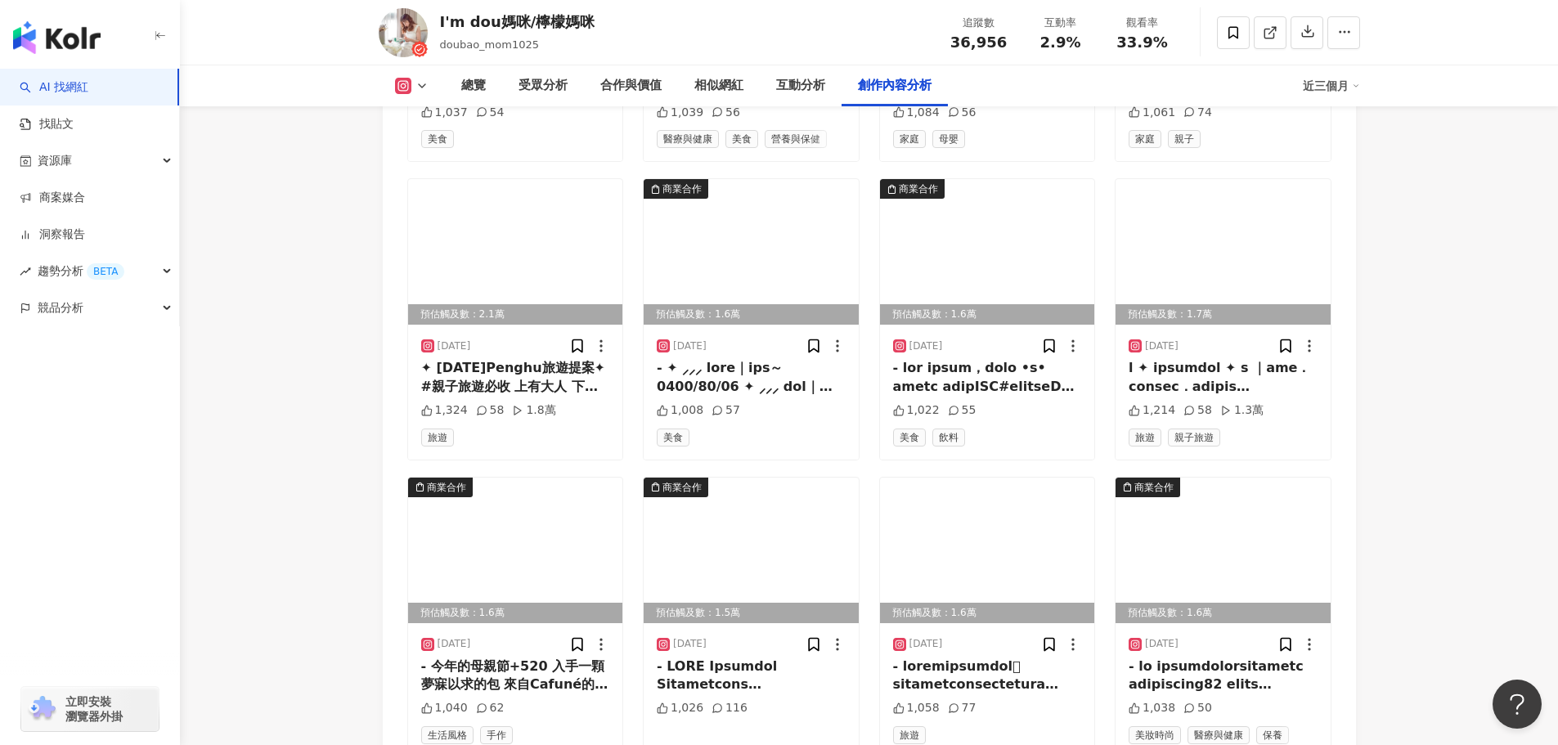
scroll to position [8239, 0]
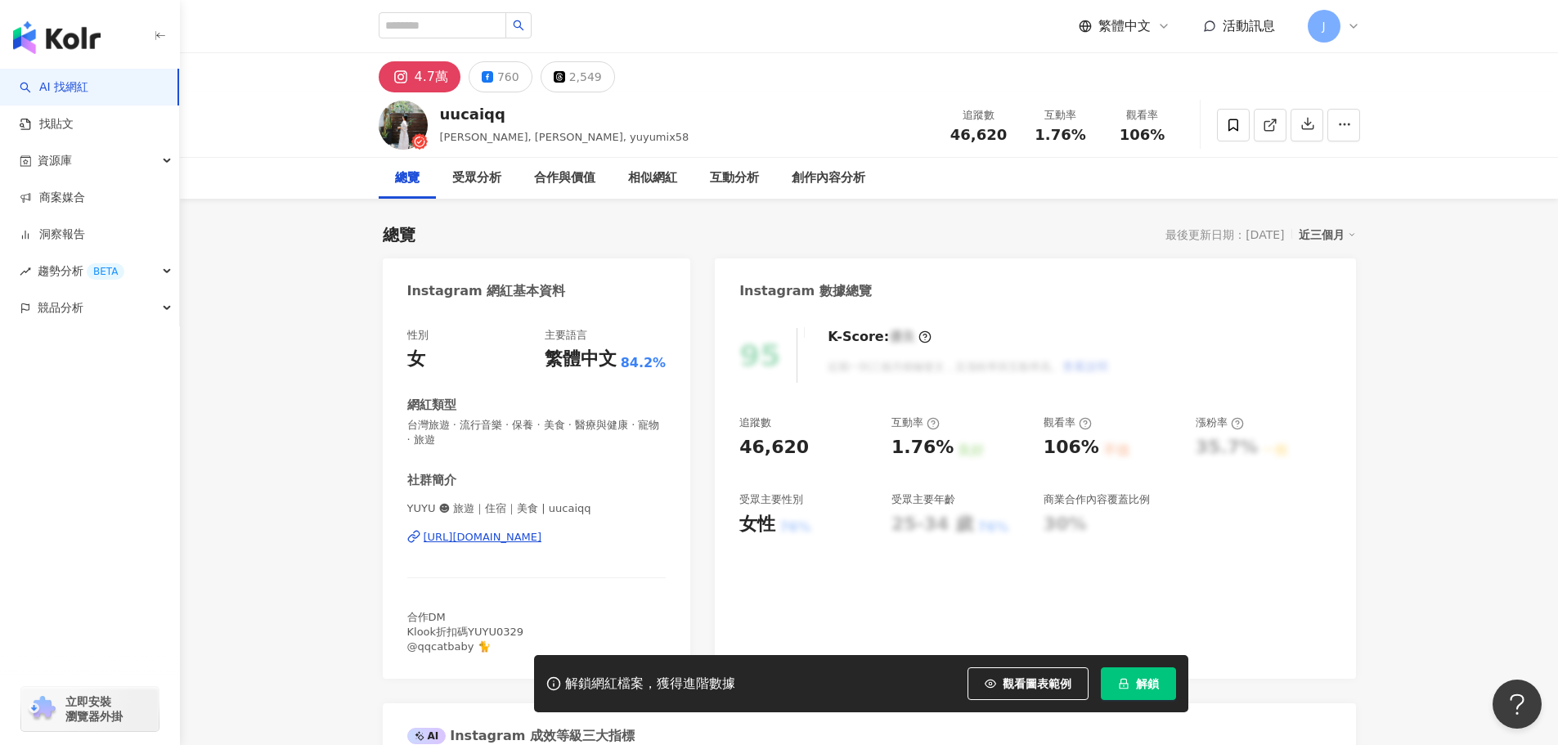
drag, startPoint x: 402, startPoint y: 539, endPoint x: 615, endPoint y: 549, distance: 212.9
click at [615, 549] on div "性別 女 主要語言 繁體中文 84.2% 網紅類型 台灣旅遊 · 流行音樂 · 保養 · 美食 · 醫療與健康 · 寵物 · 旅遊 社群簡介 YUYU ☻ 旅…" at bounding box center [537, 495] width 308 height 367
copy div "[URL][DOMAIN_NAME]"
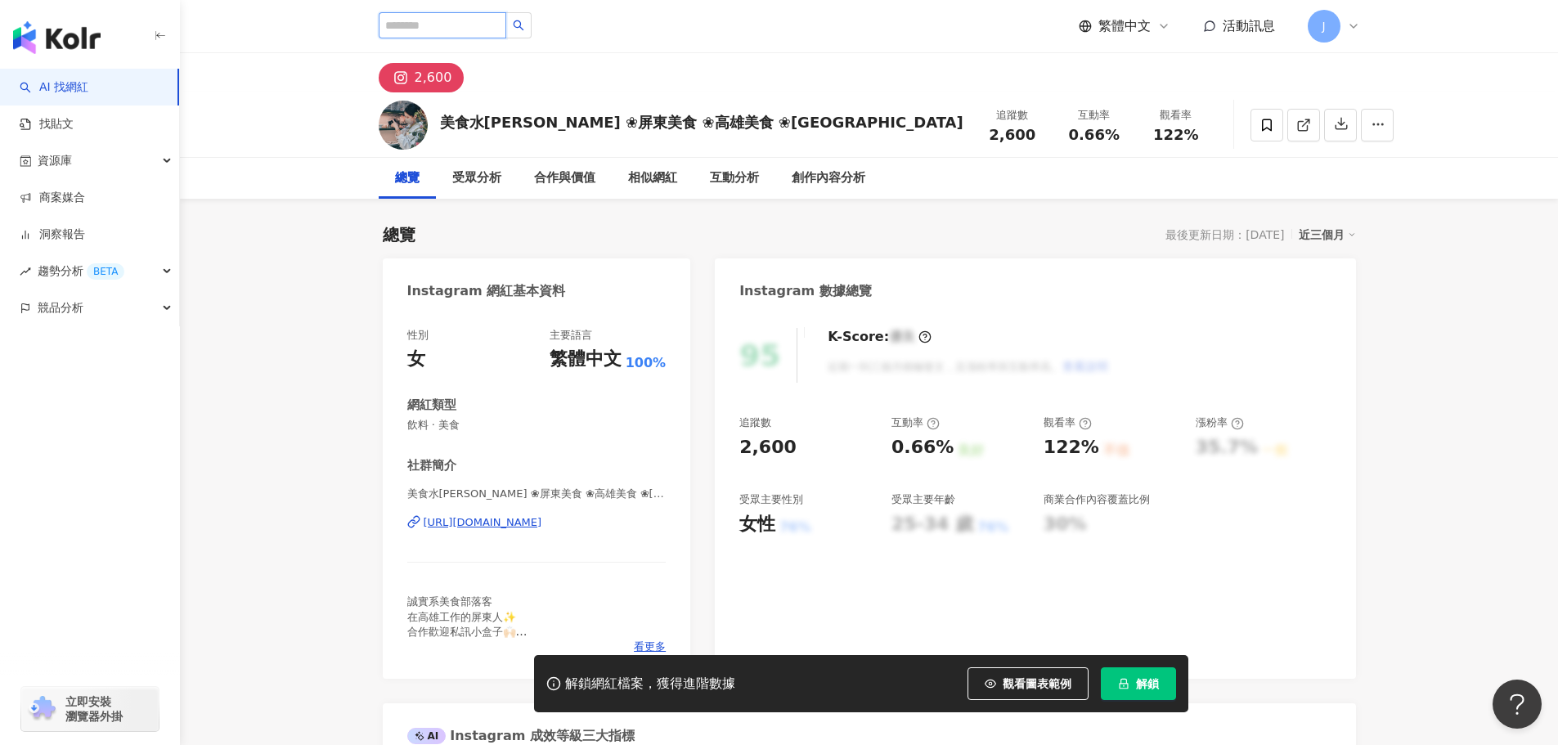
click at [397, 30] on input "search" at bounding box center [443, 25] width 128 height 26
type input "*"
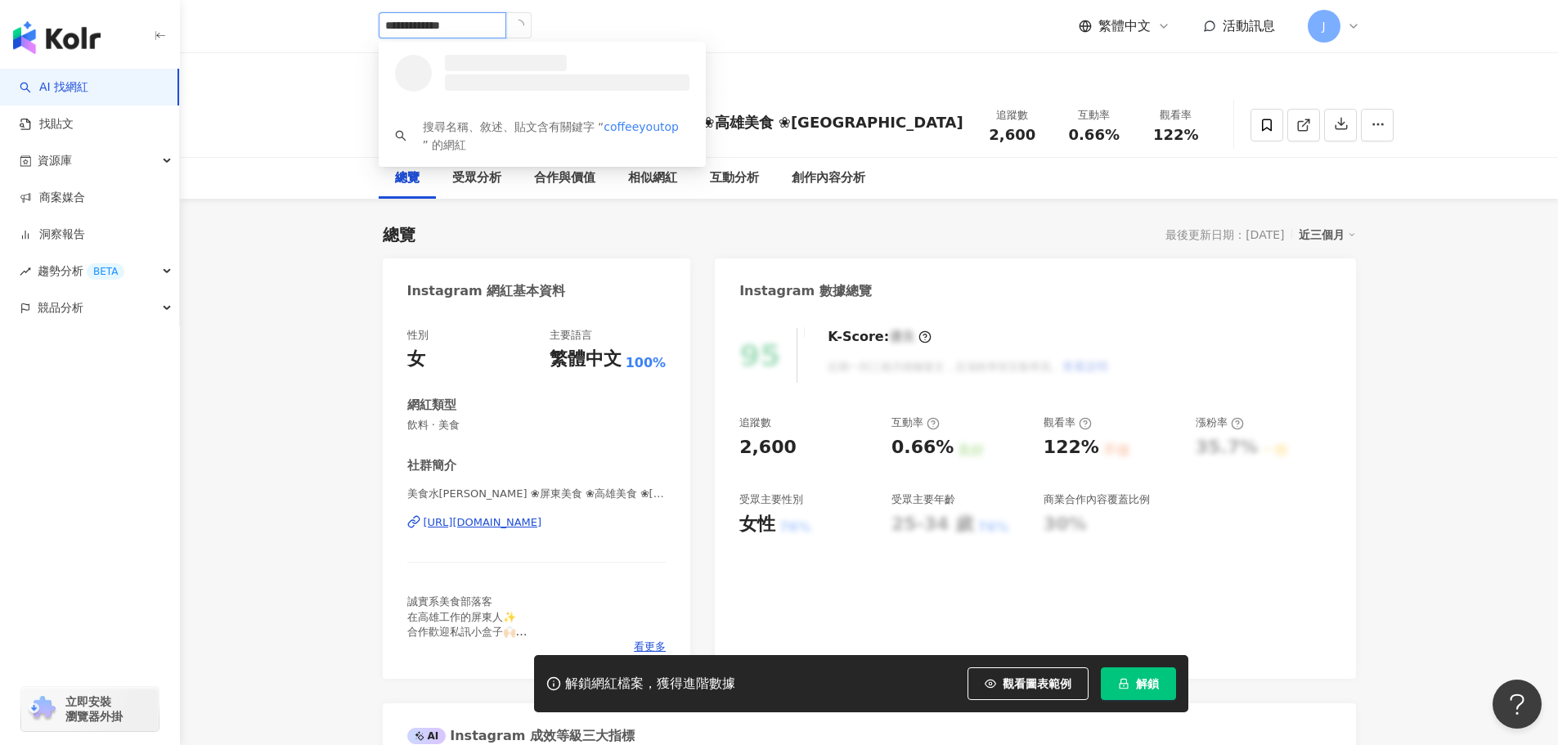
type input "**********"
click at [485, 81] on div "2,039 追蹤者" at bounding box center [485, 80] width 61 height 14
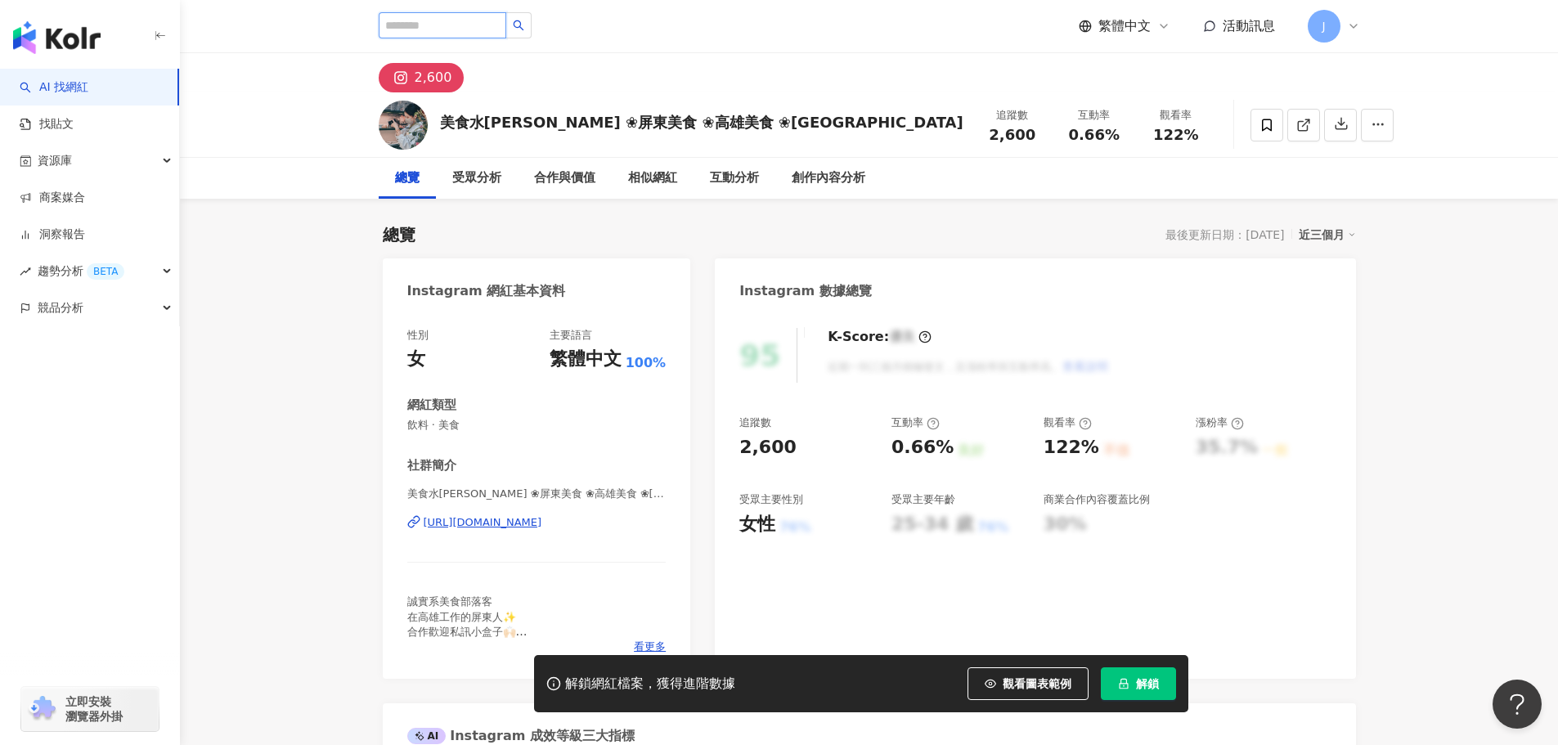
click at [401, 28] on input "search" at bounding box center [443, 25] width 128 height 26
paste input "**********"
type input "**********"
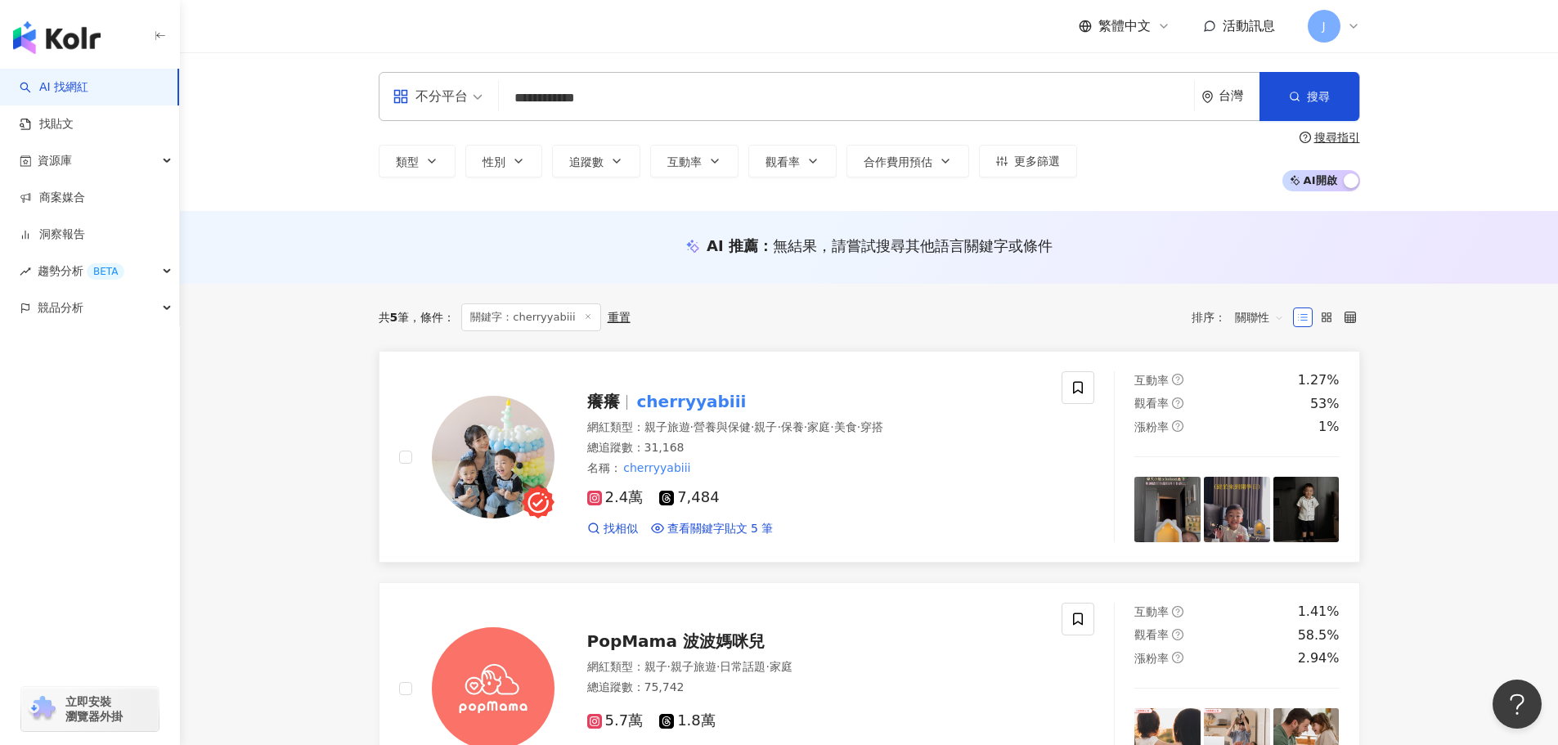
click at [631, 408] on span "癢癢" at bounding box center [610, 402] width 47 height 20
